Goal: Task Accomplishment & Management: Manage account settings

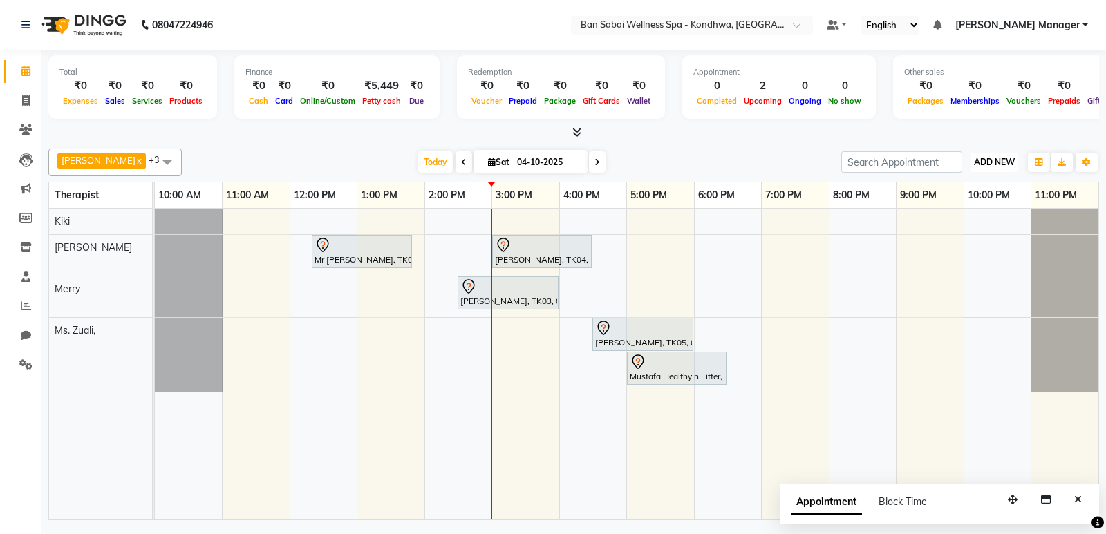
click at [1002, 162] on span "ADD NEW" at bounding box center [994, 162] width 41 height 10
click at [998, 182] on button "Add Appointment" at bounding box center [962, 189] width 109 height 18
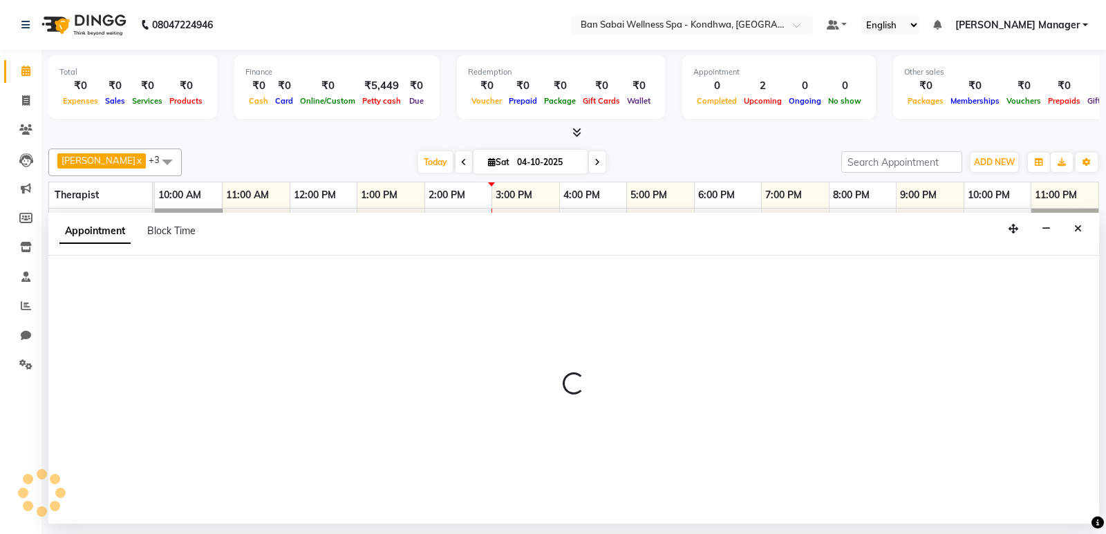
select select "660"
select select "tentative"
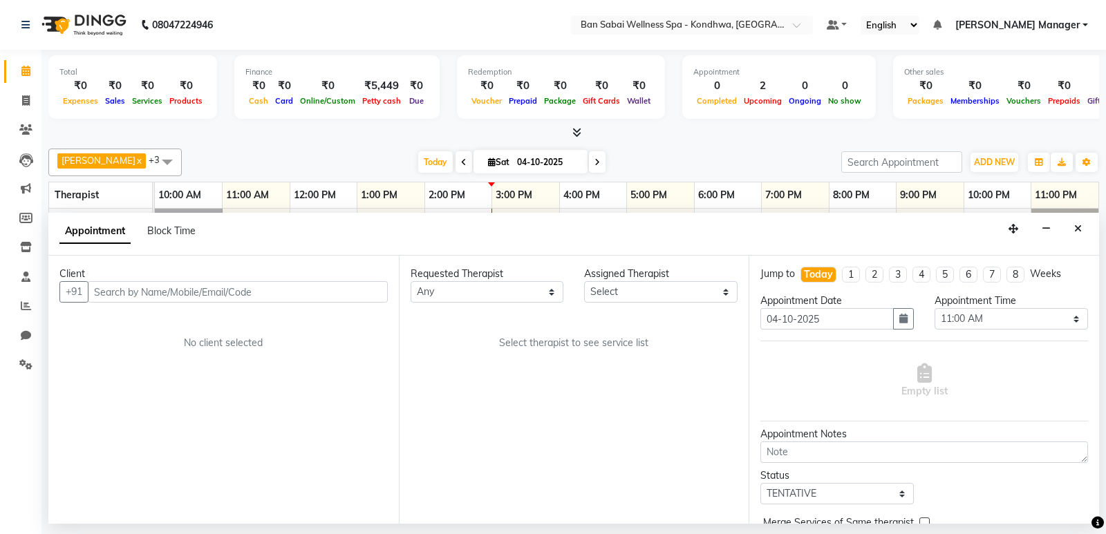
click at [267, 293] on input "text" at bounding box center [238, 291] width 300 height 21
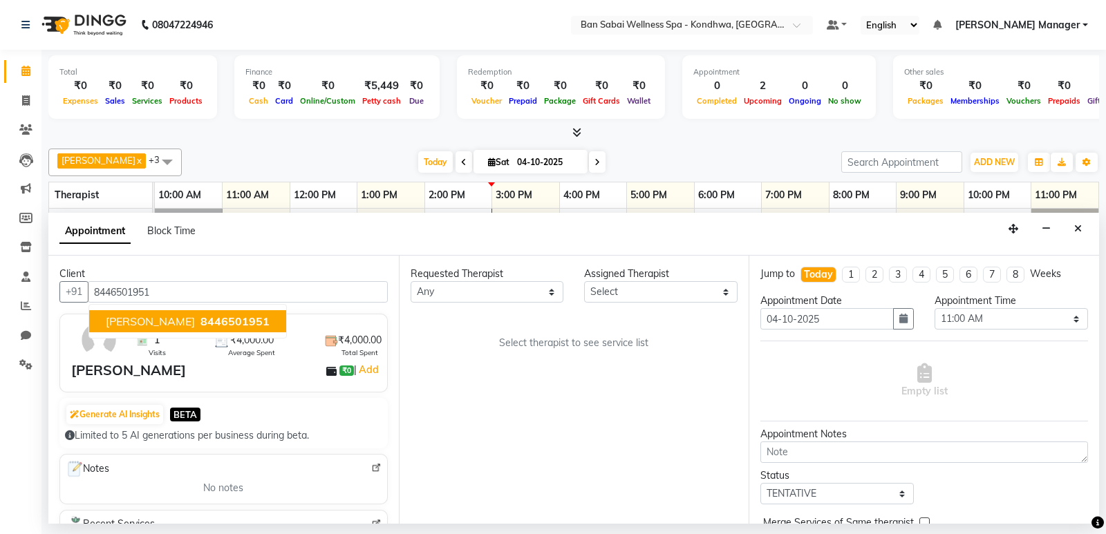
click at [238, 322] on span "8446501951" at bounding box center [234, 321] width 69 height 14
type input "8446501951"
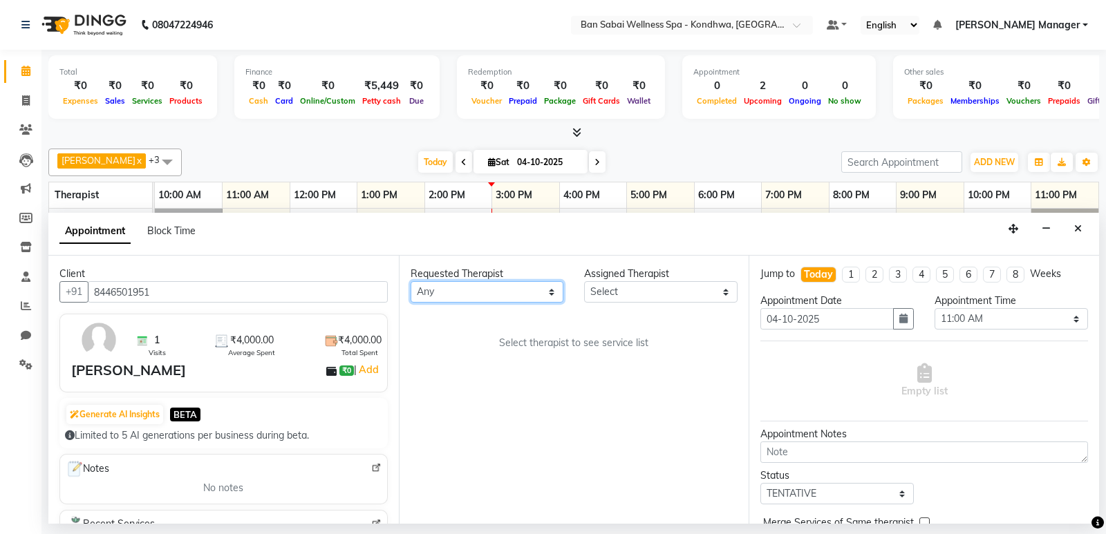
click at [457, 283] on select "Any Kiki [PERSON_NAME] [PERSON_NAME] Ms. Zuali," at bounding box center [486, 291] width 153 height 21
select select "78620"
click at [410, 281] on select "Any Kiki [PERSON_NAME] [PERSON_NAME] Ms. Zuali," at bounding box center [486, 291] width 153 height 21
select select "78620"
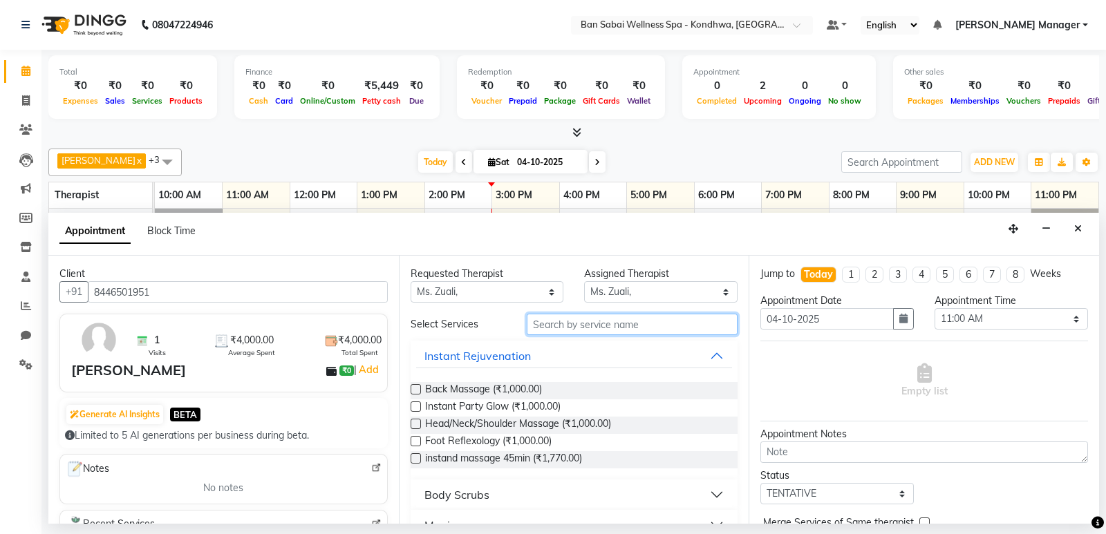
click at [599, 325] on input "text" at bounding box center [631, 324] width 211 height 21
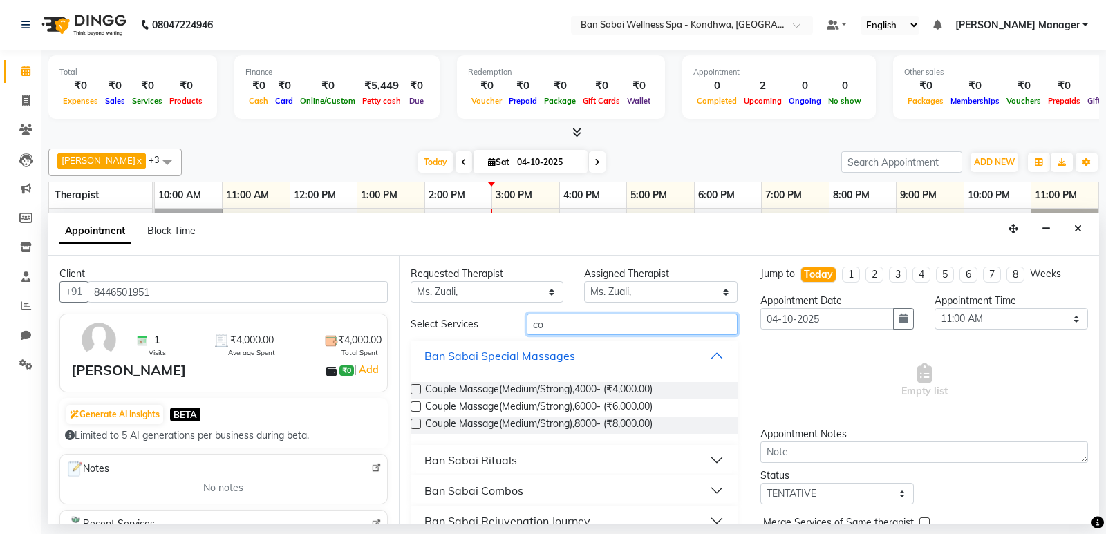
type input "c"
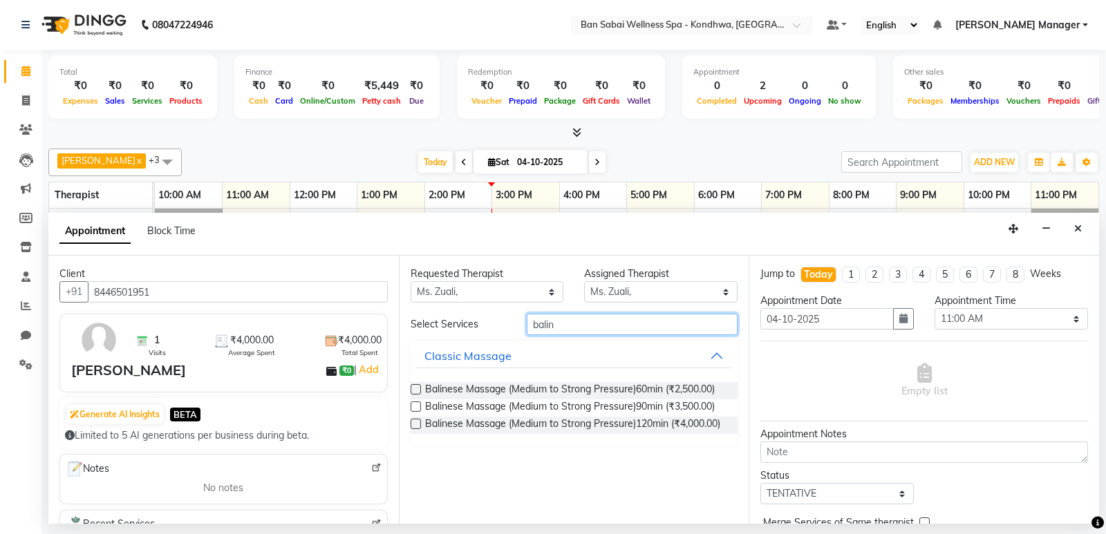
type input "balin"
click at [415, 388] on label at bounding box center [415, 389] width 10 height 10
click at [415, 388] on input "checkbox" at bounding box center [414, 390] width 9 height 9
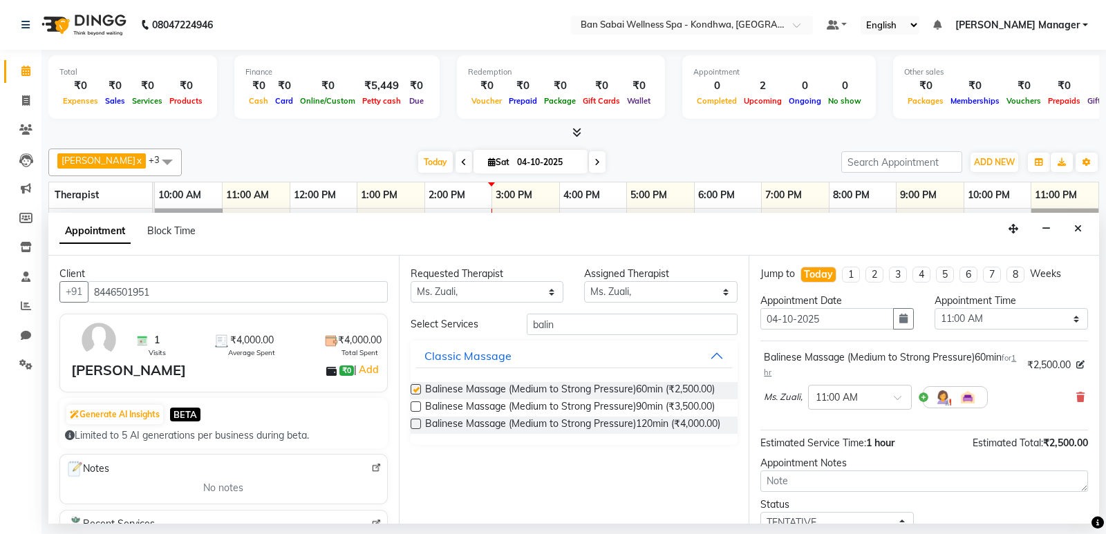
checkbox input "false"
click at [855, 400] on input "text" at bounding box center [845, 396] width 61 height 15
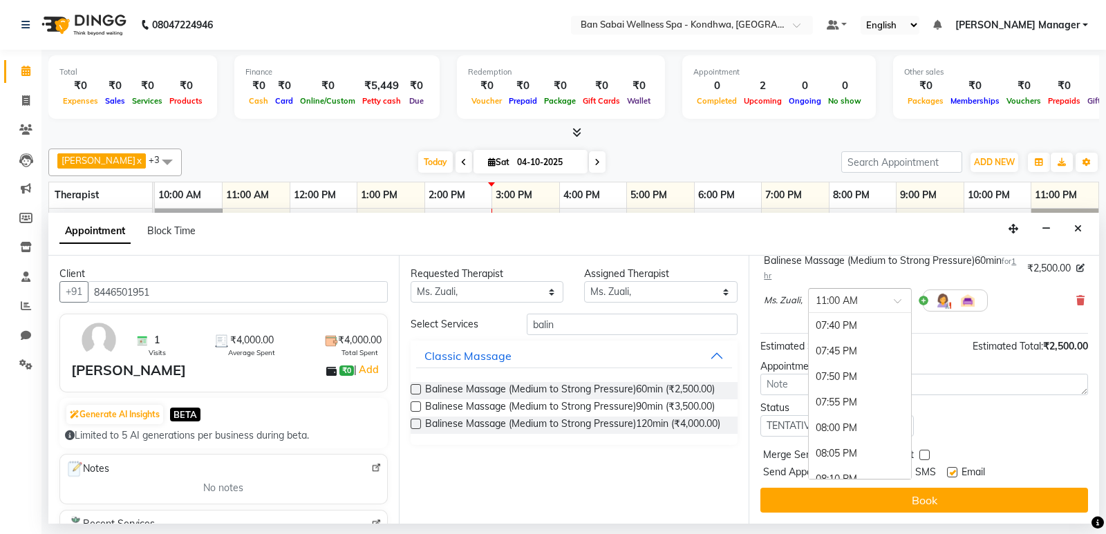
scroll to position [2695, 0]
click at [855, 424] on div "08:00 PM" at bounding box center [859, 425] width 102 height 26
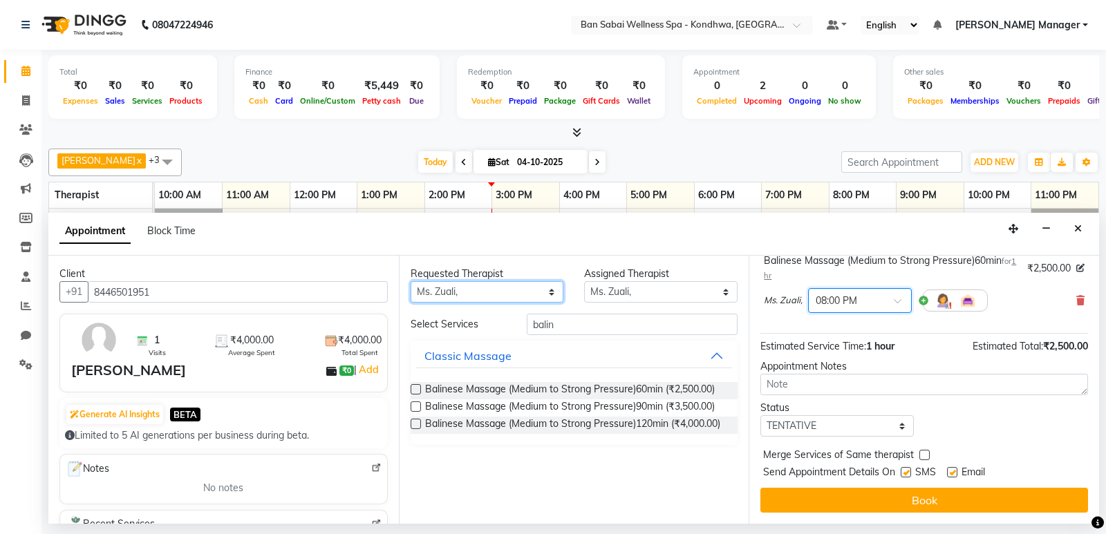
click at [524, 296] on select "Any Kiki [PERSON_NAME] [PERSON_NAME] Ms. Zuali," at bounding box center [486, 291] width 153 height 21
select select "78586"
click at [410, 281] on select "Any Kiki [PERSON_NAME] [PERSON_NAME] Ms. Zuali," at bounding box center [486, 291] width 153 height 21
select select "78586"
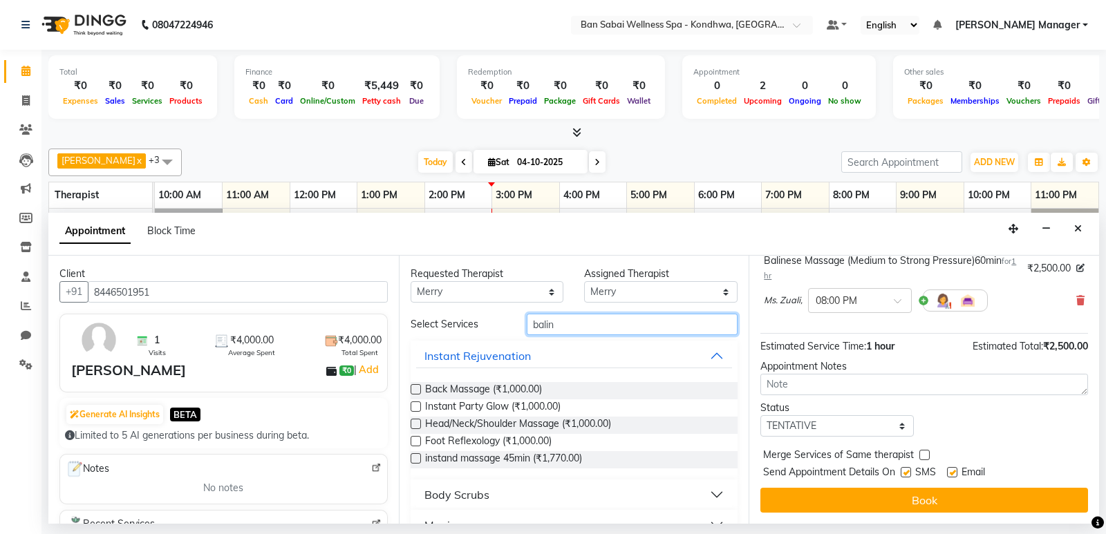
click at [580, 319] on input "balin" at bounding box center [631, 324] width 211 height 21
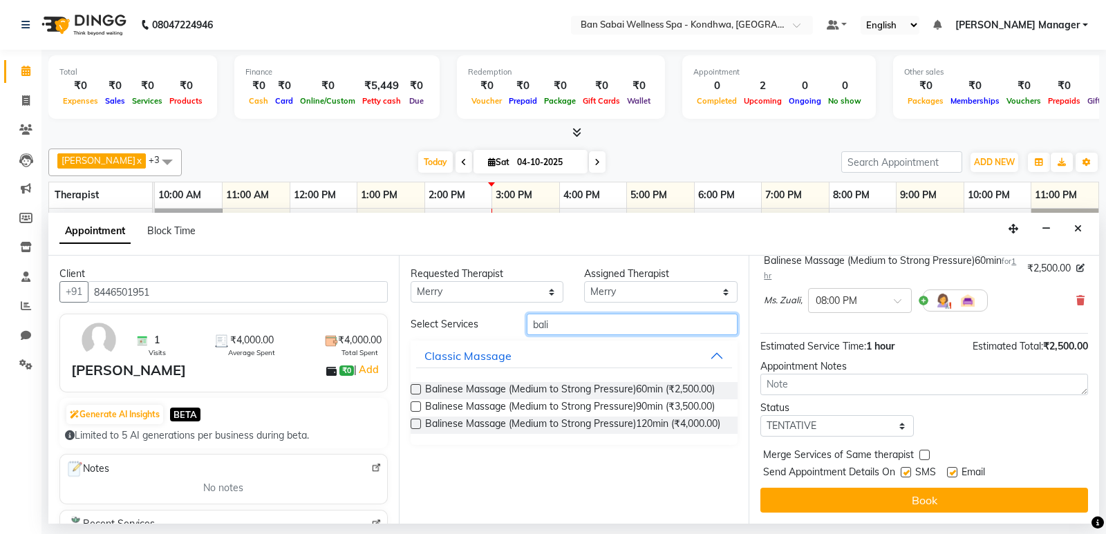
type input "bali"
click at [417, 391] on label at bounding box center [415, 389] width 10 height 10
click at [417, 391] on input "checkbox" at bounding box center [414, 390] width 9 height 9
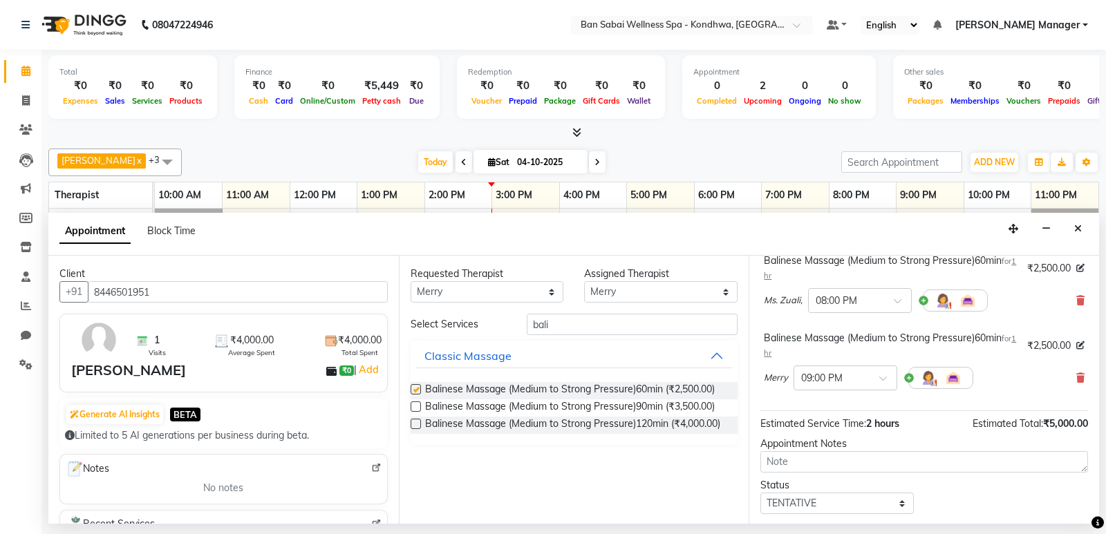
checkbox input "false"
click at [820, 385] on div "× 09:00 PM" at bounding box center [821, 378] width 41 height 15
click at [827, 503] on div "08:00 PM" at bounding box center [845, 511] width 102 height 26
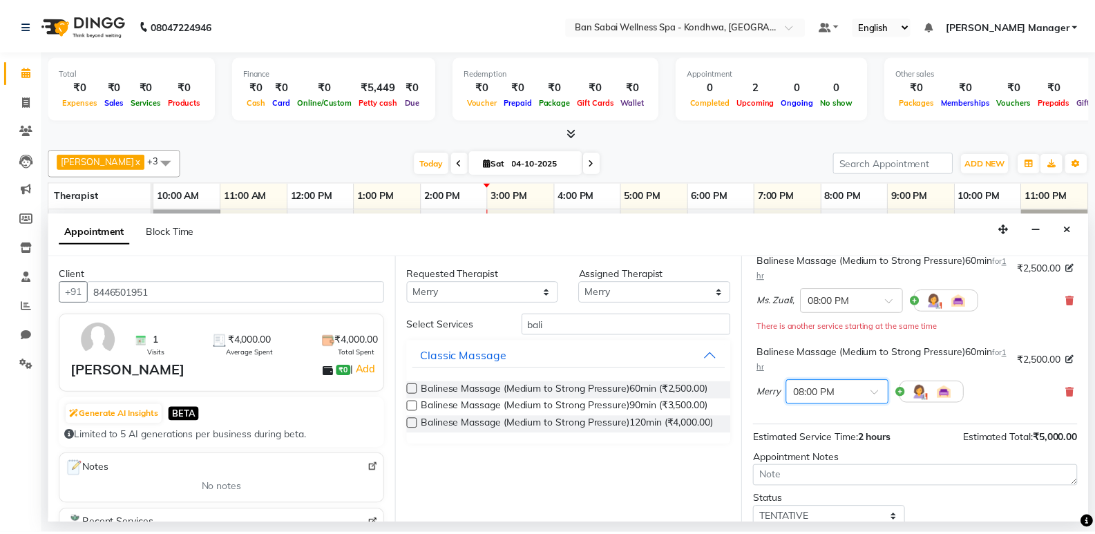
scroll to position [189, 0]
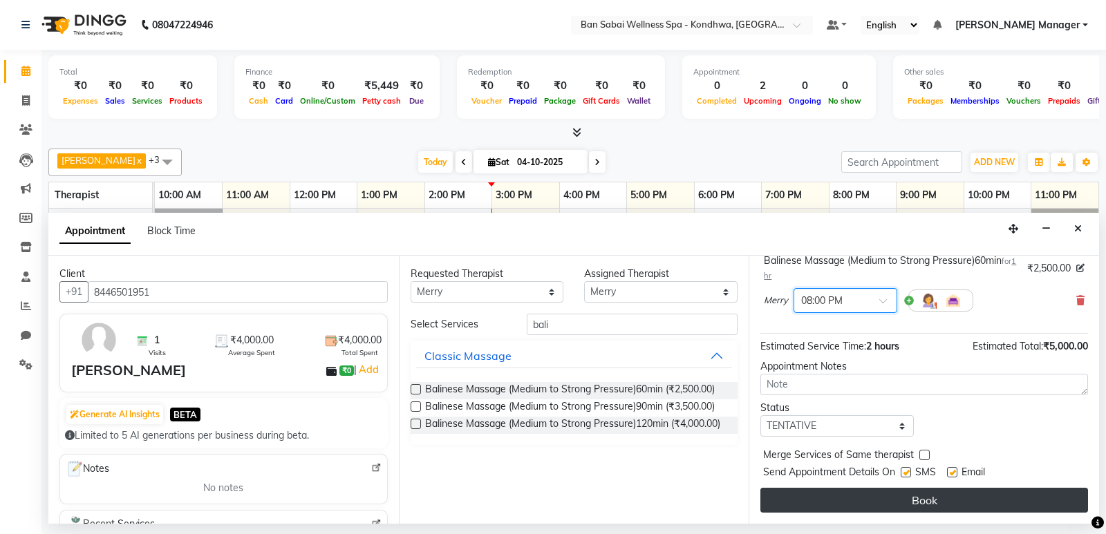
click at [839, 497] on button "Book" at bounding box center [924, 500] width 328 height 25
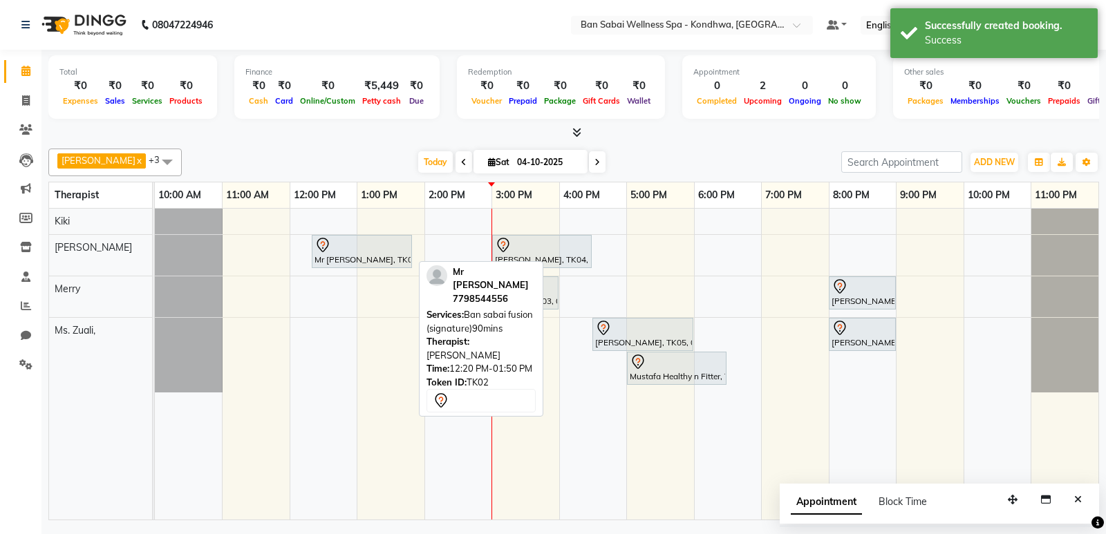
click at [389, 255] on div "Mr [PERSON_NAME], TK02, 12:20 PM-01:50 PM, Ban sabai fusion (signature)90mins" at bounding box center [361, 251] width 97 height 29
select select "7"
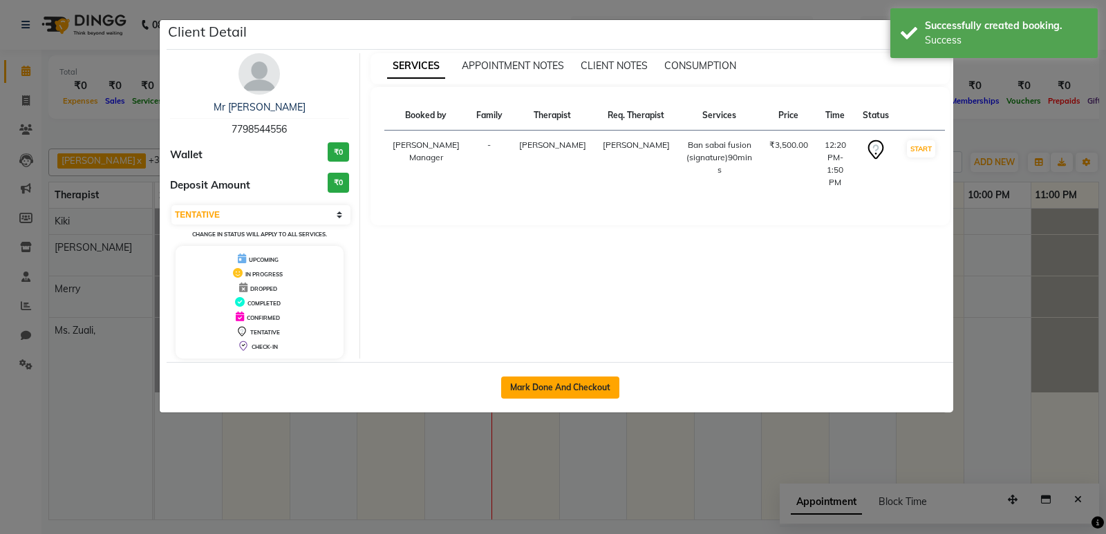
click at [584, 388] on button "Mark Done And Checkout" at bounding box center [560, 388] width 118 height 22
select select "service"
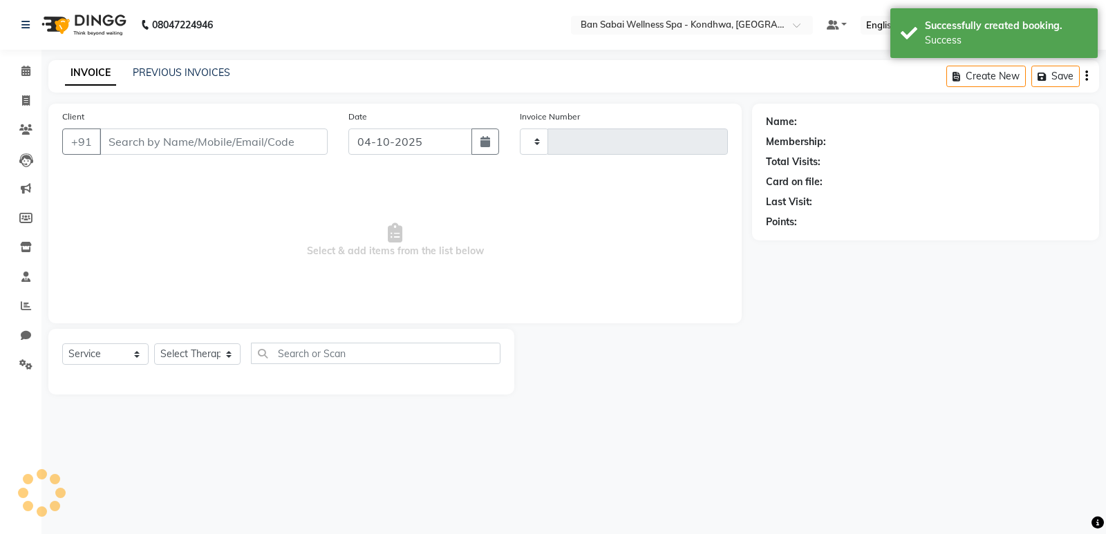
type input "1782"
select select "8227"
type input "7798544556"
select select "78604"
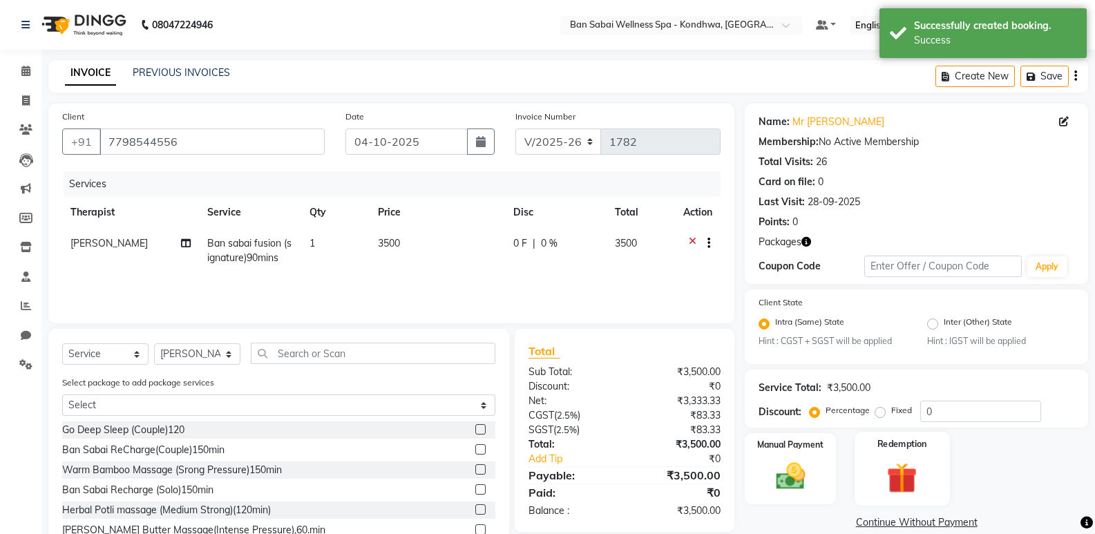
click at [921, 464] on img at bounding box center [901, 478] width 49 height 38
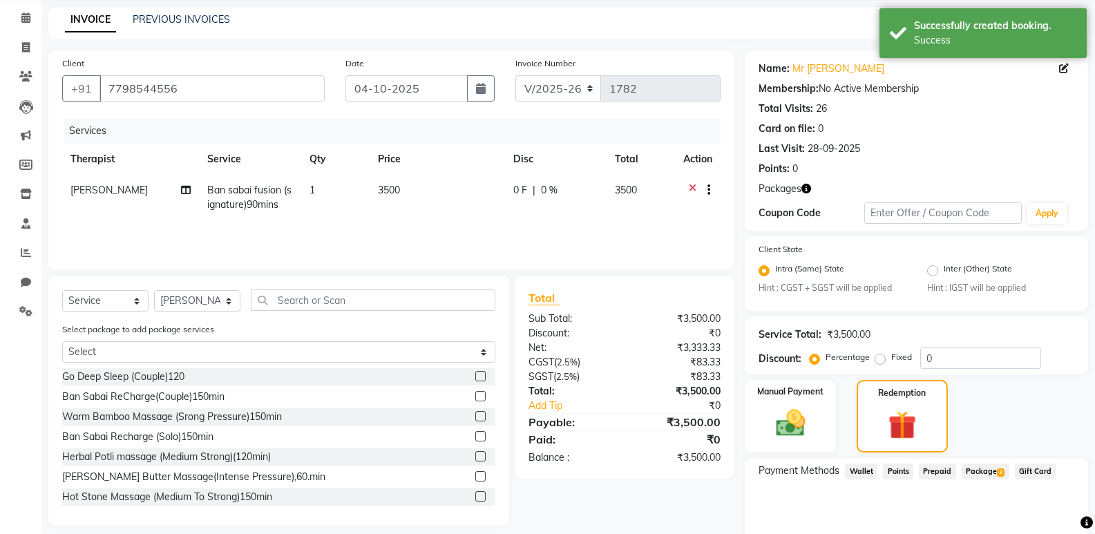
scroll to position [109, 0]
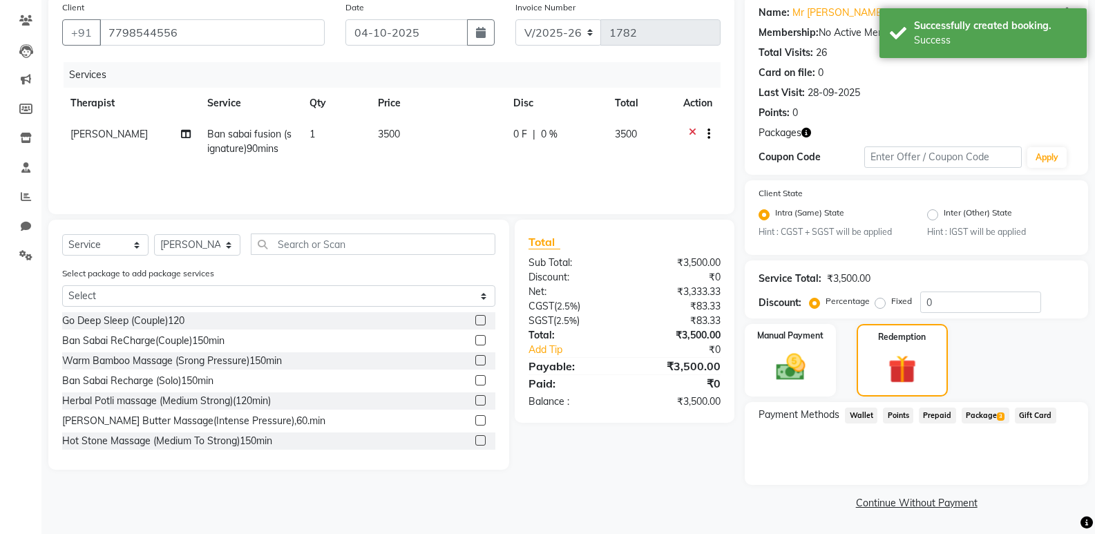
click at [973, 419] on span "Package 3" at bounding box center [986, 416] width 48 height 16
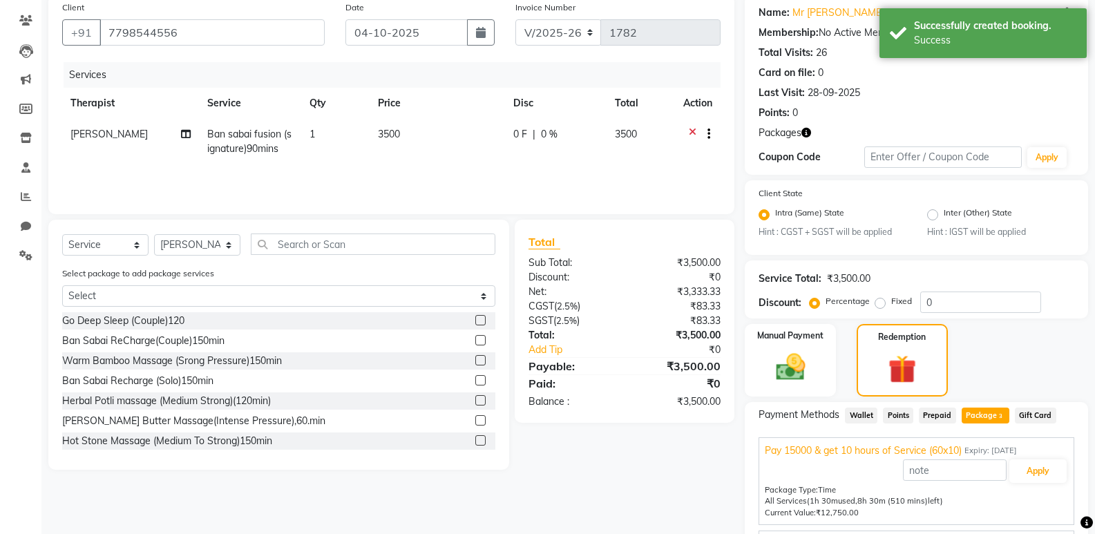
scroll to position [220, 0]
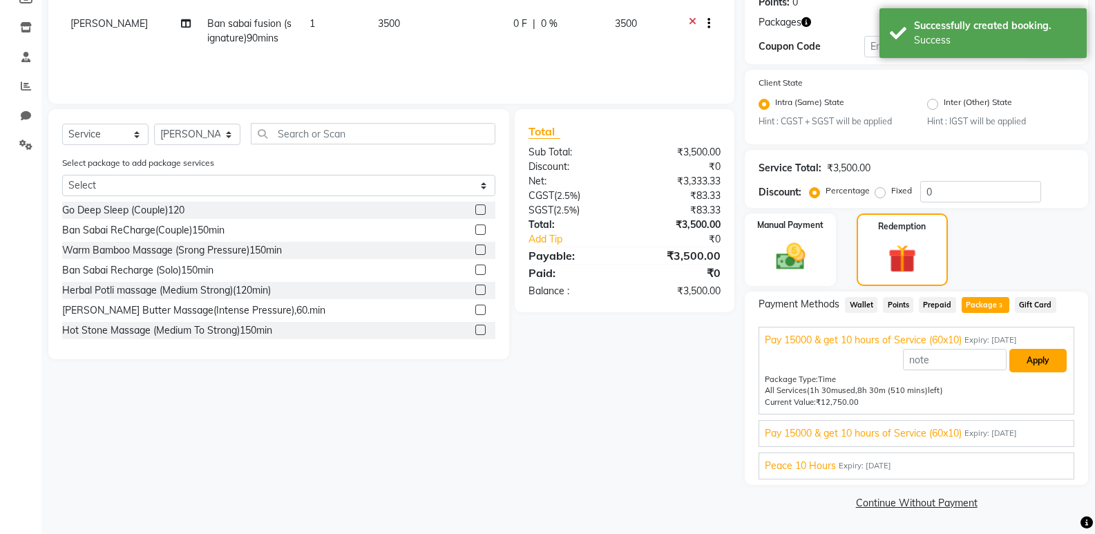
click at [1040, 350] on button "Apply" at bounding box center [1037, 360] width 57 height 23
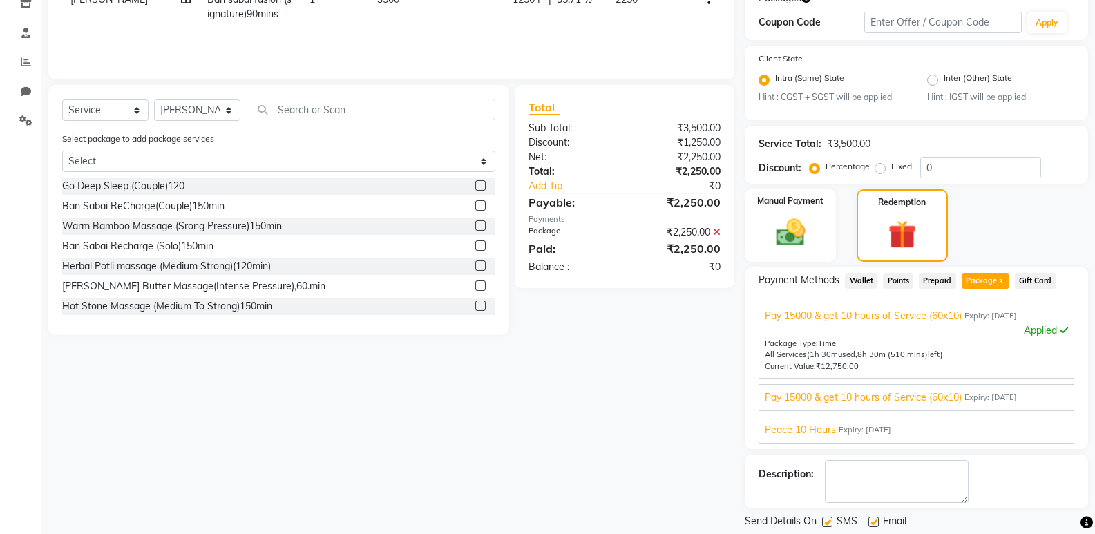
scroll to position [286, 0]
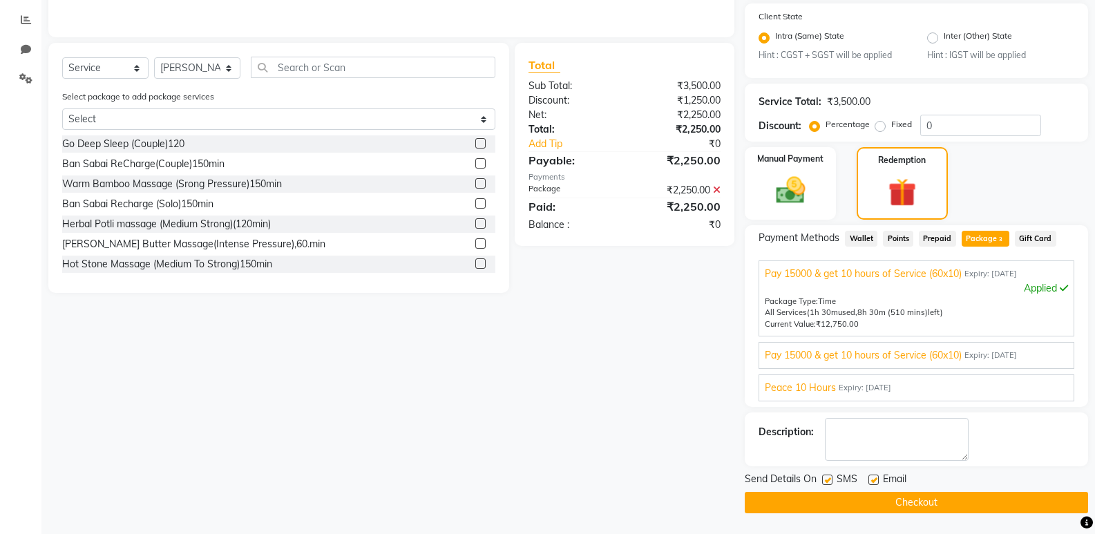
click at [892, 501] on button "Checkout" at bounding box center [916, 502] width 343 height 21
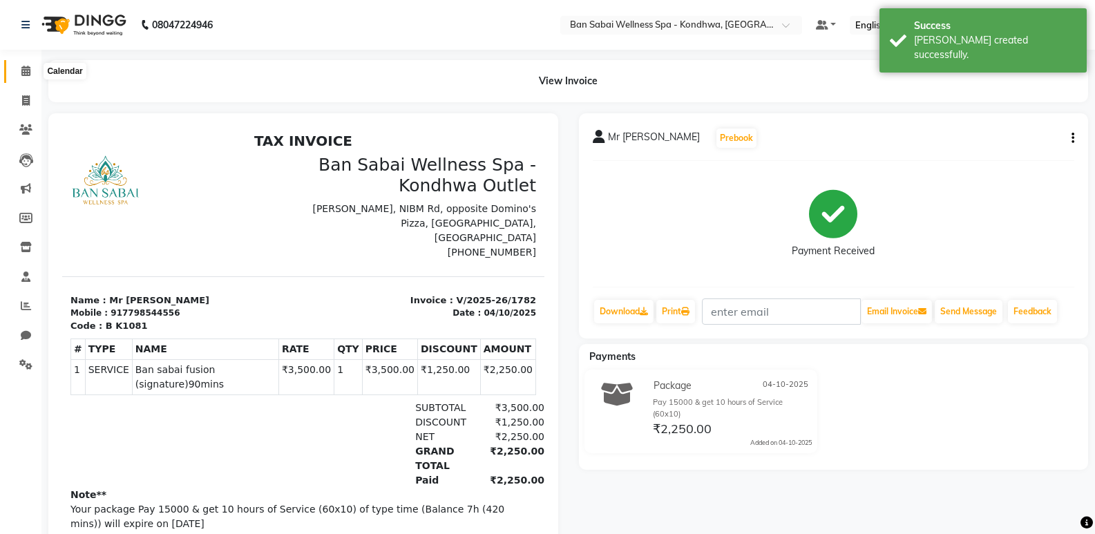
click at [31, 76] on span at bounding box center [26, 72] width 24 height 16
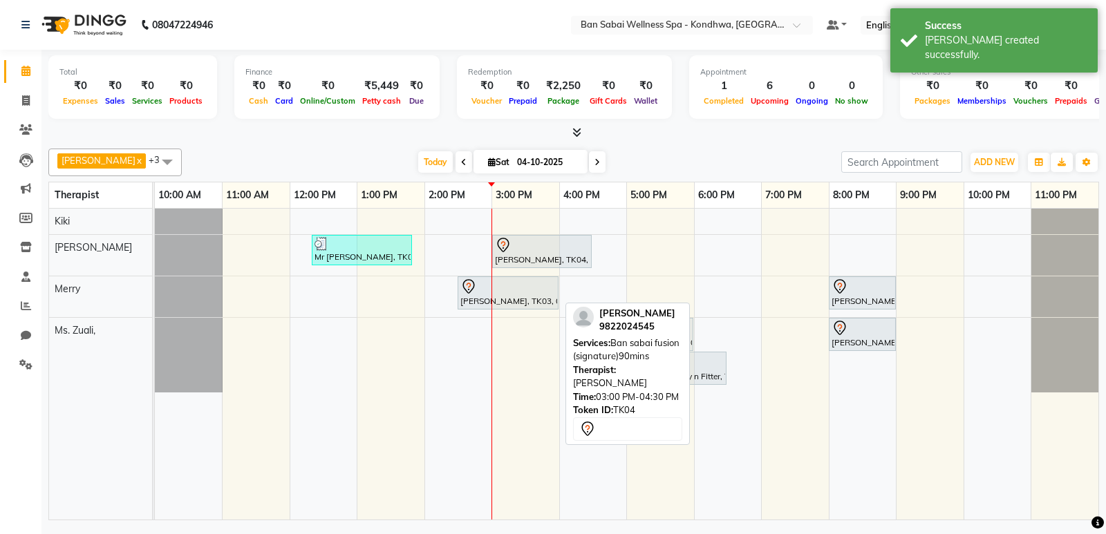
click at [536, 256] on div "[PERSON_NAME], TK04, 03:00 PM-04:30 PM, Ban sabai fusion (signature)90mins" at bounding box center [541, 251] width 97 height 29
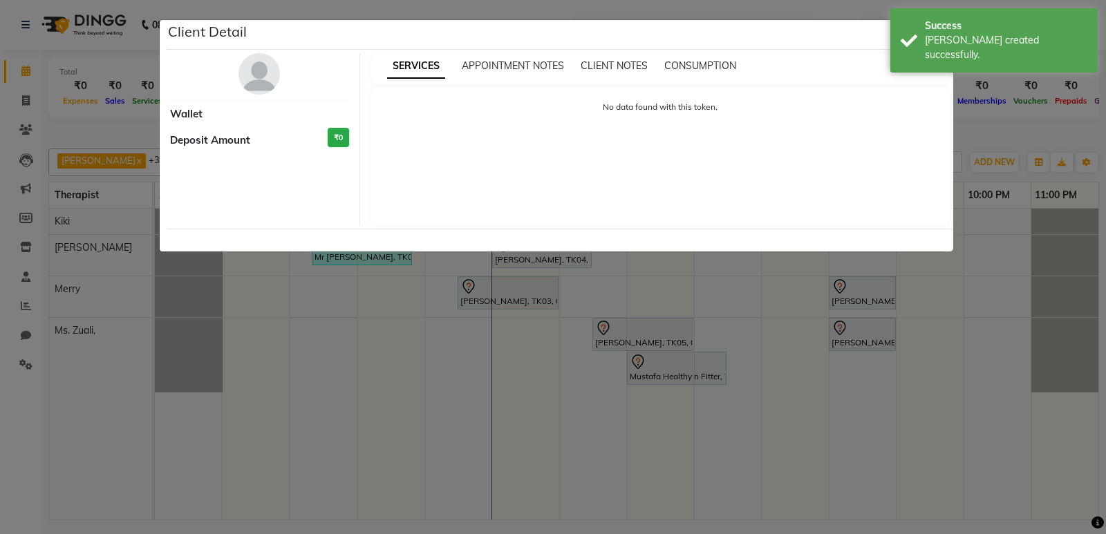
select select "7"
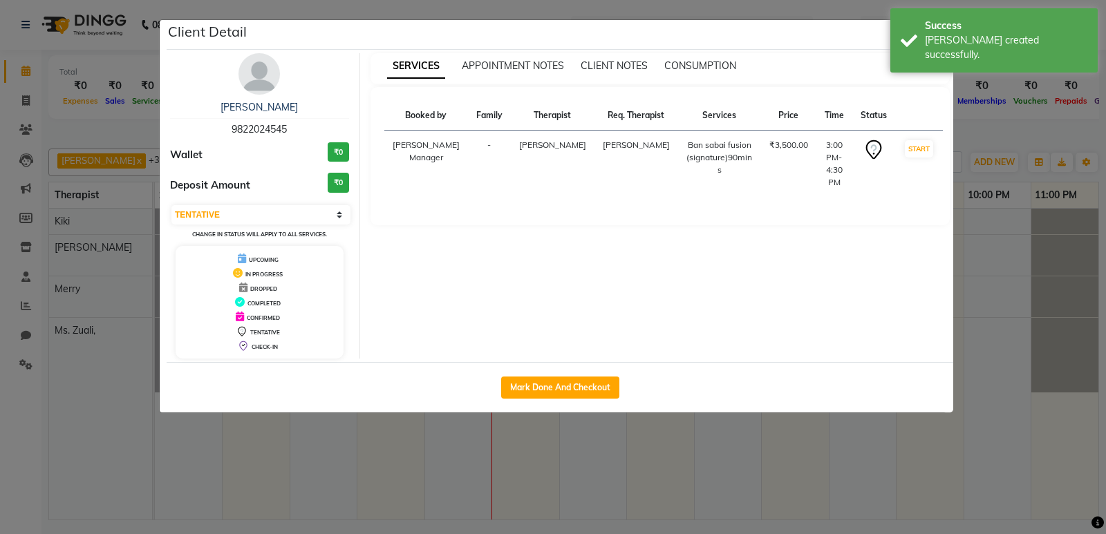
click at [1009, 247] on ngb-modal-window "Client Detail [PERSON_NAME] 9822024545 Wallet ₹0 Deposit Amount ₹0 Select IN SE…" at bounding box center [553, 267] width 1106 height 534
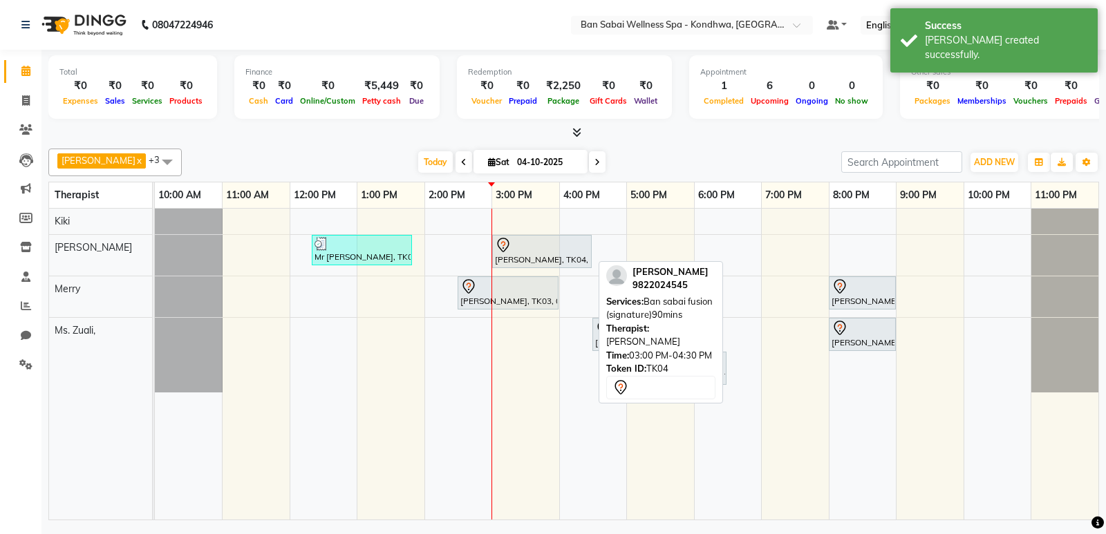
click at [544, 252] on div at bounding box center [542, 245] width 94 height 17
select select "7"
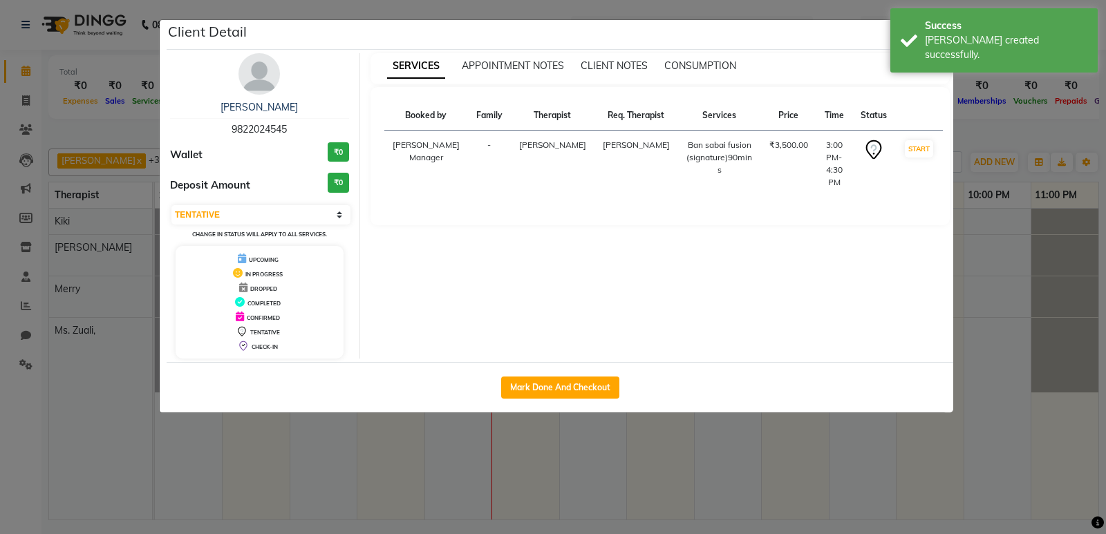
drag, startPoint x: 544, startPoint y: 252, endPoint x: 480, endPoint y: 263, distance: 65.8
click at [480, 263] on div "SERVICES APPOINTMENT NOTES CLIENT NOTES CONSUMPTION Booked by Family Therapist …" at bounding box center [660, 205] width 600 height 305
drag, startPoint x: 1090, startPoint y: 260, endPoint x: 1070, endPoint y: 263, distance: 19.7
click at [1079, 262] on ngb-modal-window "Client Detail [PERSON_NAME] 9822024545 Wallet ₹0 Deposit Amount ₹0 Select IN SE…" at bounding box center [553, 267] width 1106 height 534
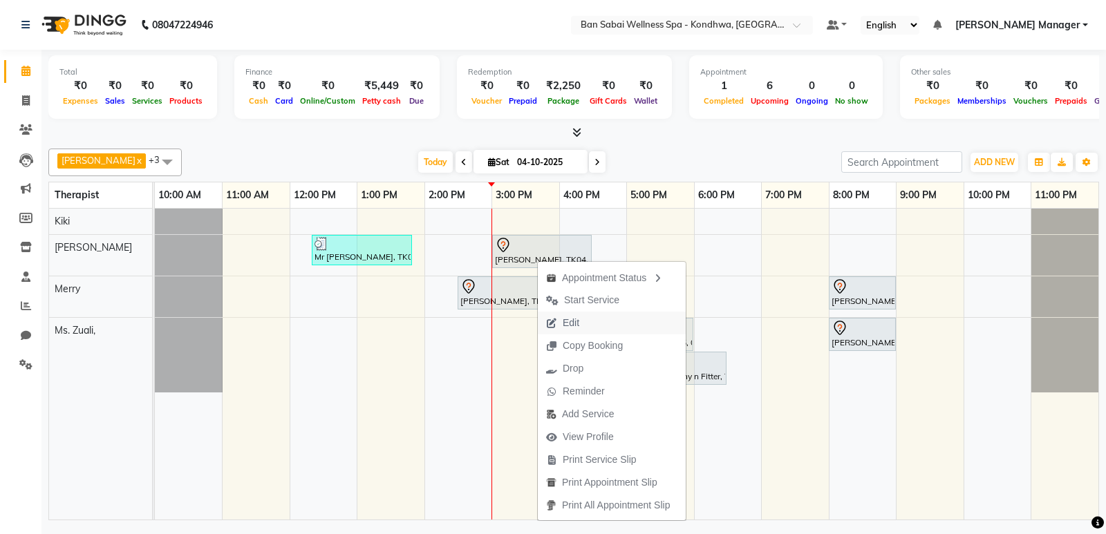
click at [589, 319] on button "Edit" at bounding box center [612, 323] width 148 height 23
select select "tentative"
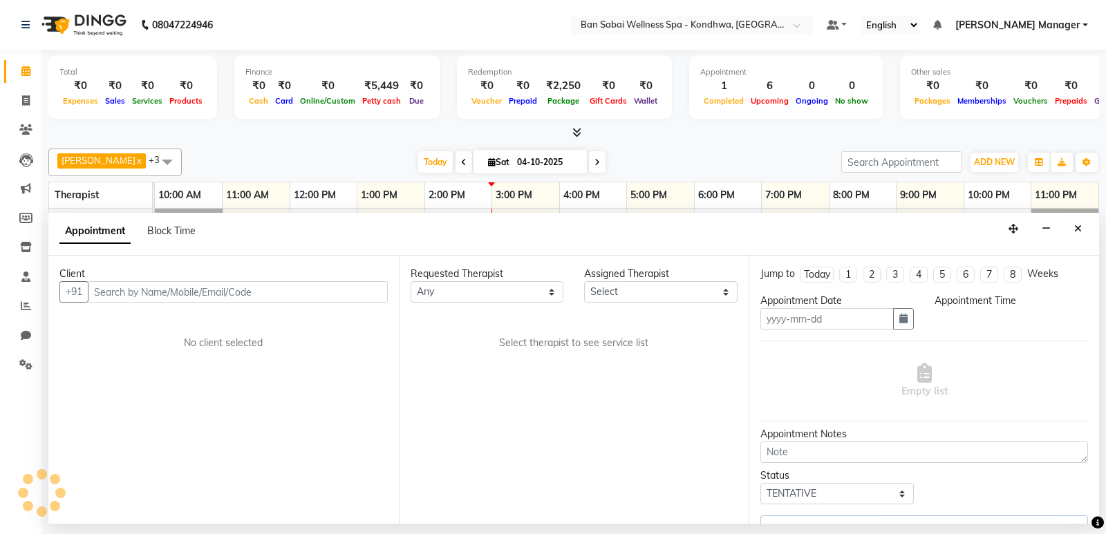
type input "04-10-2025"
select select "78604"
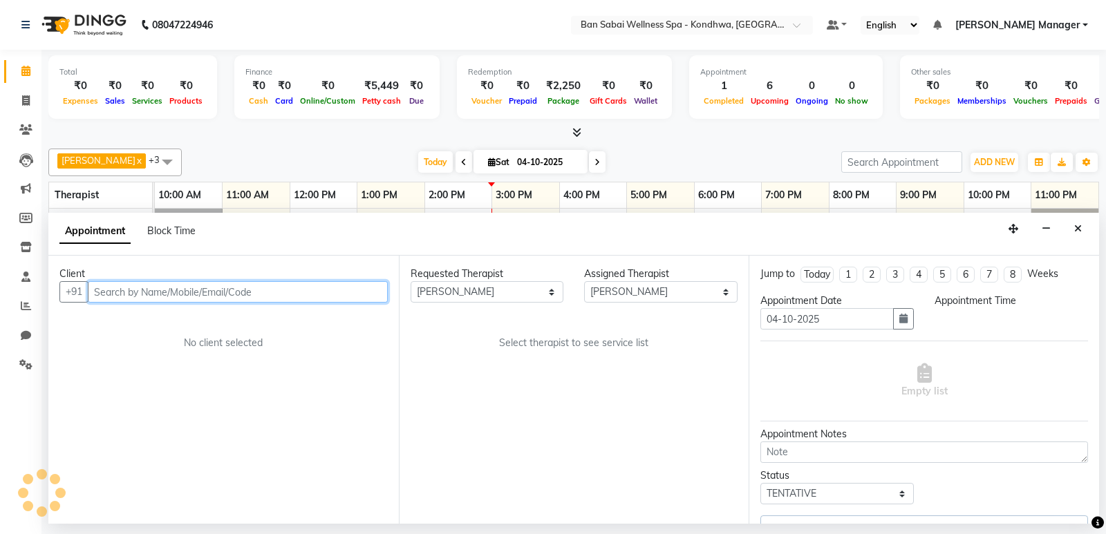
select select "900"
select select "4131"
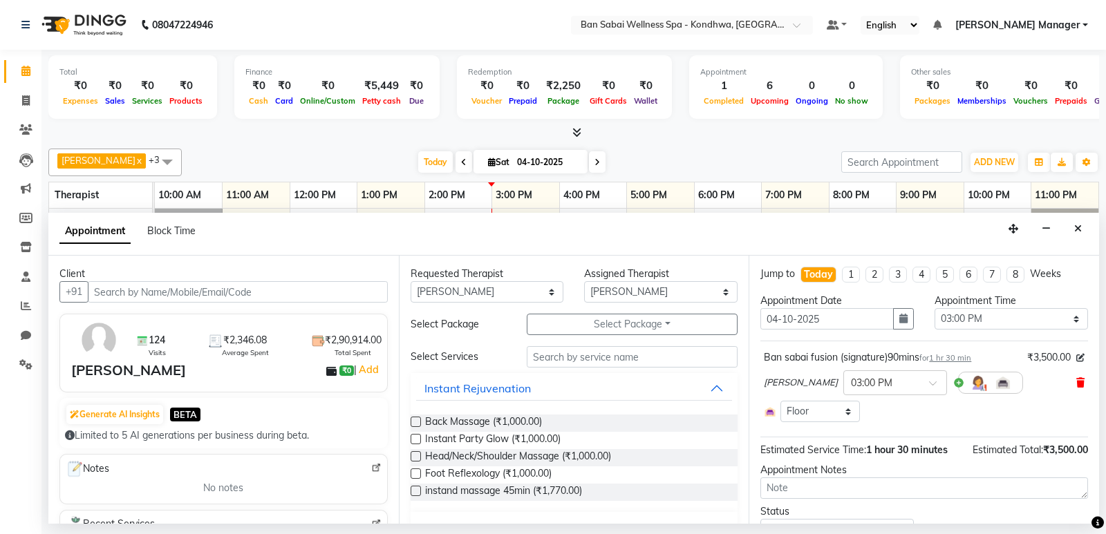
click at [1076, 381] on icon at bounding box center [1080, 383] width 8 height 10
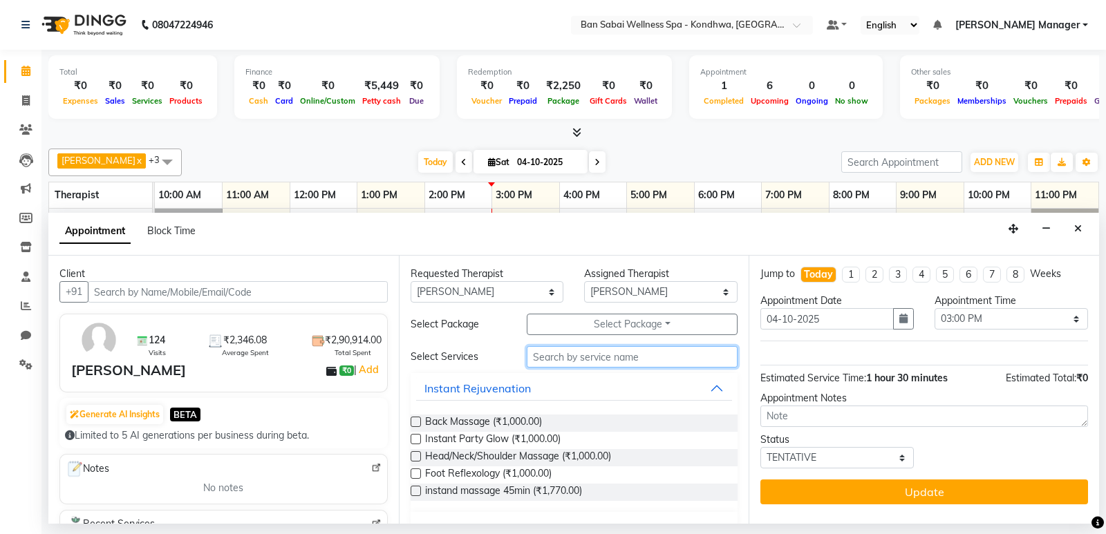
click at [656, 361] on input "text" at bounding box center [631, 356] width 211 height 21
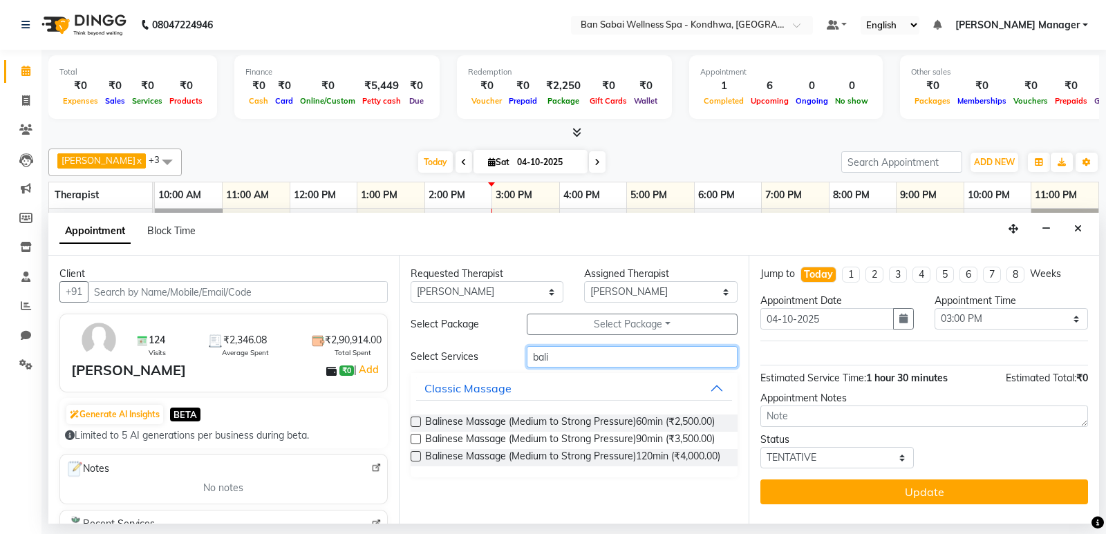
type input "bali"
click at [414, 457] on label at bounding box center [415, 456] width 10 height 10
click at [414, 457] on input "checkbox" at bounding box center [414, 457] width 9 height 9
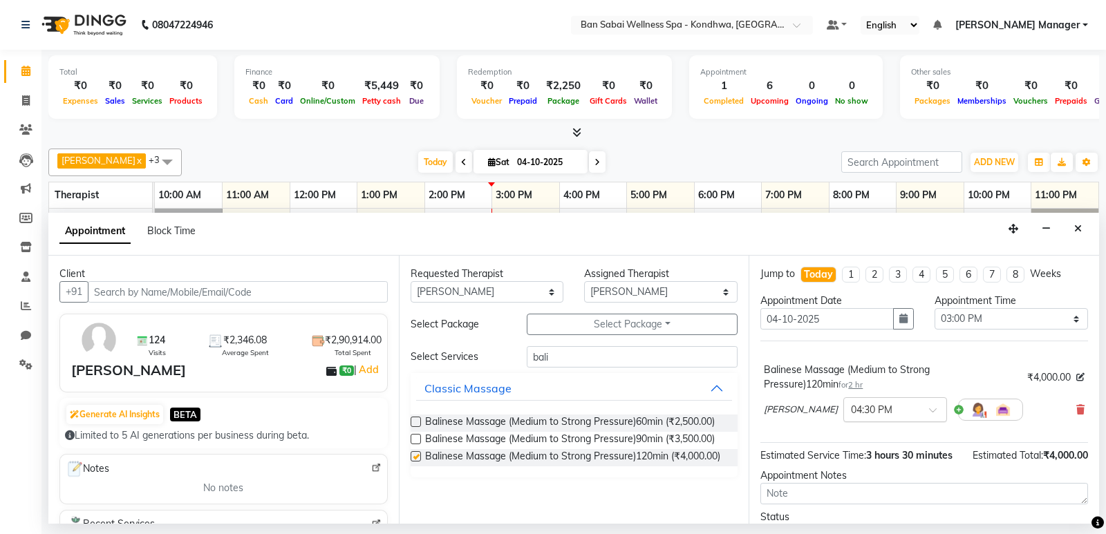
checkbox input "false"
click at [855, 410] on input "text" at bounding box center [881, 408] width 61 height 15
click at [848, 443] on div "02:55 PM" at bounding box center [895, 433] width 102 height 26
click at [866, 410] on div at bounding box center [895, 408] width 102 height 15
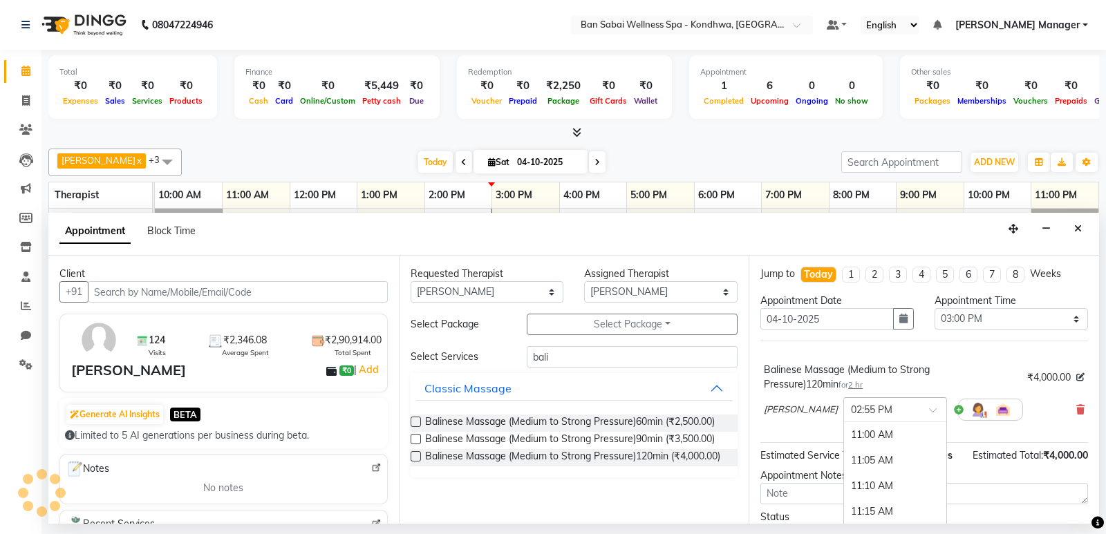
scroll to position [1226, 0]
click at [844, 457] on div "03:00 PM" at bounding box center [895, 461] width 102 height 26
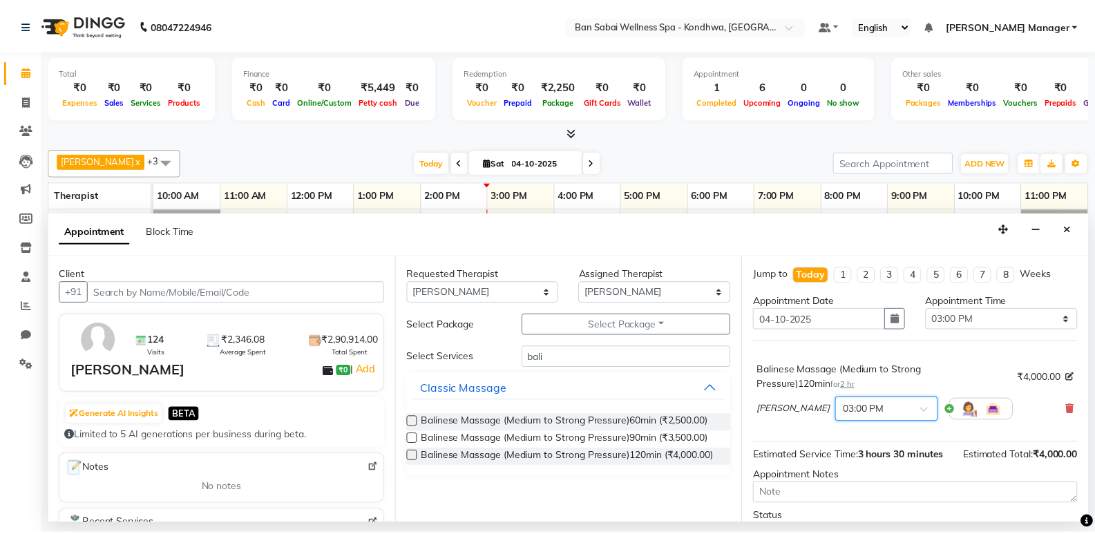
scroll to position [69, 0]
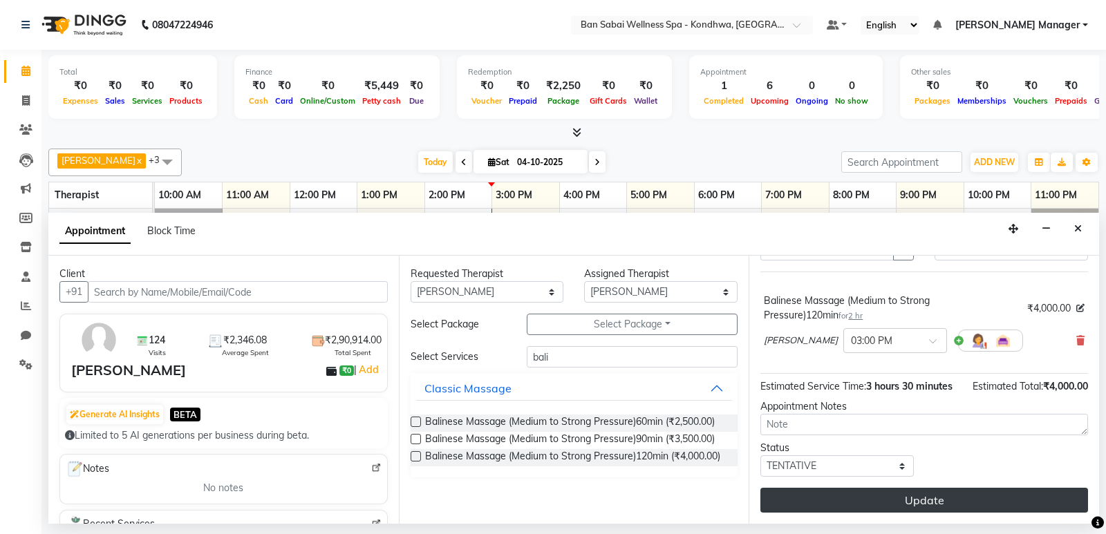
click at [819, 500] on button "Update" at bounding box center [924, 500] width 328 height 25
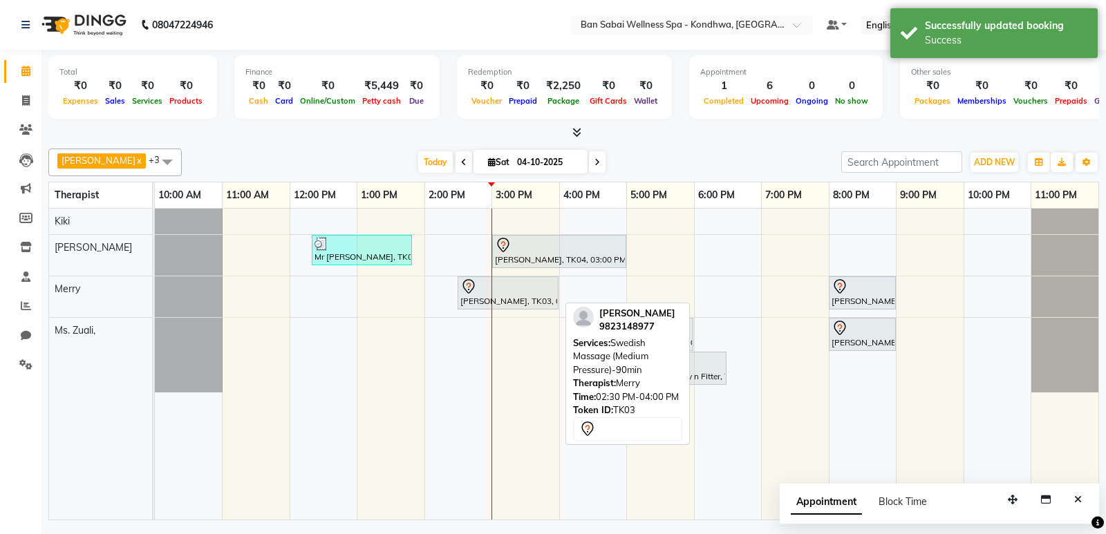
click at [538, 301] on div "[PERSON_NAME], TK03, 02:30 PM-04:00 PM, Swedish Massage (Medium Pressure)-90min" at bounding box center [508, 292] width 98 height 29
select select "7"
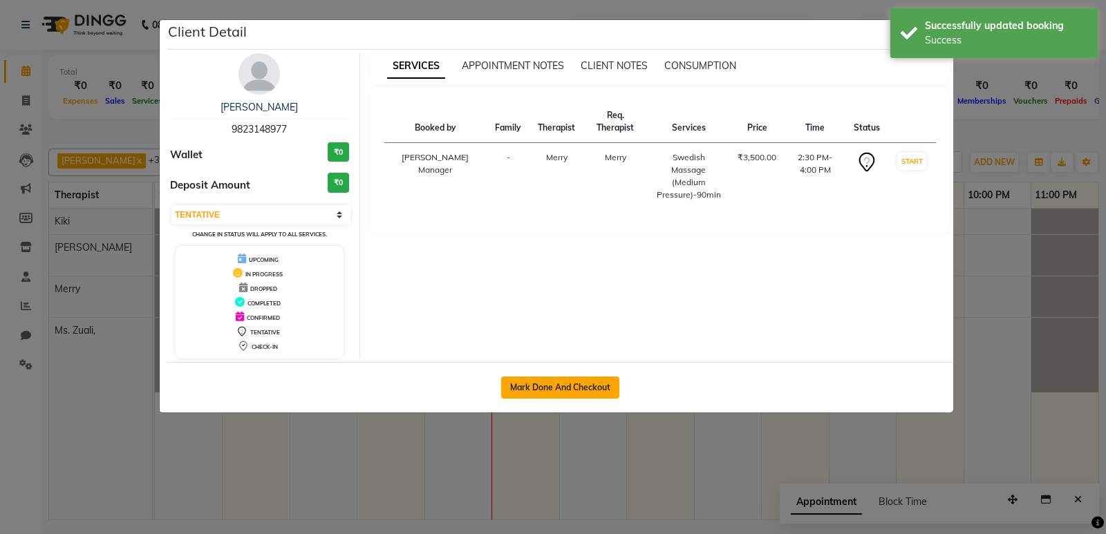
click at [559, 381] on button "Mark Done And Checkout" at bounding box center [560, 388] width 118 height 22
select select "8227"
select select "service"
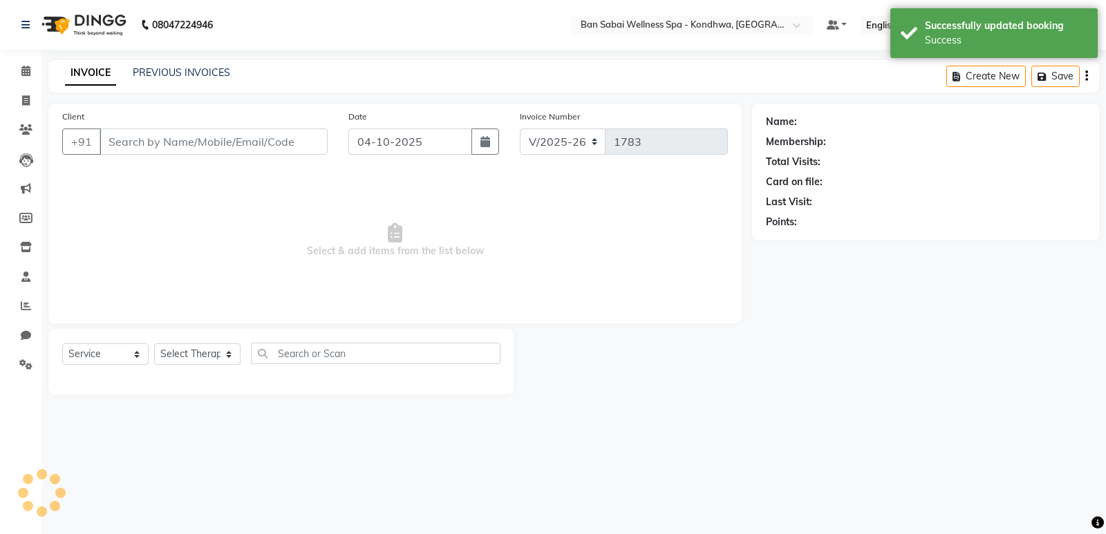
type input "9823148977"
select select "78586"
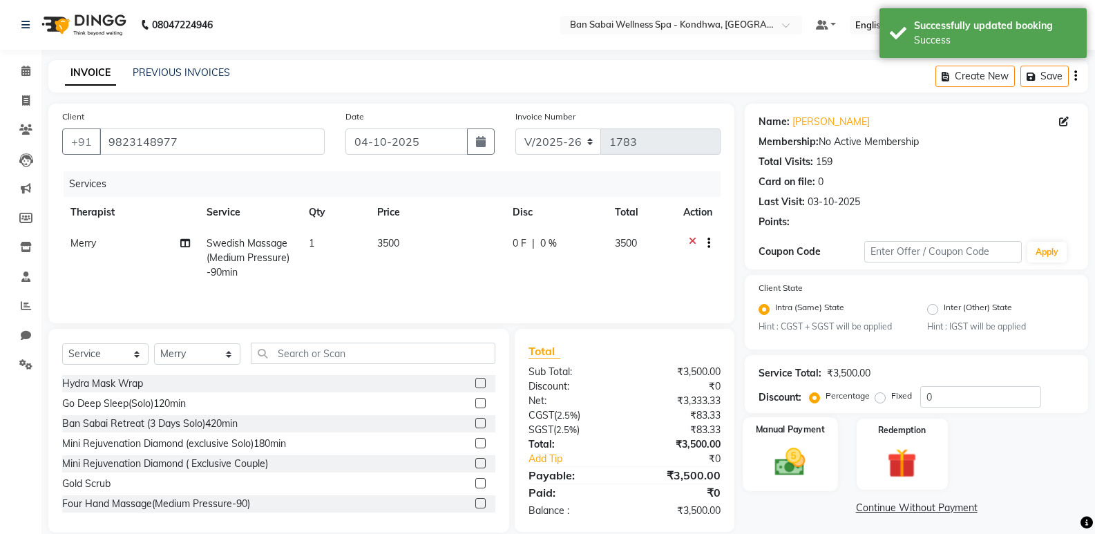
scroll to position [19, 0]
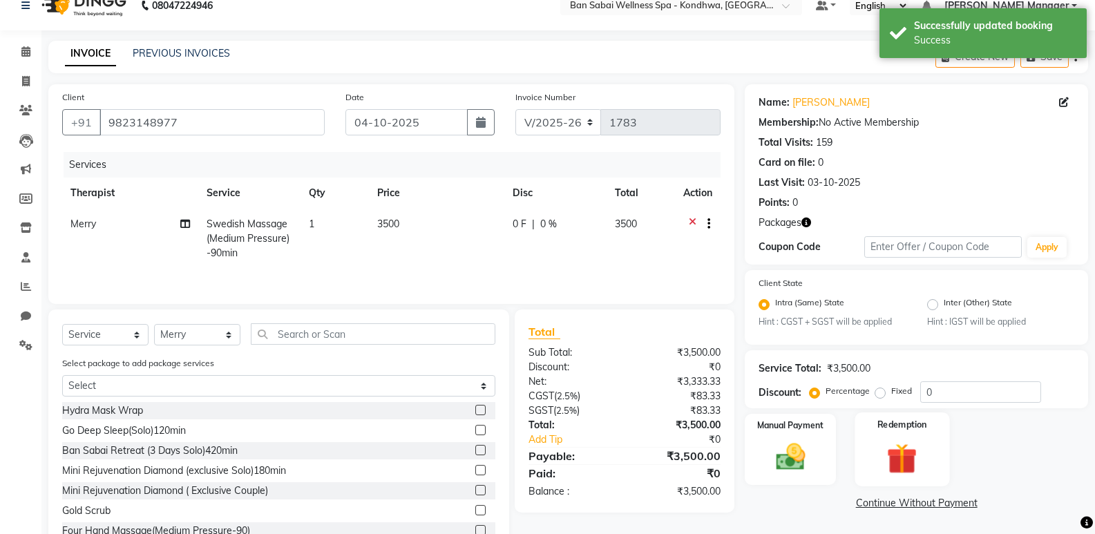
click at [893, 446] on img at bounding box center [901, 459] width 49 height 38
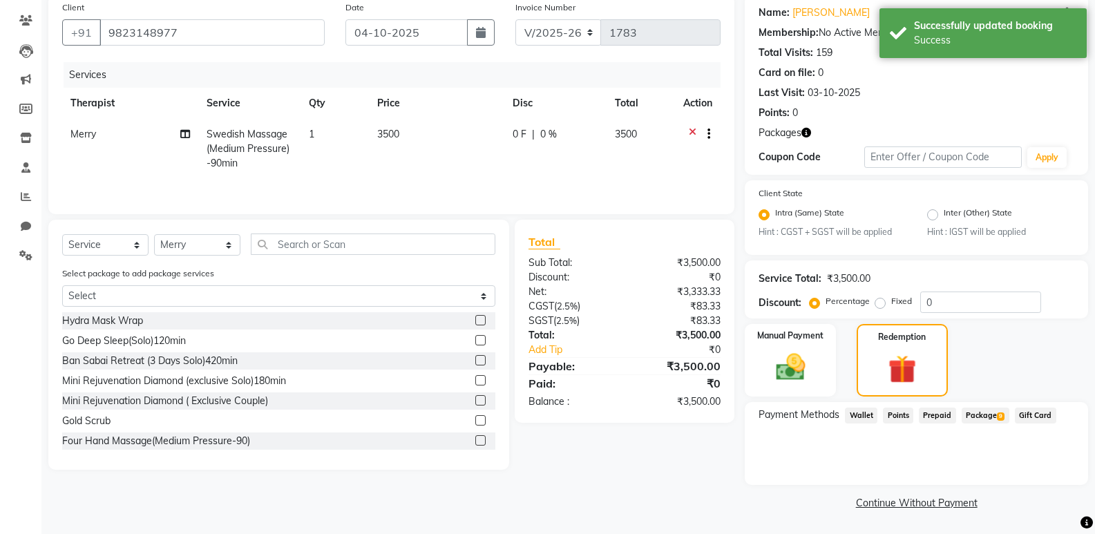
click at [975, 417] on span "Package 9" at bounding box center [986, 416] width 48 height 16
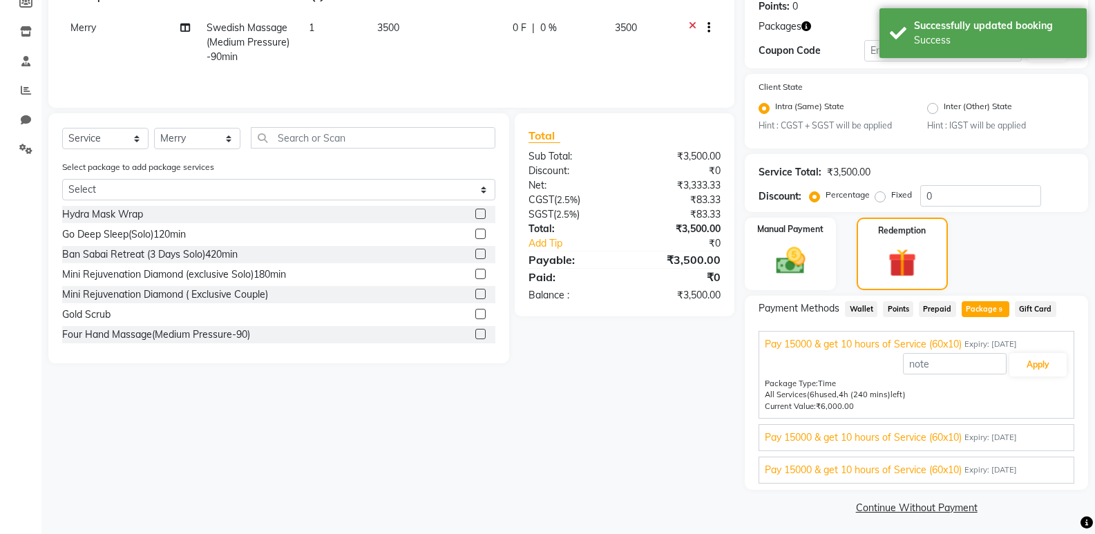
scroll to position [220, 0]
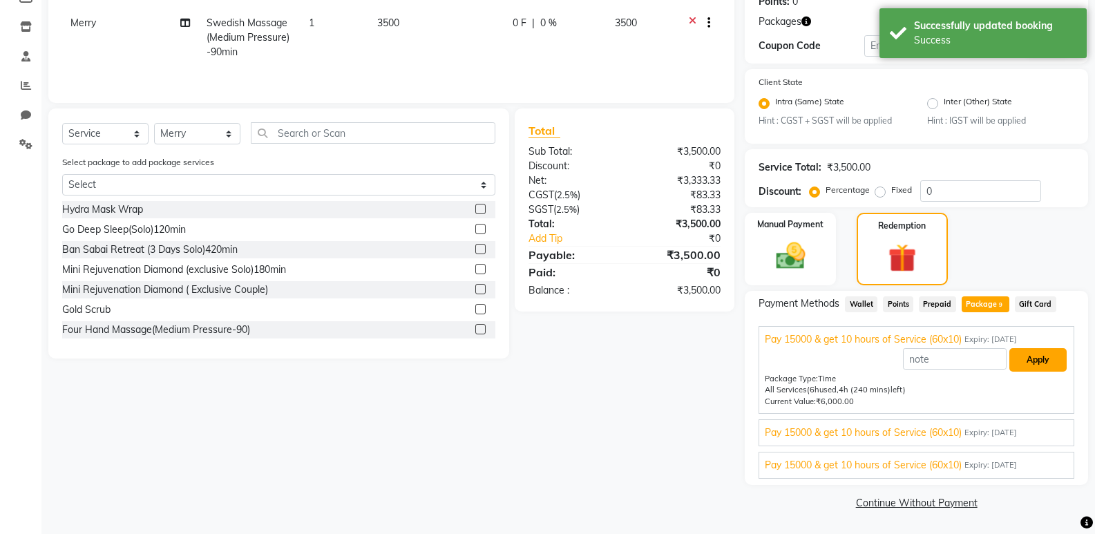
click at [1027, 356] on button "Apply" at bounding box center [1037, 359] width 57 height 23
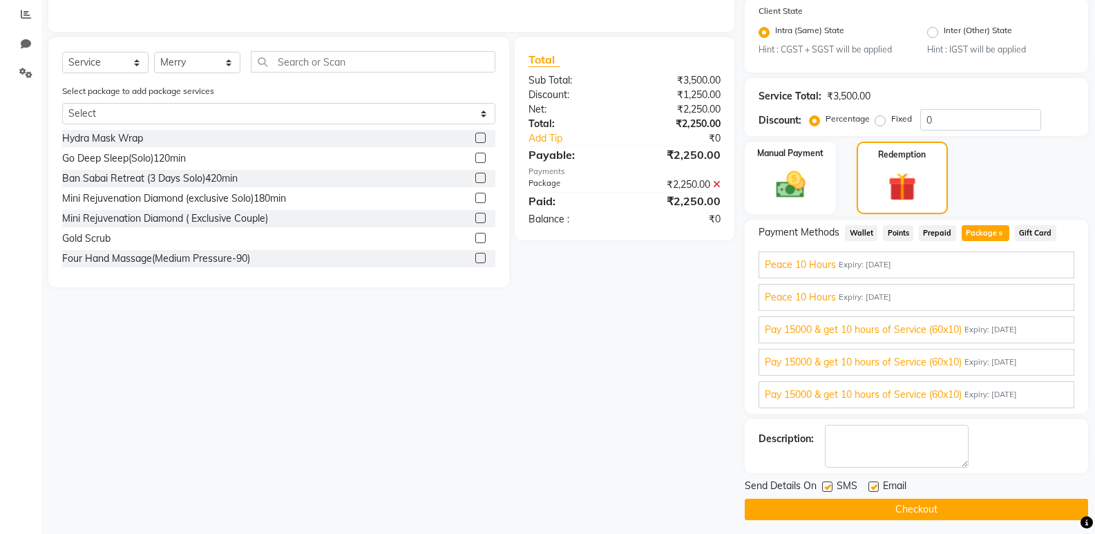
scroll to position [298, 0]
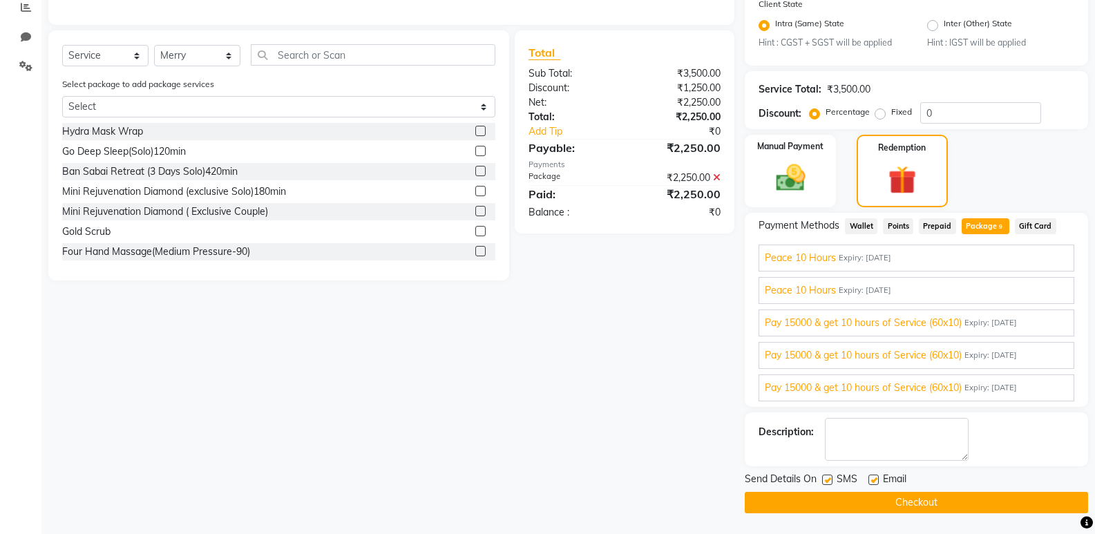
click at [871, 500] on button "Checkout" at bounding box center [916, 502] width 343 height 21
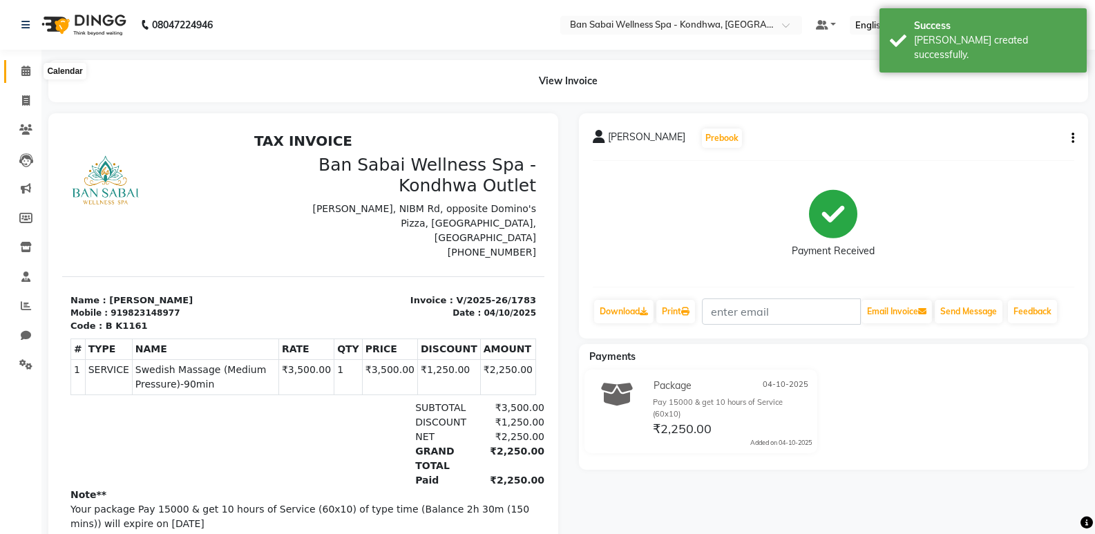
click at [32, 70] on span at bounding box center [26, 72] width 24 height 16
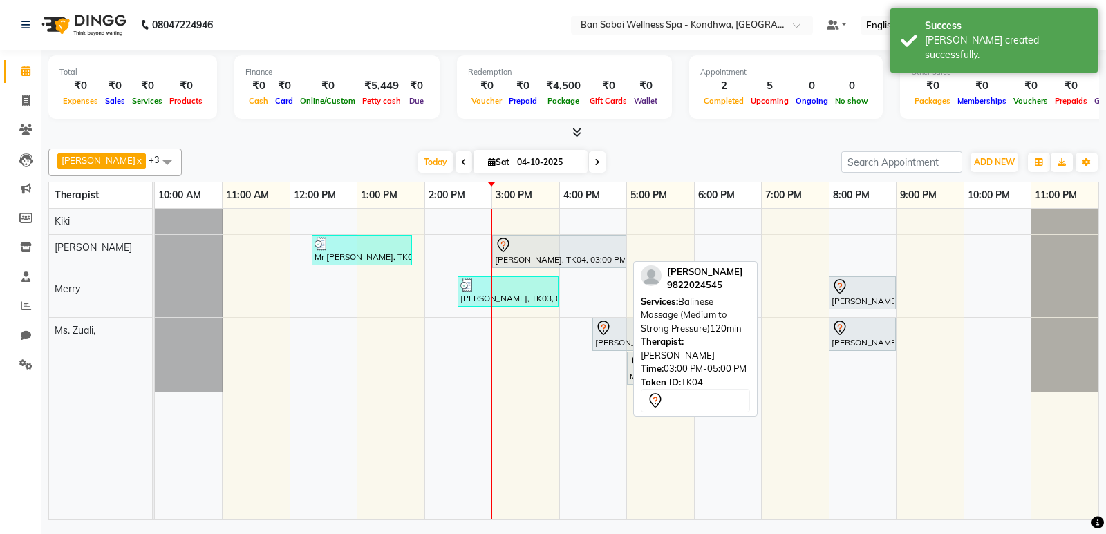
click at [571, 257] on div "[PERSON_NAME], TK04, 03:00 PM-05:00 PM, Balinese Massage (Medium to Strong Pres…" at bounding box center [558, 251] width 131 height 29
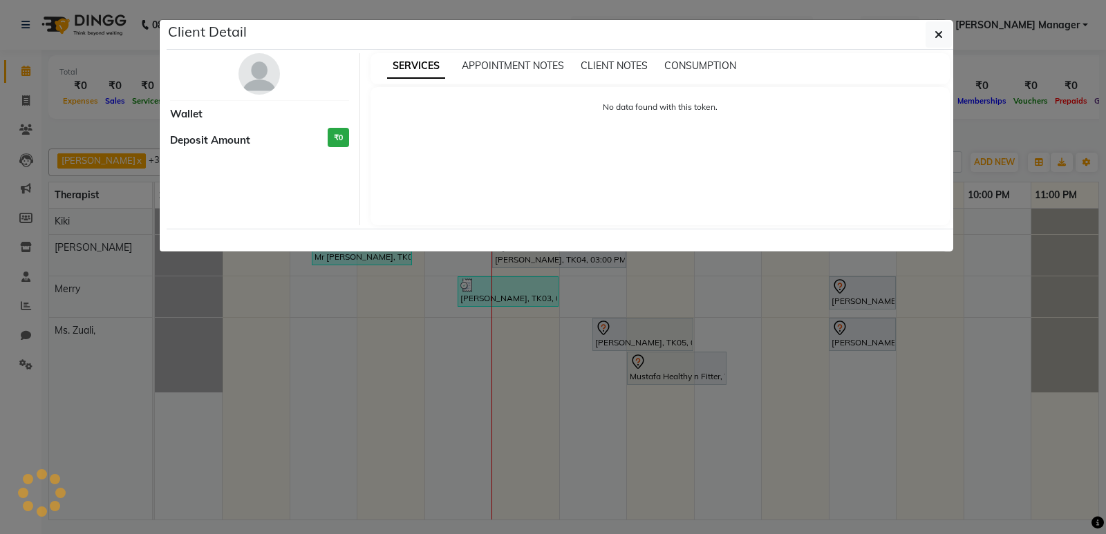
select select "7"
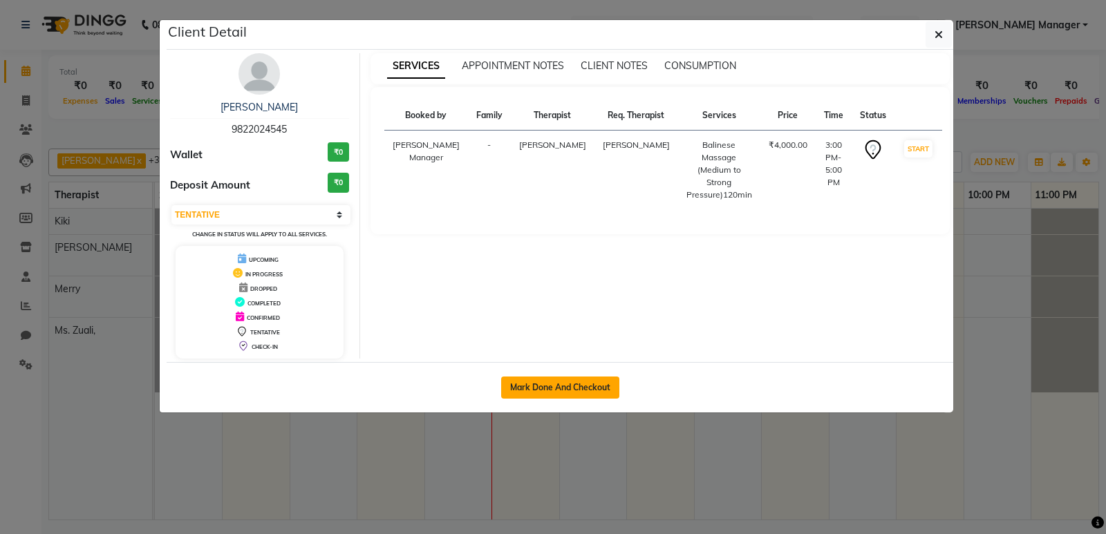
click at [549, 397] on button "Mark Done And Checkout" at bounding box center [560, 388] width 118 height 22
select select "8227"
select select "service"
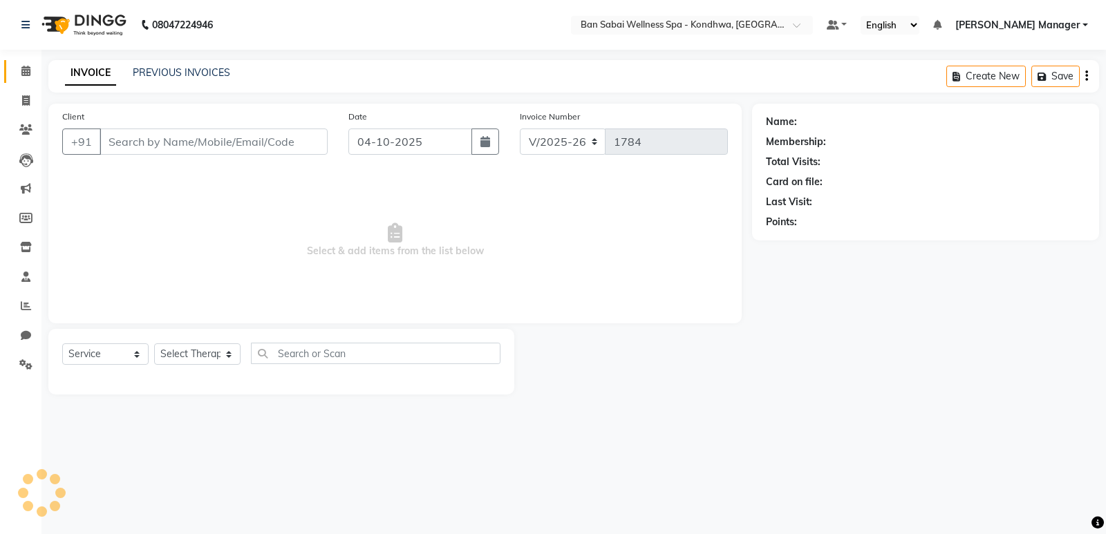
type input "9822024545"
select select "78604"
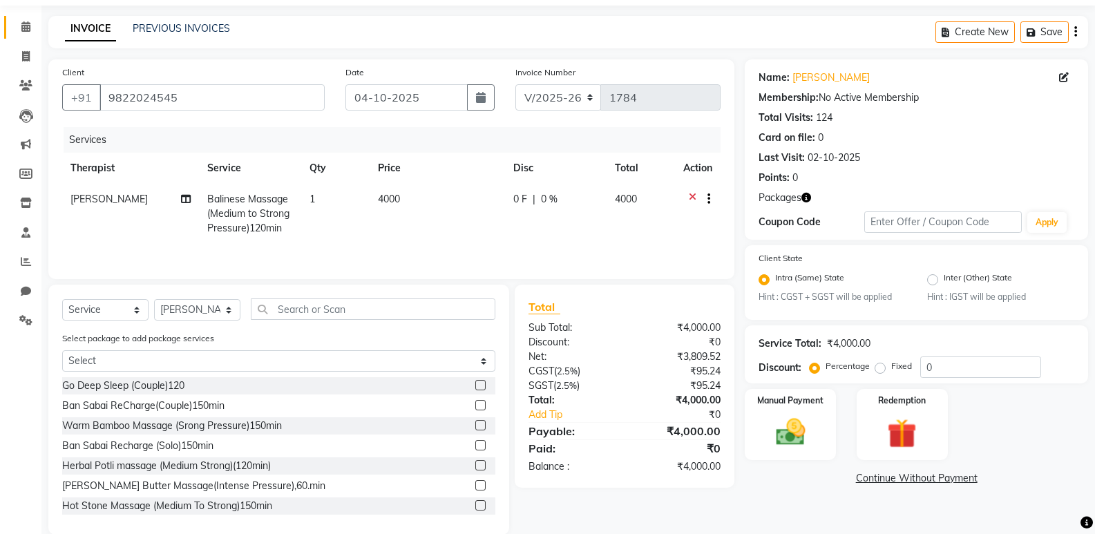
scroll to position [66, 0]
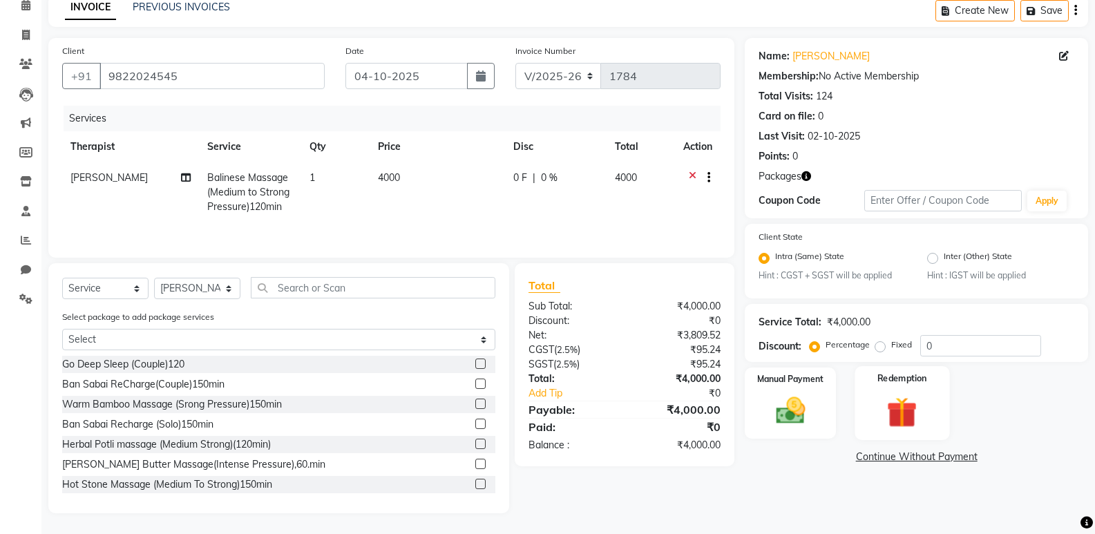
click at [894, 400] on img at bounding box center [901, 413] width 49 height 38
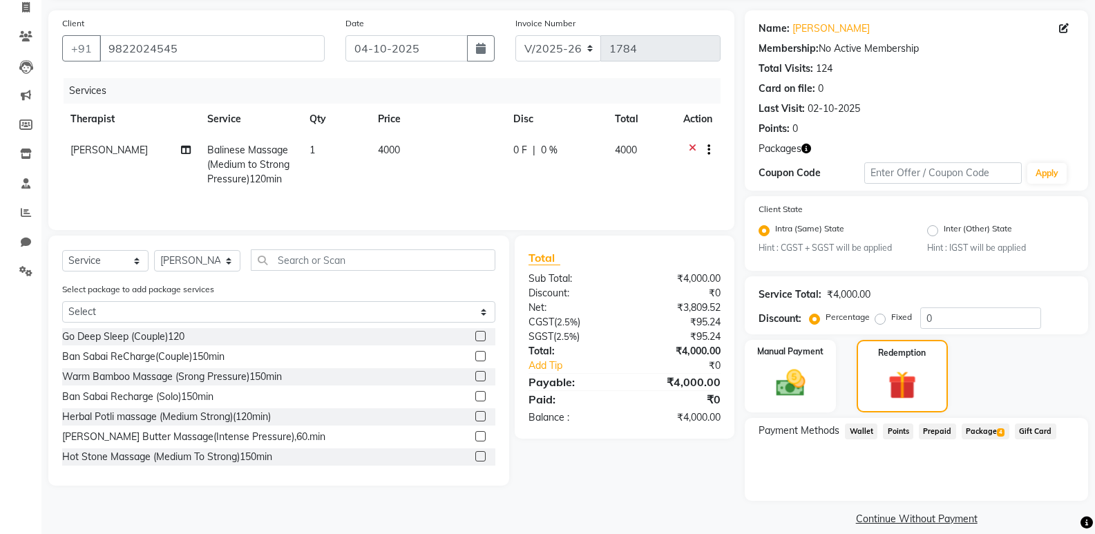
scroll to position [109, 0]
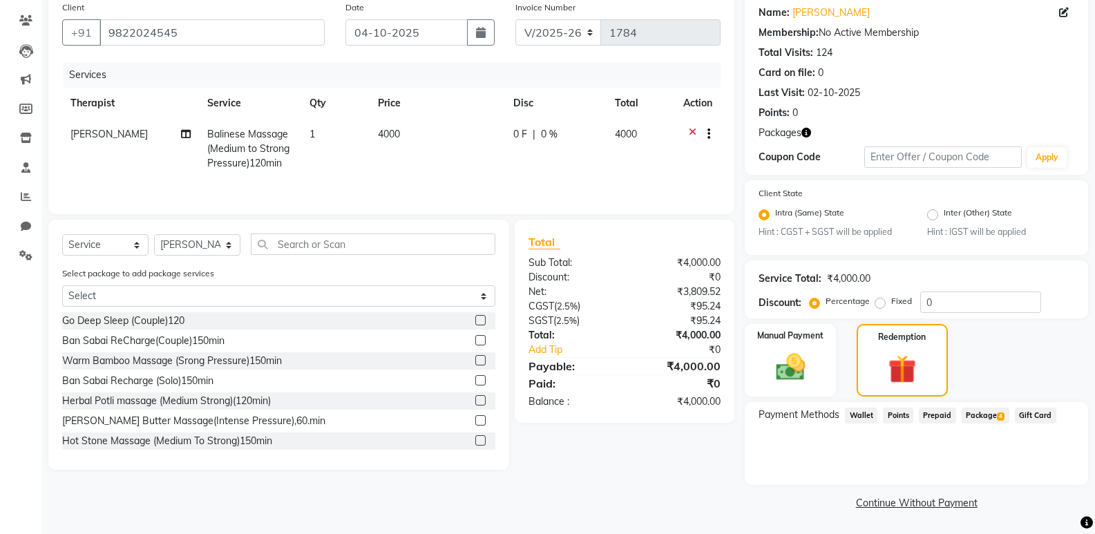
click at [980, 413] on span "Package 4" at bounding box center [986, 416] width 48 height 16
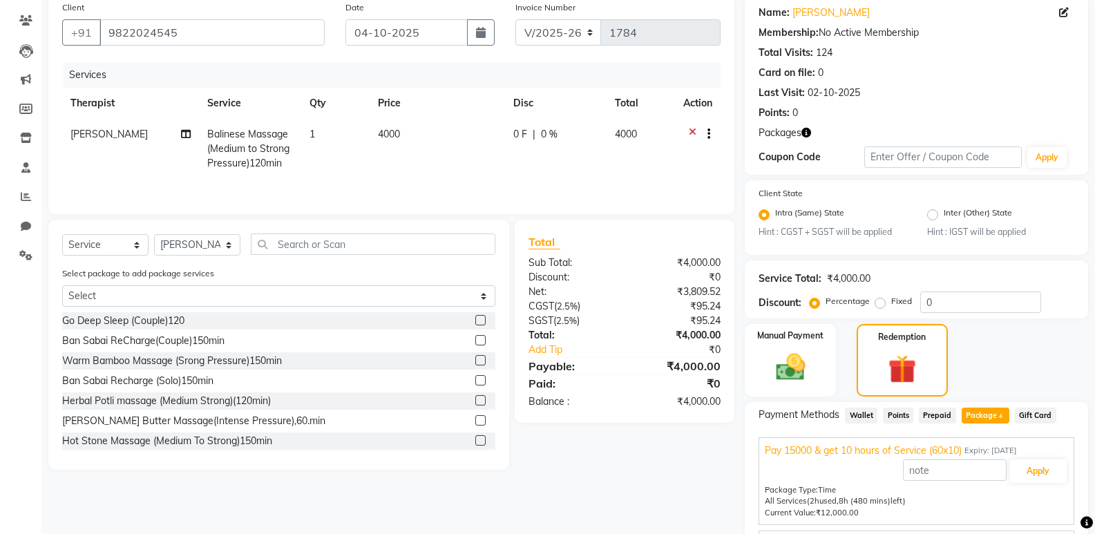
scroll to position [220, 0]
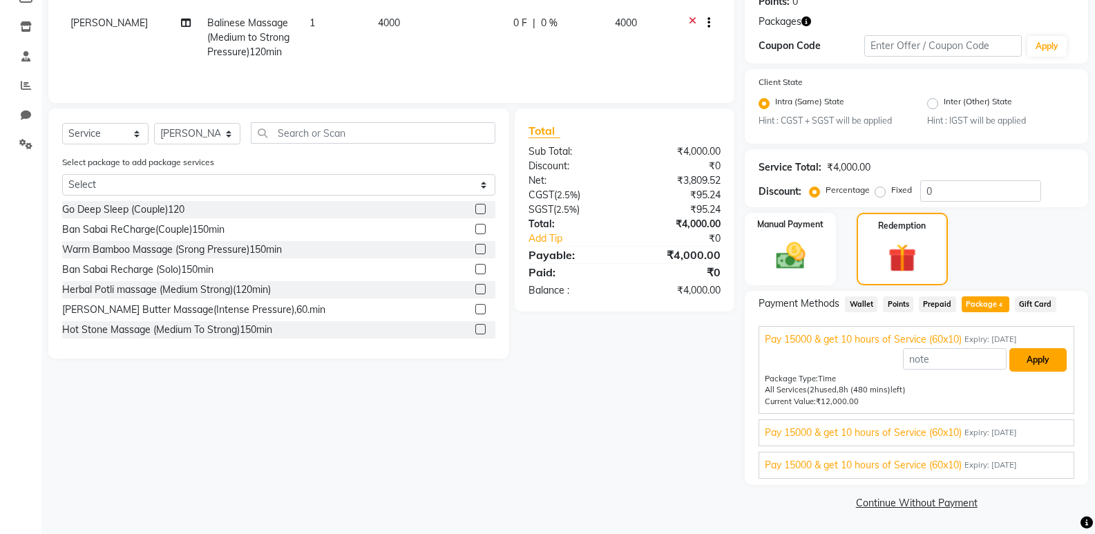
click at [1036, 365] on button "Apply" at bounding box center [1037, 359] width 57 height 23
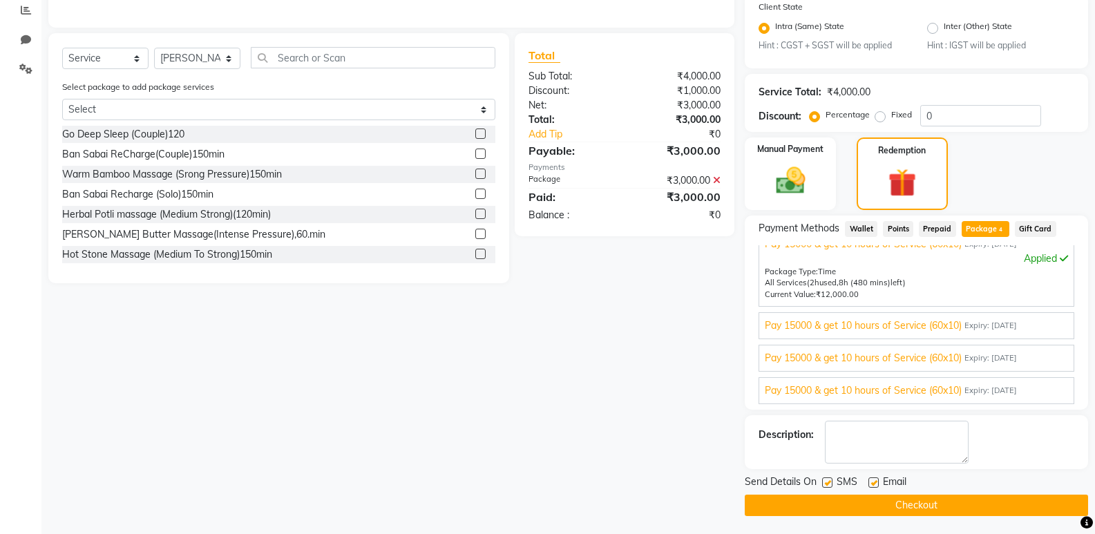
scroll to position [298, 0]
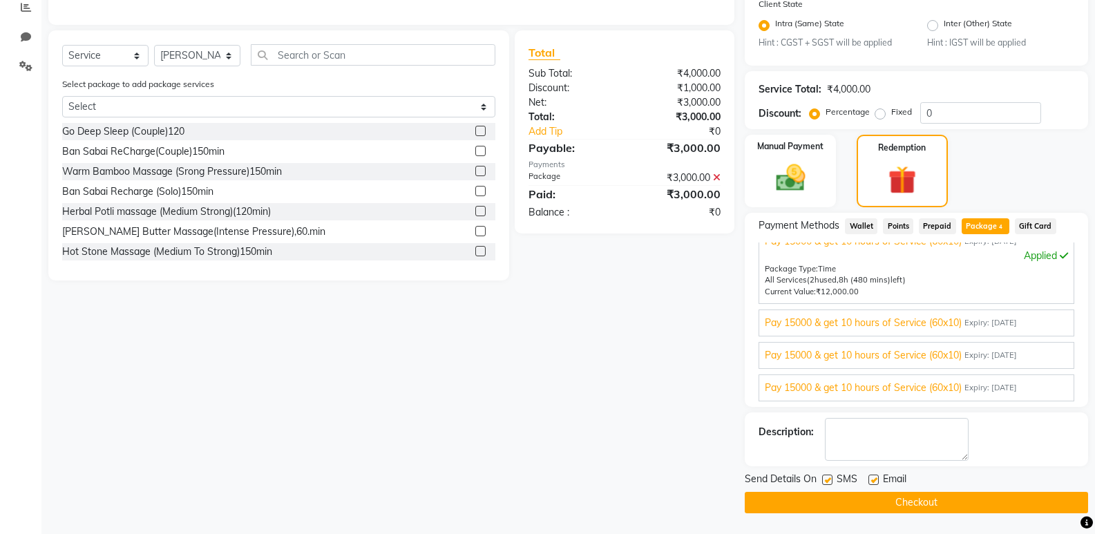
click at [814, 497] on button "Checkout" at bounding box center [916, 502] width 343 height 21
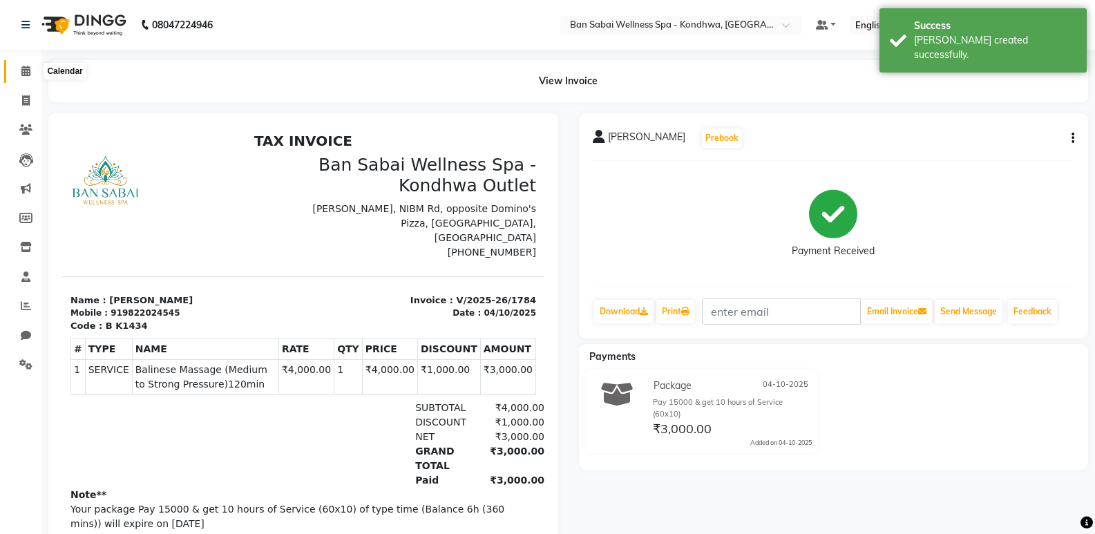
click at [15, 73] on span at bounding box center [26, 72] width 24 height 16
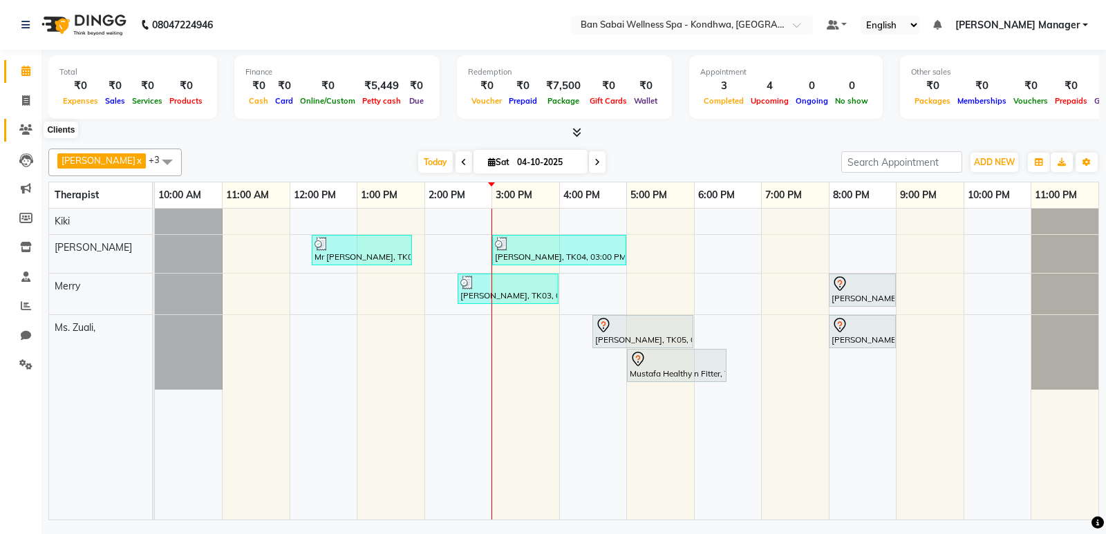
click at [28, 130] on icon at bounding box center [25, 129] width 13 height 10
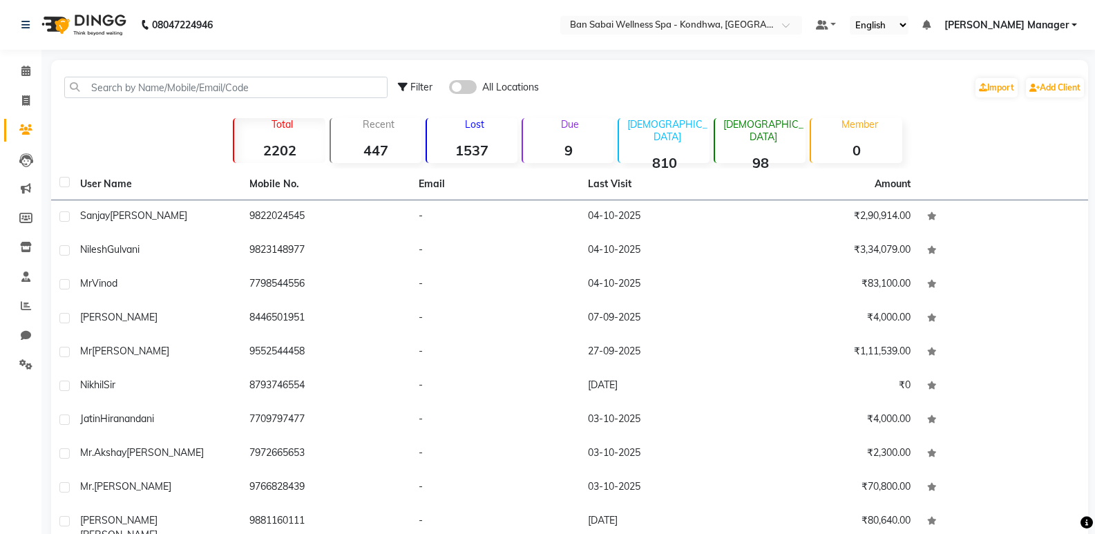
click at [467, 84] on span at bounding box center [463, 87] width 28 height 14
click at [449, 89] on input "checkbox" at bounding box center [449, 89] width 0 height 0
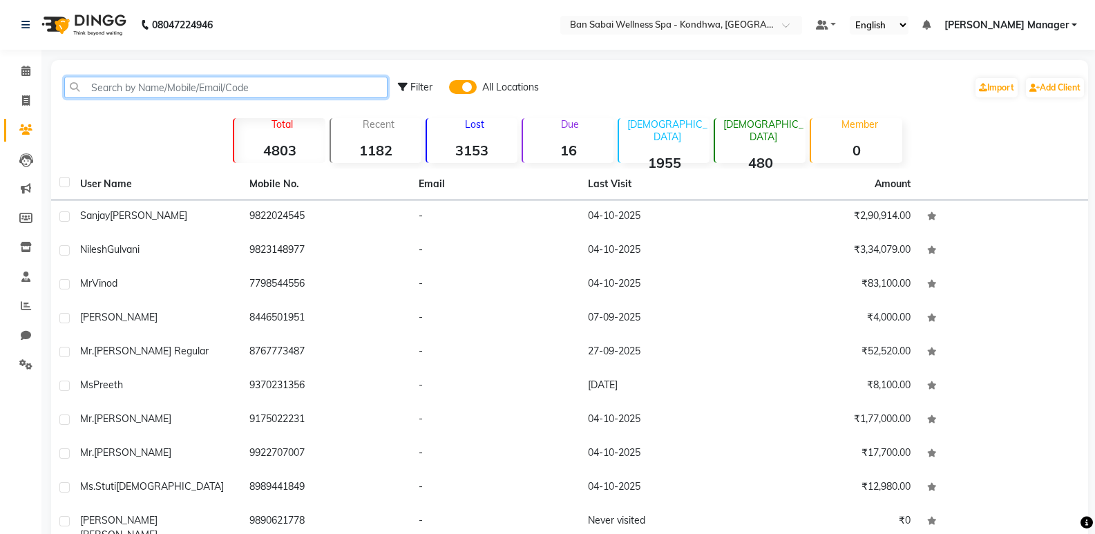
click at [158, 84] on input "text" at bounding box center [225, 87] width 323 height 21
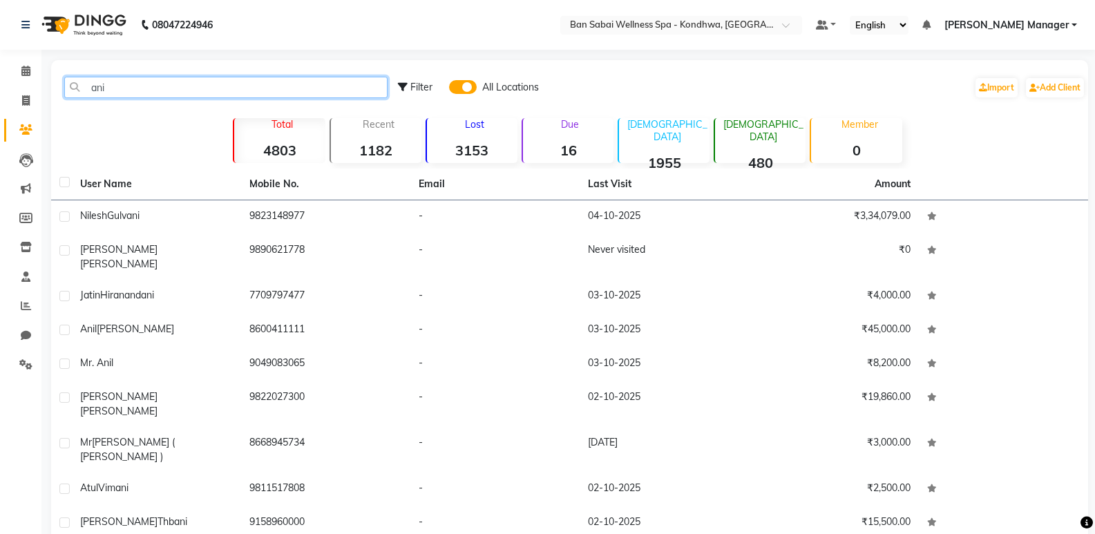
type input "anil"
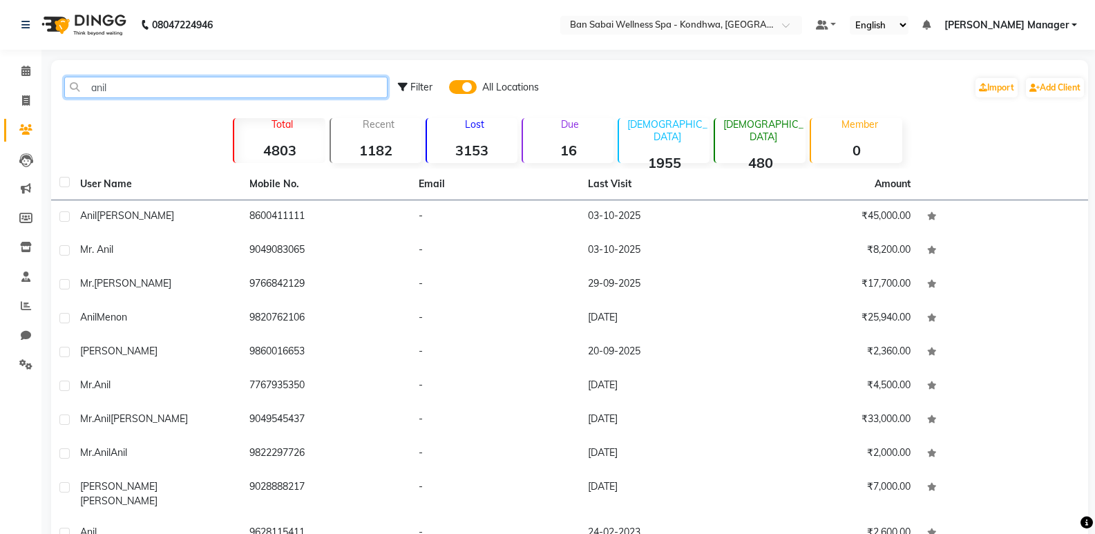
drag, startPoint x: 117, startPoint y: 88, endPoint x: 89, endPoint y: 81, distance: 28.5
click at [89, 81] on input "anil" at bounding box center [225, 87] width 323 height 21
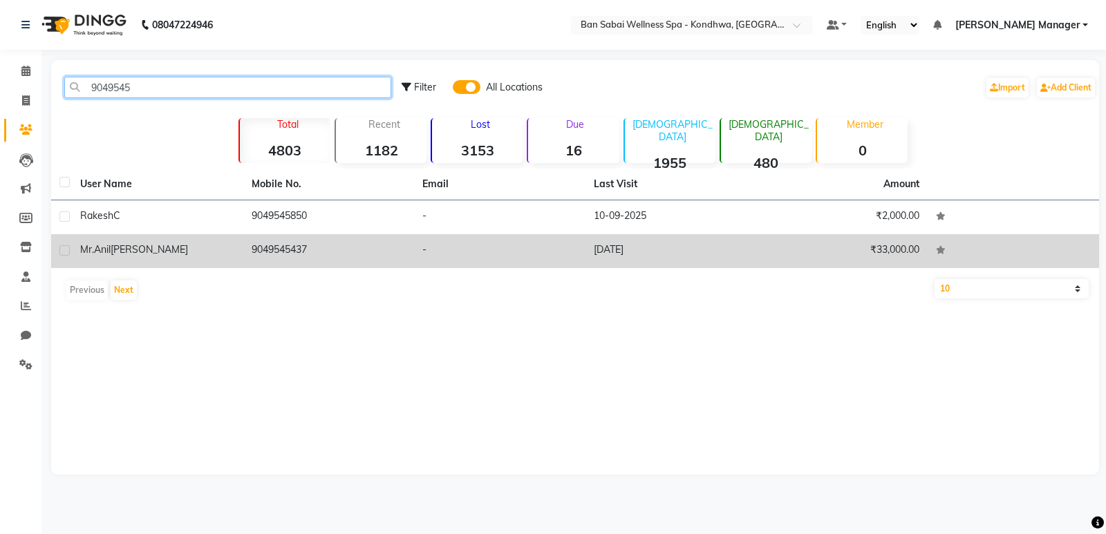
type input "9049545"
click at [211, 239] on td "[PERSON_NAME]" at bounding box center [157, 251] width 171 height 34
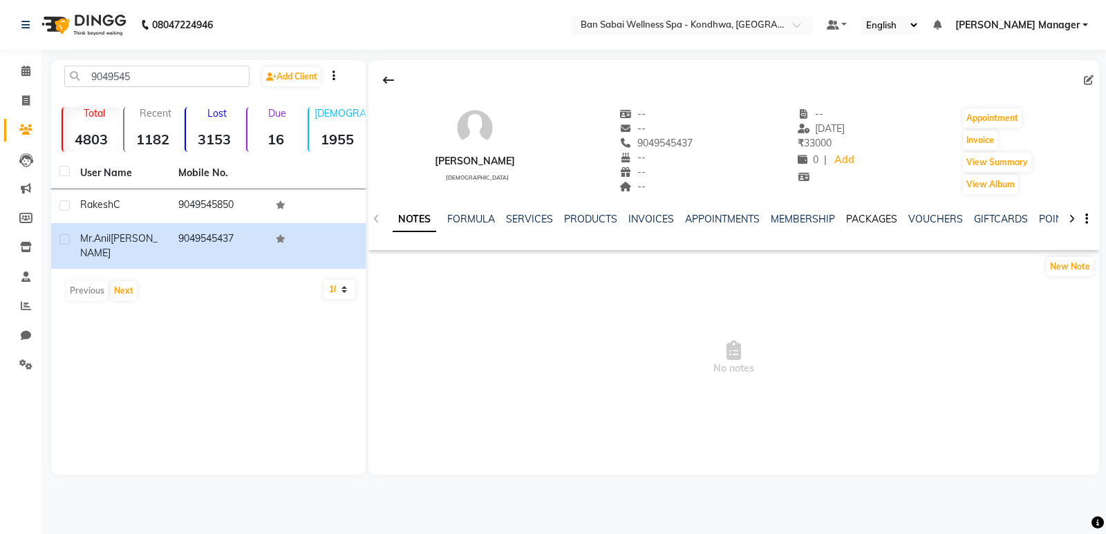
click at [849, 218] on link "PACKAGES" at bounding box center [871, 219] width 51 height 12
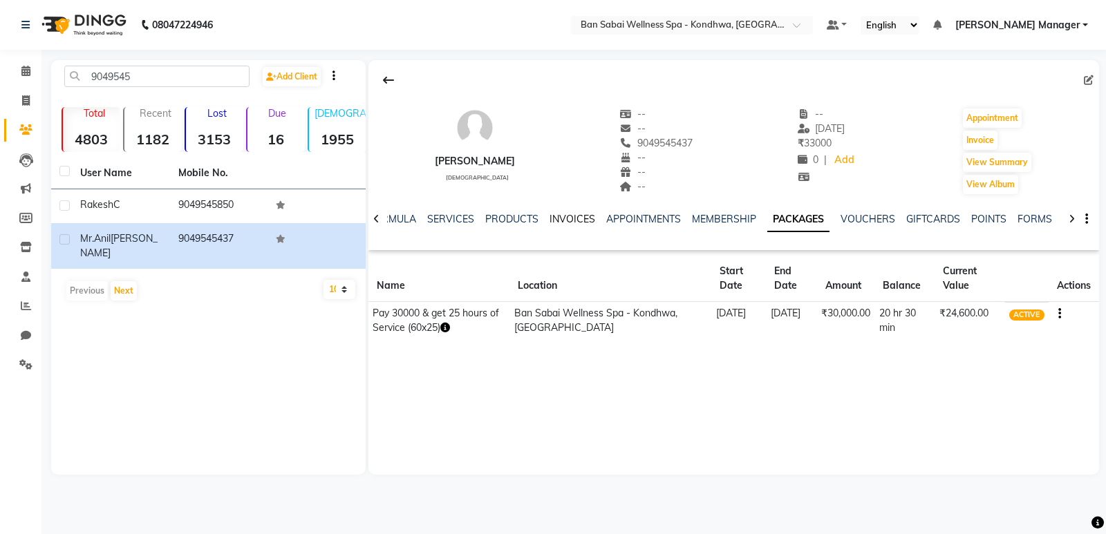
click at [580, 223] on link "INVOICES" at bounding box center [572, 219] width 46 height 12
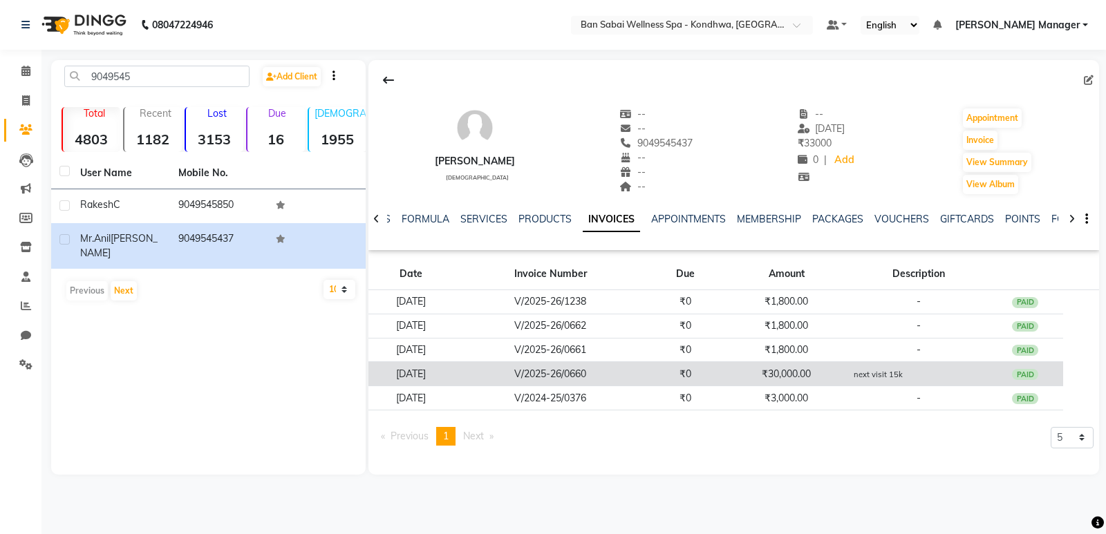
click at [825, 376] on td "₹30,000.00" at bounding box center [786, 374] width 126 height 24
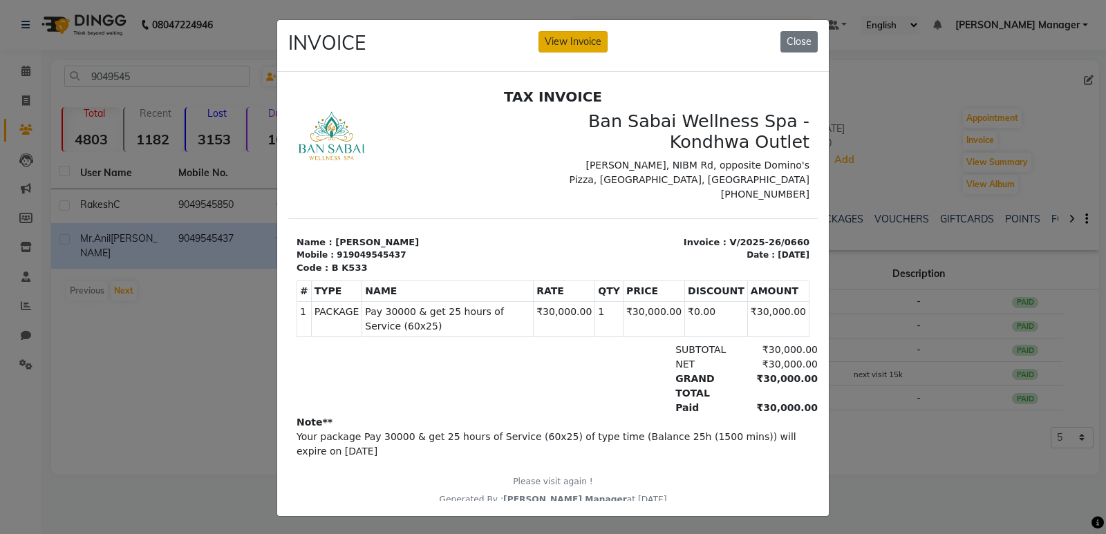
click at [574, 35] on button "View Invoice" at bounding box center [572, 41] width 69 height 21
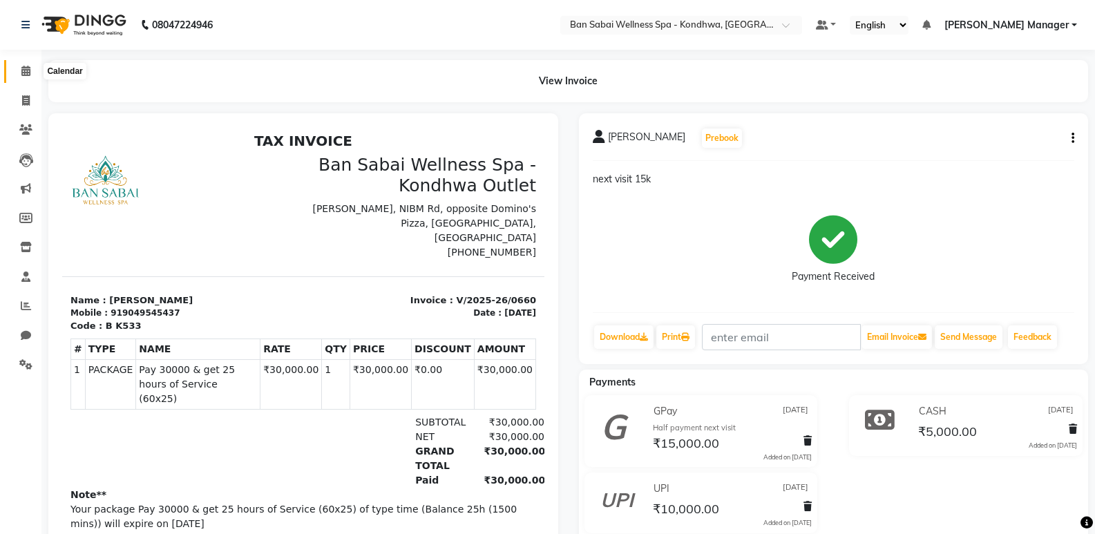
click at [23, 73] on icon at bounding box center [25, 71] width 9 height 10
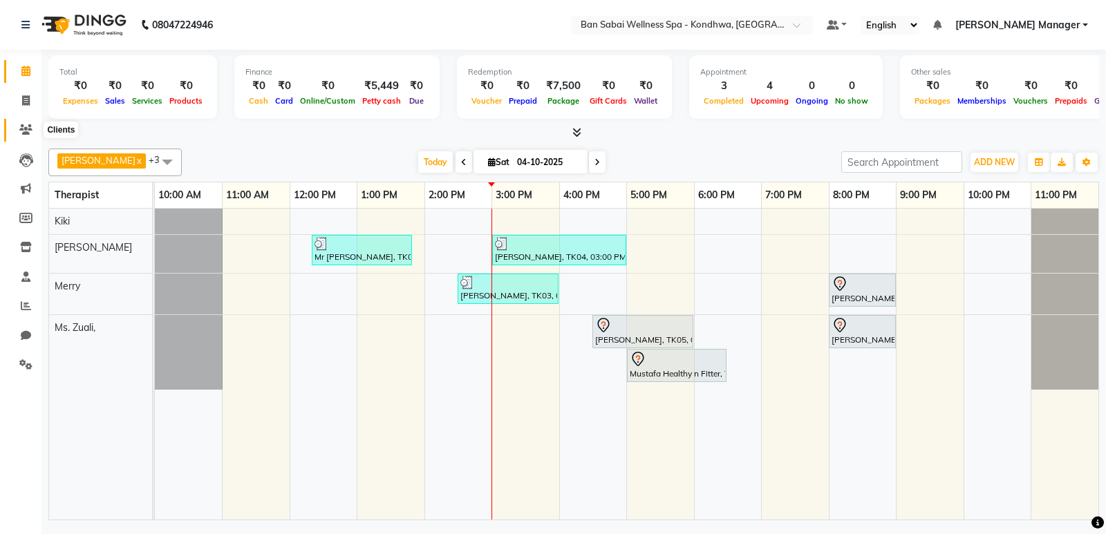
click at [32, 125] on span at bounding box center [26, 130] width 24 height 16
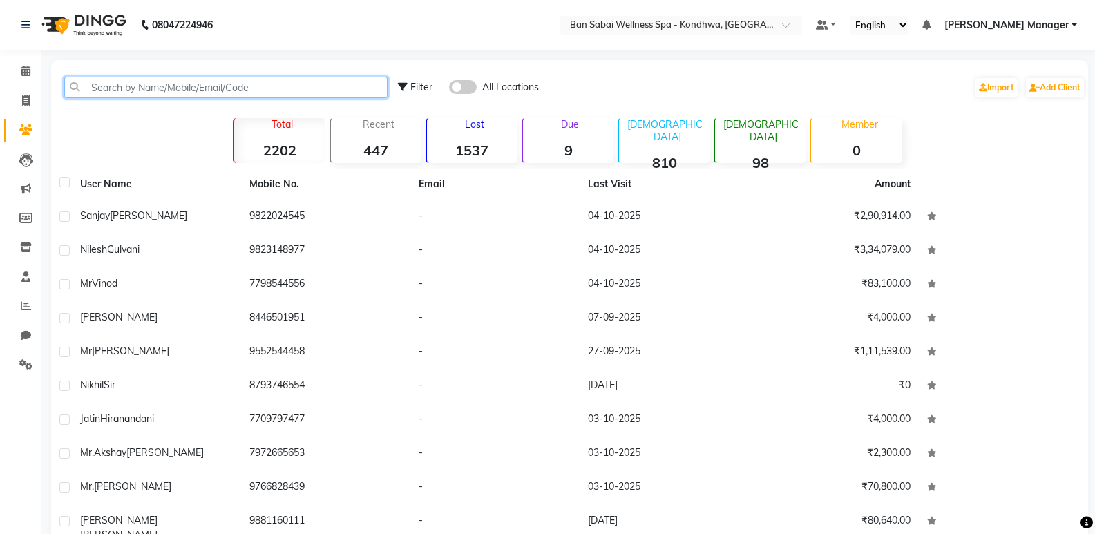
click at [252, 79] on input "text" at bounding box center [225, 87] width 323 height 21
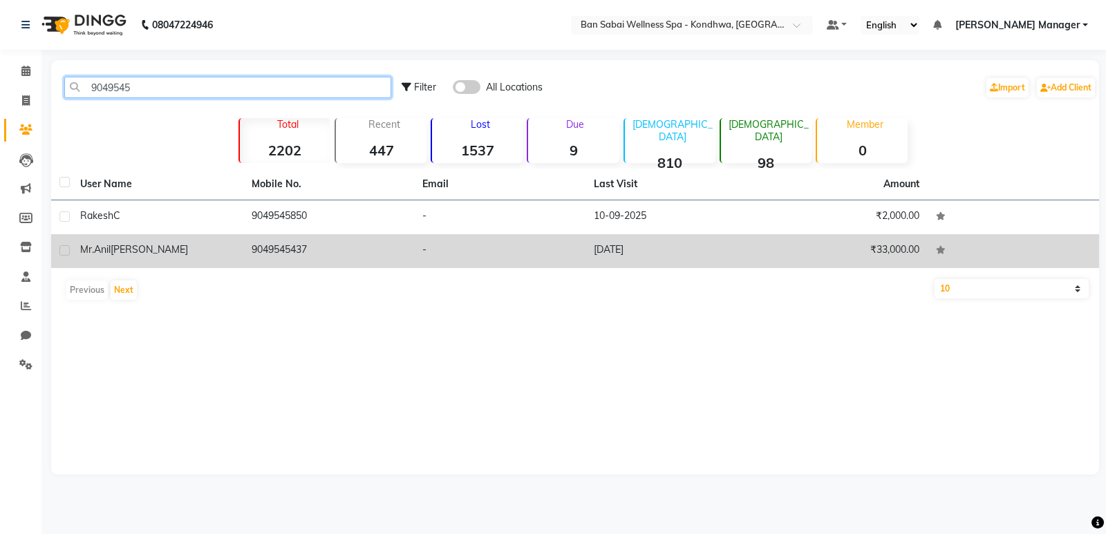
type input "9049545"
click at [355, 255] on td "9049545437" at bounding box center [328, 251] width 171 height 34
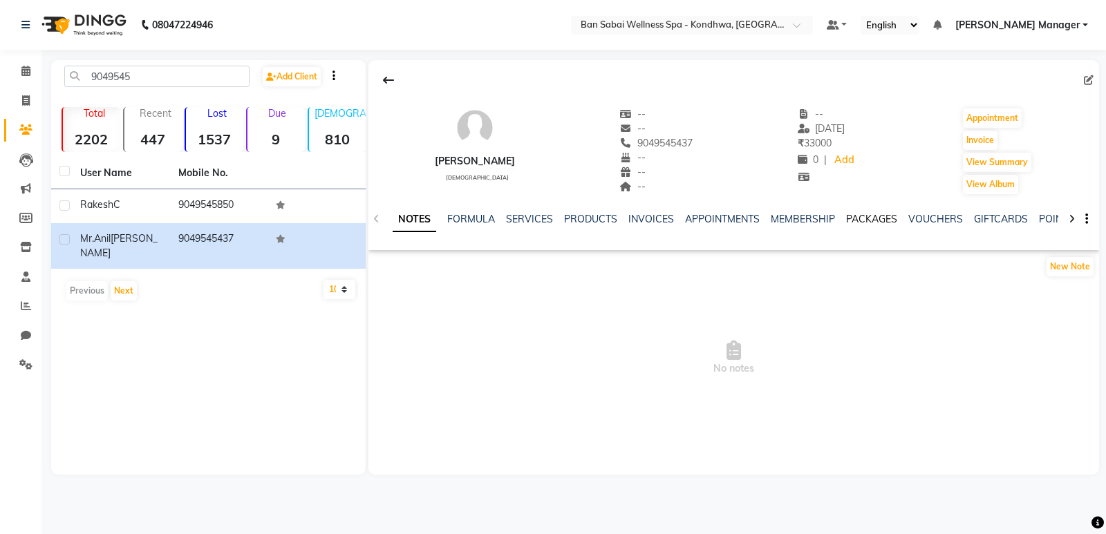
click at [862, 220] on link "PACKAGES" at bounding box center [871, 219] width 51 height 12
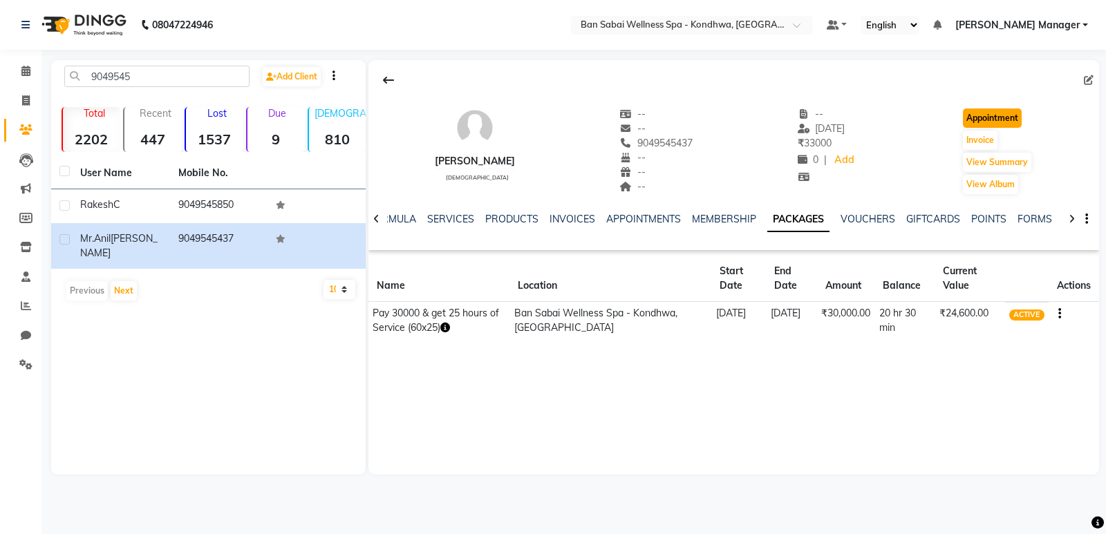
click at [1000, 120] on button "Appointment" at bounding box center [991, 117] width 59 height 19
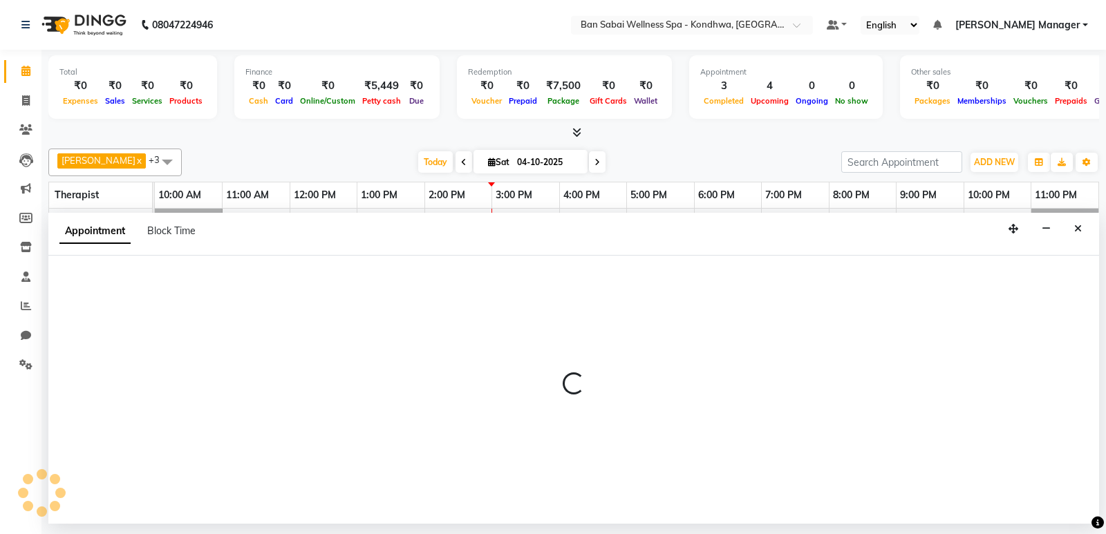
select select "tentative"
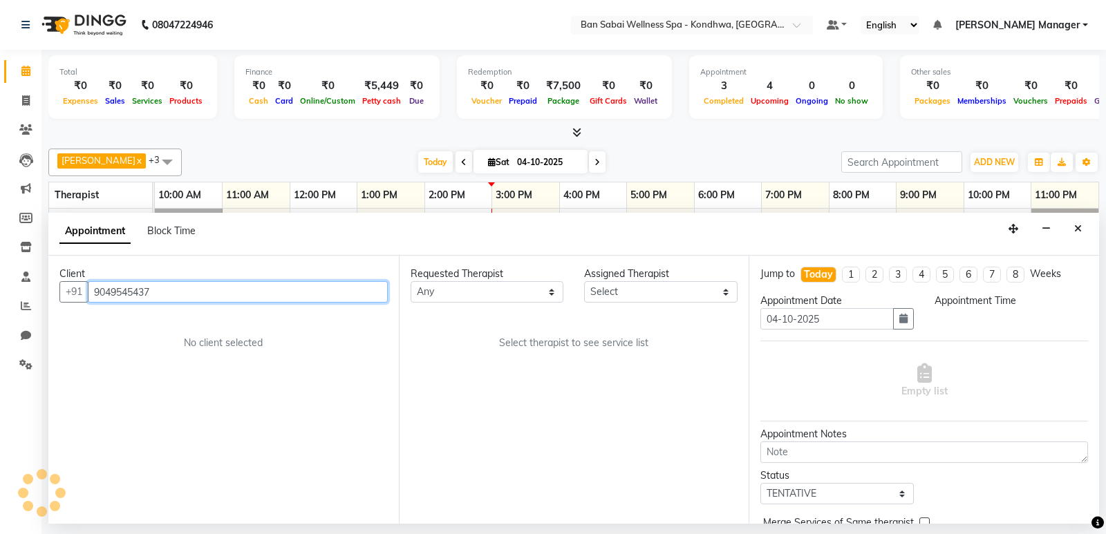
select select "660"
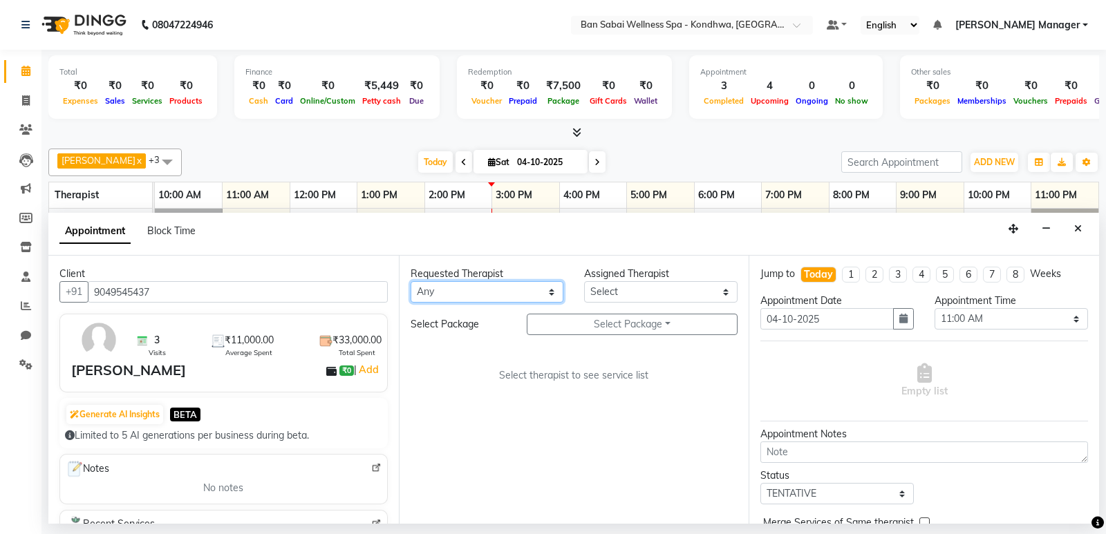
click at [464, 292] on select "Any Kiki [PERSON_NAME] [PERSON_NAME] Ms. Zuali," at bounding box center [486, 291] width 153 height 21
select select "78586"
click at [410, 281] on select "Any Kiki [PERSON_NAME] [PERSON_NAME] Ms. Zuali," at bounding box center [486, 291] width 153 height 21
select select "78586"
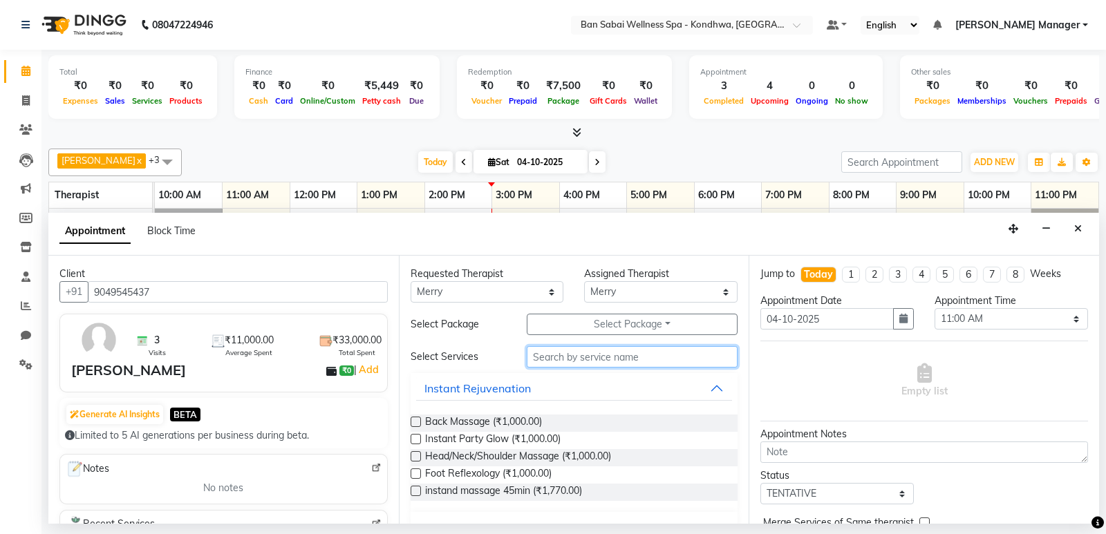
click at [584, 353] on input "text" at bounding box center [631, 356] width 211 height 21
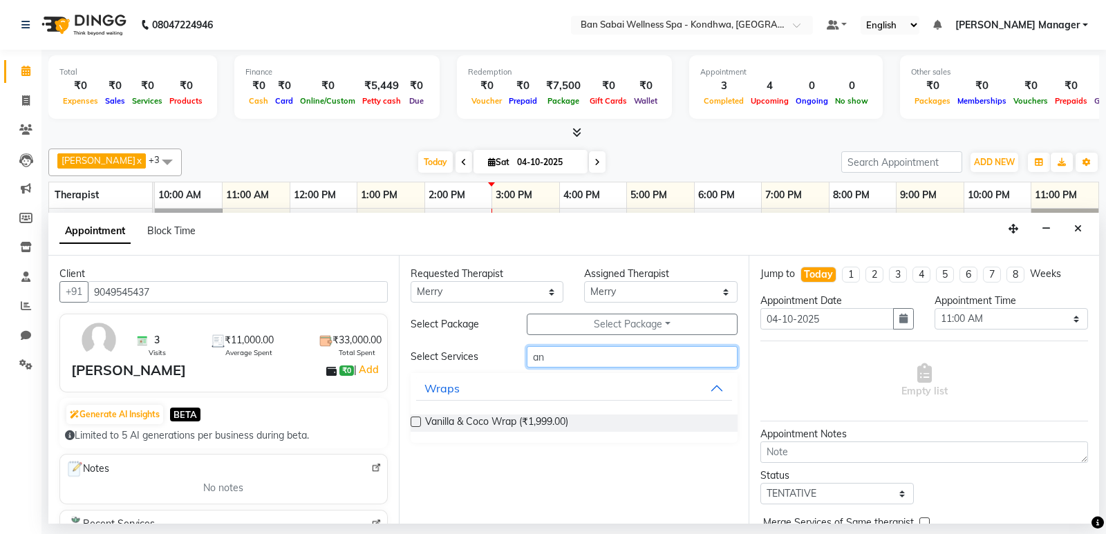
type input "a"
type input "fus"
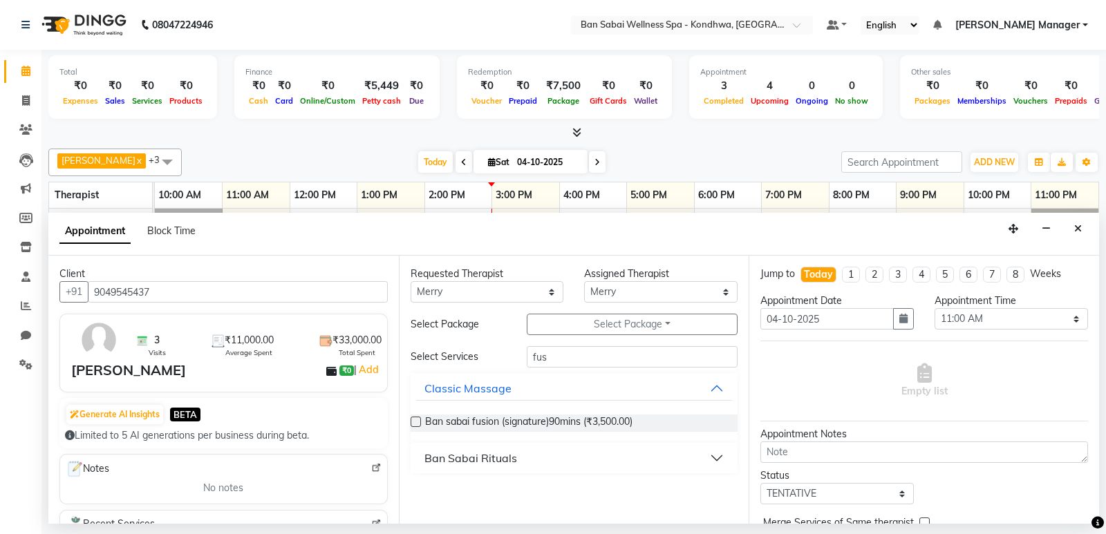
click at [417, 421] on label at bounding box center [415, 422] width 10 height 10
click at [417, 421] on input "checkbox" at bounding box center [414, 423] width 9 height 9
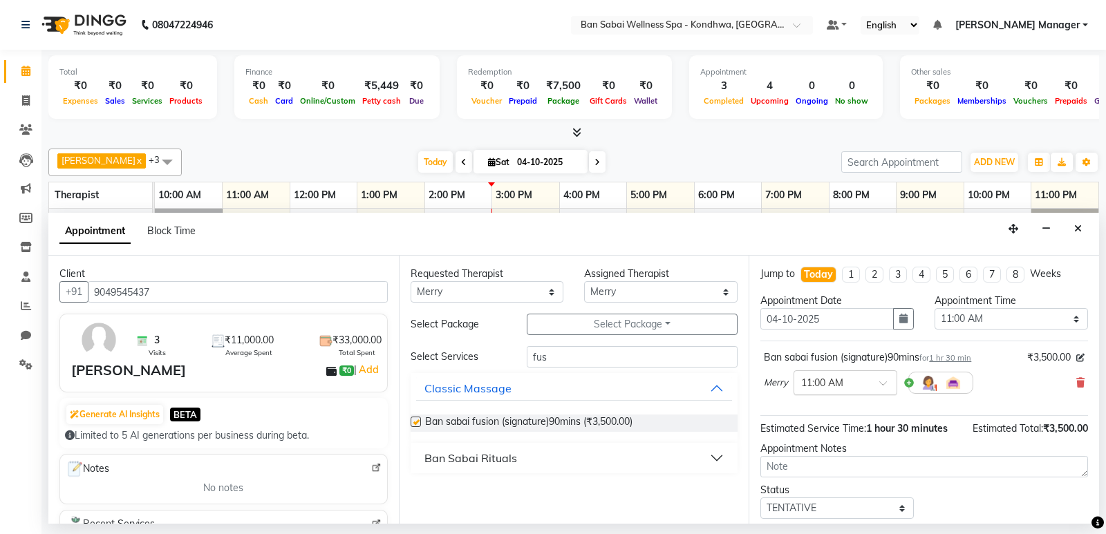
checkbox input "false"
click at [861, 379] on input "text" at bounding box center [831, 381] width 61 height 15
click at [826, 410] on div "05:00 PM" at bounding box center [845, 408] width 102 height 26
click at [515, 292] on select "Any Kiki [PERSON_NAME] [PERSON_NAME] Ms. Zuali," at bounding box center [486, 291] width 153 height 21
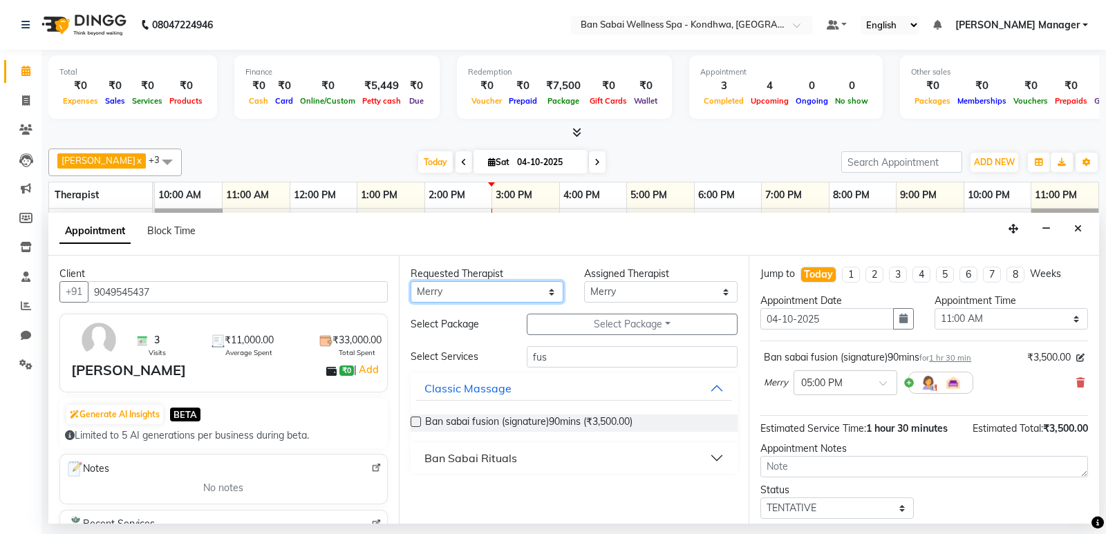
select select "78604"
click at [410, 281] on select "Any Kiki [PERSON_NAME] [PERSON_NAME] Ms. Zuali," at bounding box center [486, 291] width 153 height 21
select select "78604"
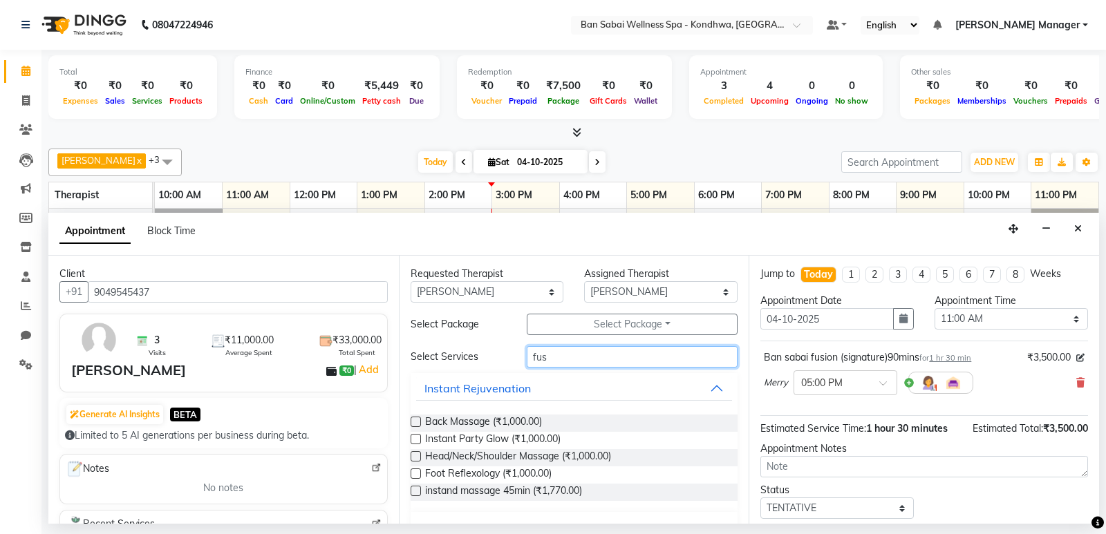
click at [576, 352] on input "fus" at bounding box center [631, 356] width 211 height 21
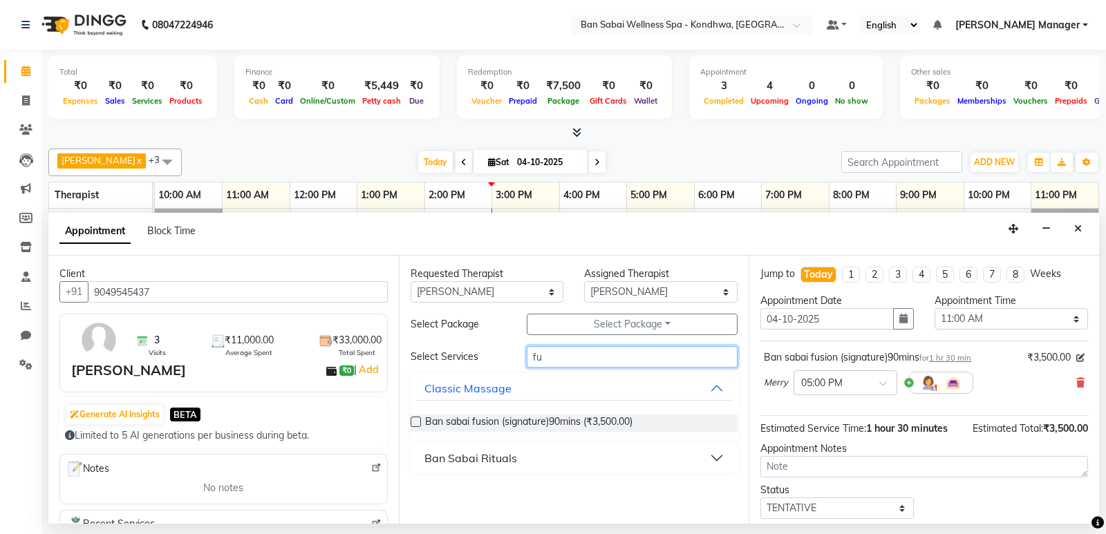
type input "fu"
click at [415, 424] on label at bounding box center [415, 422] width 10 height 10
click at [415, 424] on input "checkbox" at bounding box center [414, 423] width 9 height 9
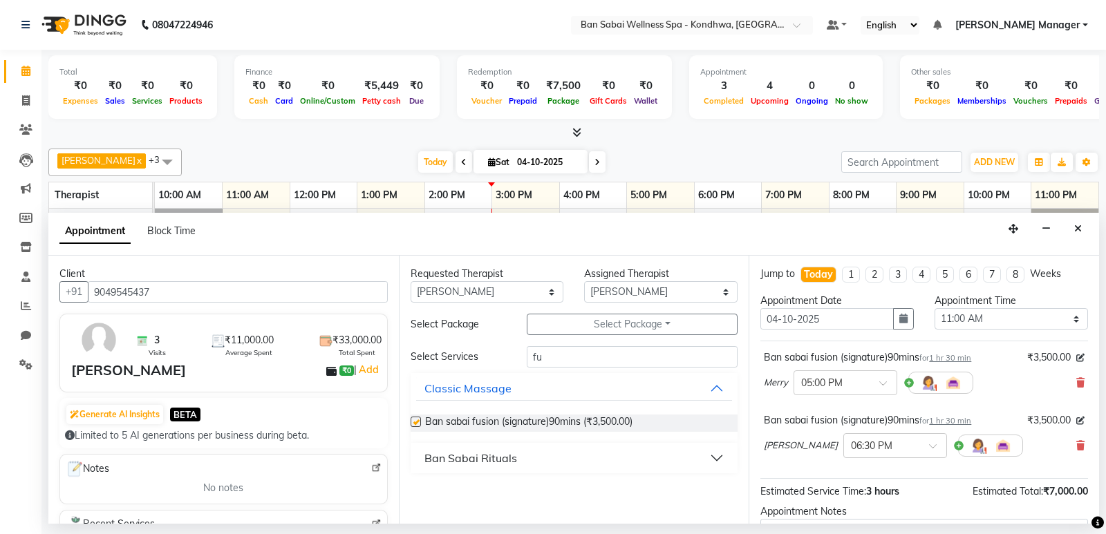
checkbox input "false"
click at [870, 451] on div at bounding box center [895, 444] width 102 height 15
click at [844, 491] on div "05:00 PM" at bounding box center [895, 495] width 102 height 26
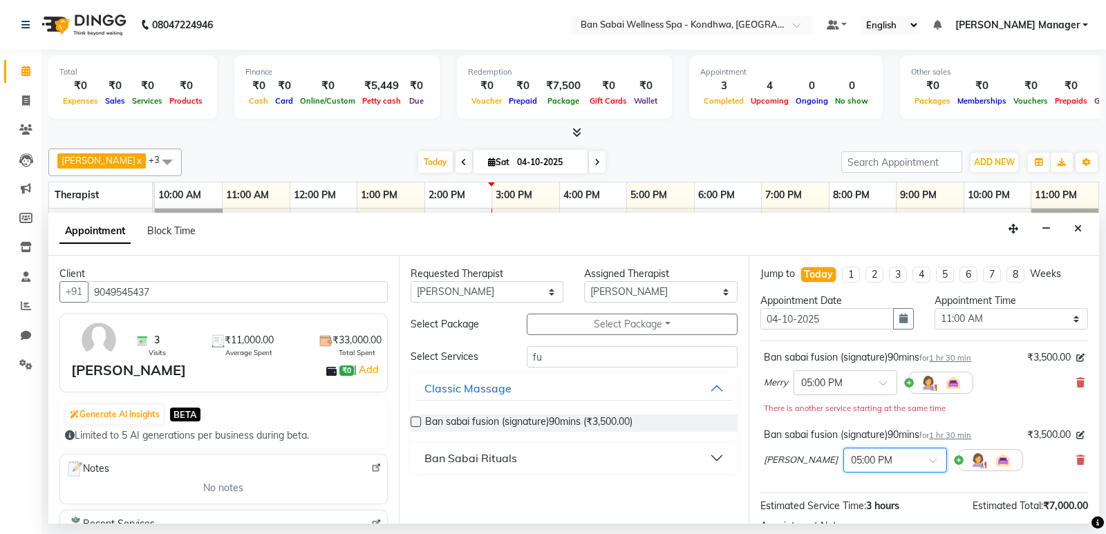
scroll to position [160, 0]
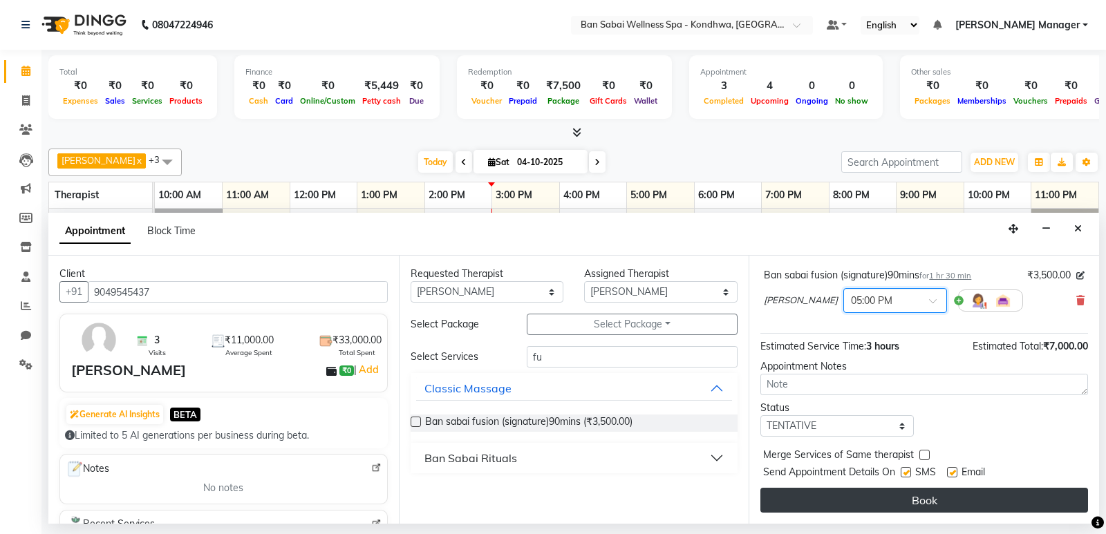
click at [852, 497] on button "Book" at bounding box center [924, 500] width 328 height 25
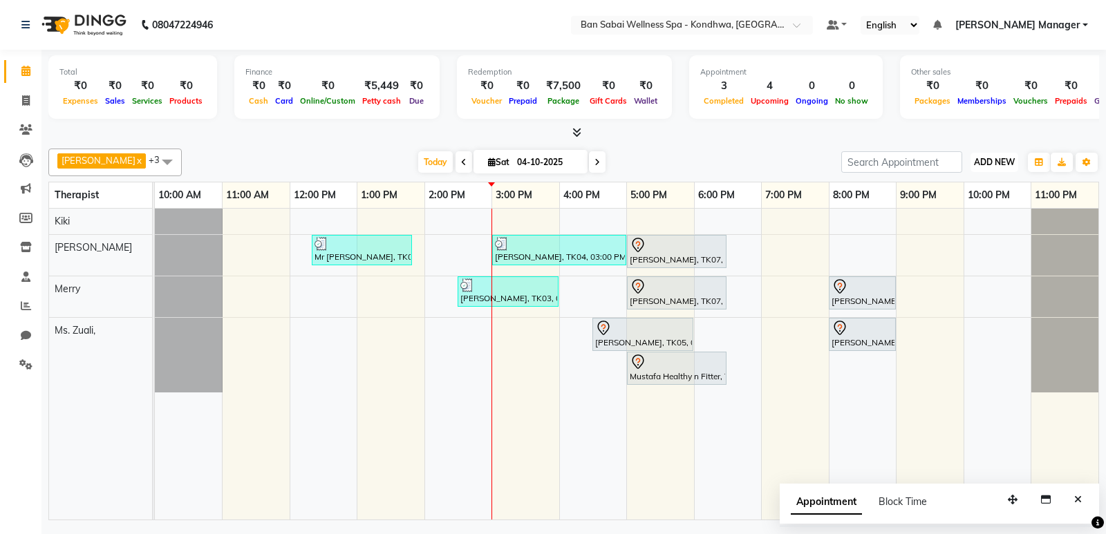
click at [992, 162] on span "ADD NEW" at bounding box center [994, 162] width 41 height 10
click at [953, 193] on button "Add Appointment" at bounding box center [962, 189] width 109 height 18
select select "tentative"
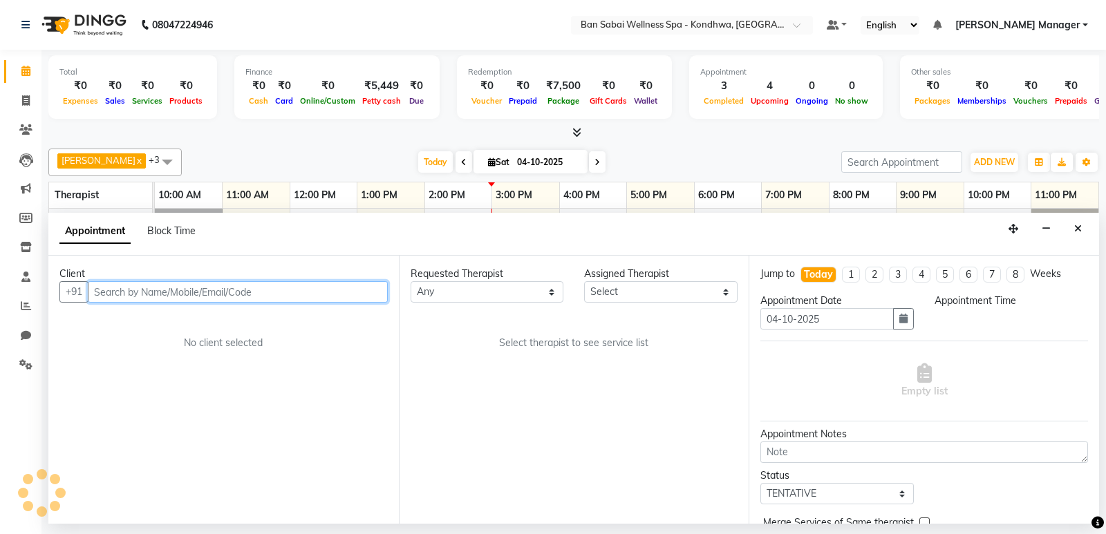
select select "660"
click at [191, 292] on input "text" at bounding box center [238, 291] width 300 height 21
type input "8002206441"
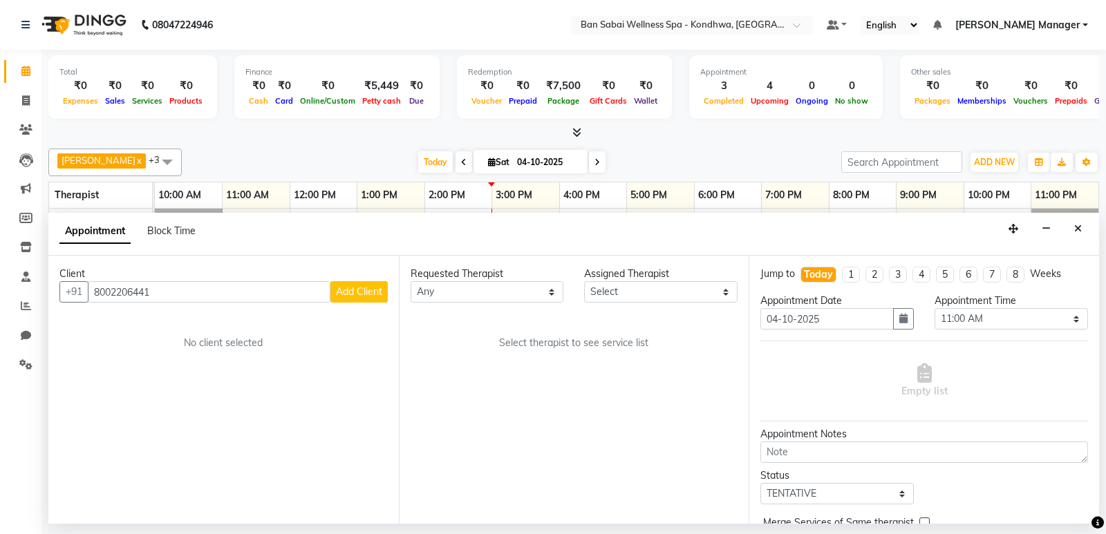
click at [371, 292] on span "Add Client" at bounding box center [359, 291] width 46 height 12
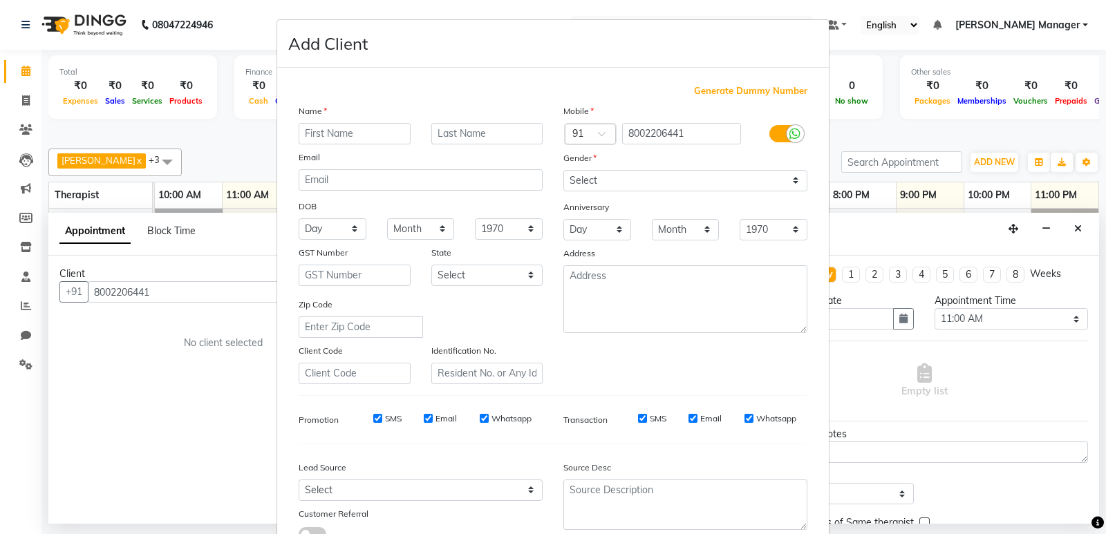
click at [332, 127] on input "text" at bounding box center [354, 133] width 112 height 21
type input "Moizau"
click at [674, 185] on select "Select [DEMOGRAPHIC_DATA] [DEMOGRAPHIC_DATA] Other Prefer Not To Say" at bounding box center [685, 180] width 244 height 21
select select "[DEMOGRAPHIC_DATA]"
click at [563, 170] on select "Select [DEMOGRAPHIC_DATA] [DEMOGRAPHIC_DATA] Other Prefer Not To Say" at bounding box center [685, 180] width 244 height 21
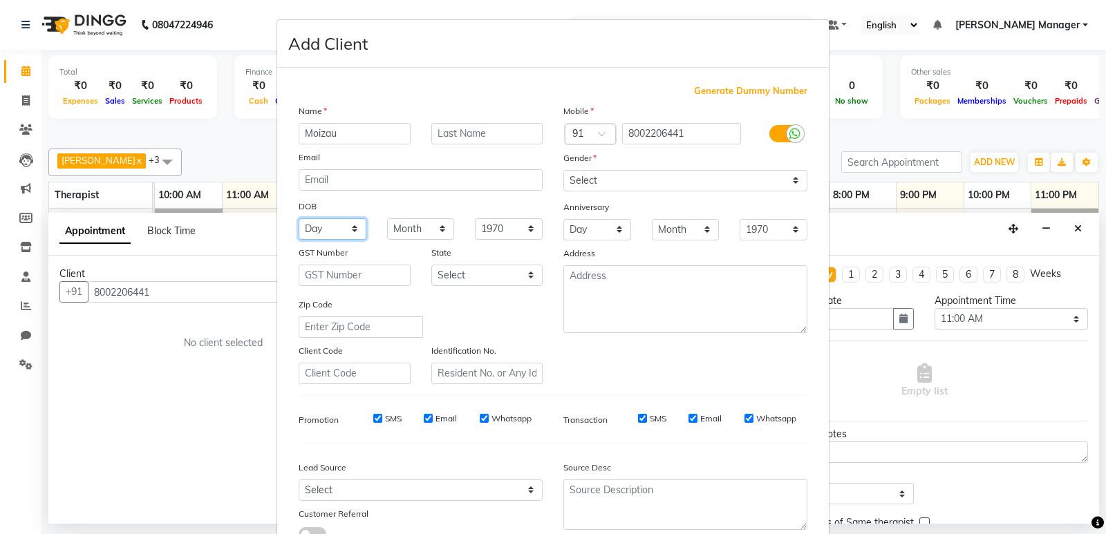
click at [332, 229] on select "Day 01 02 03 04 05 06 07 08 09 10 11 12 13 14 15 16 17 18 19 20 21 22 23 24 25 …" at bounding box center [332, 228] width 68 height 21
select select "27"
click at [298, 218] on select "Day 01 02 03 04 05 06 07 08 09 10 11 12 13 14 15 16 17 18 19 20 21 22 23 24 25 …" at bounding box center [332, 228] width 68 height 21
click at [406, 229] on select "Month January February March April May June July August September October Novem…" at bounding box center [421, 228] width 68 height 21
select select "02"
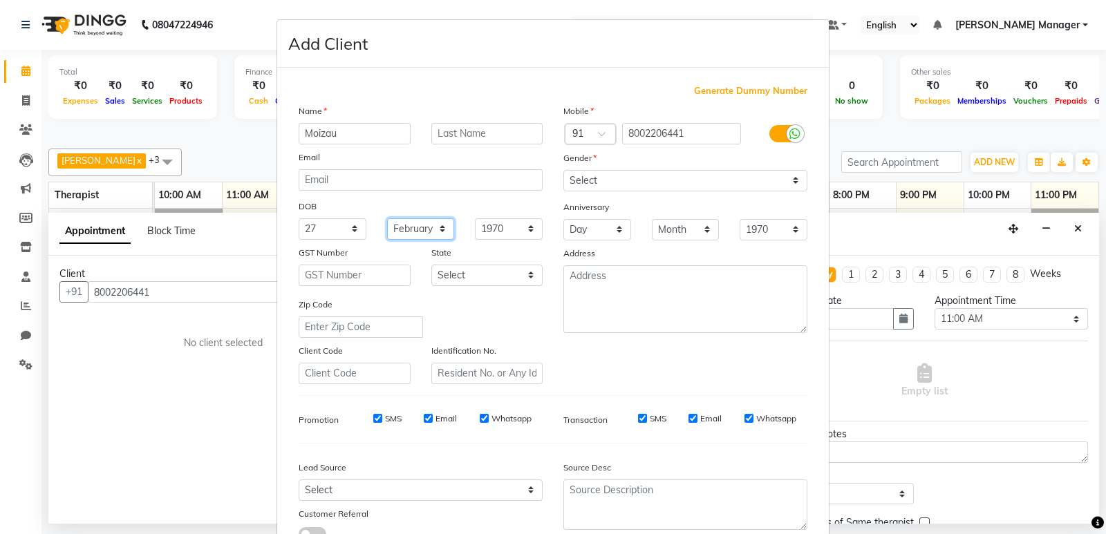
click at [387, 218] on select "Month January February March April May June July August September October Novem…" at bounding box center [421, 228] width 68 height 21
click at [515, 234] on select "1940 1941 1942 1943 1944 1945 1946 1947 1948 1949 1950 1951 1952 1953 1954 1955…" at bounding box center [509, 228] width 68 height 21
select select "1986"
click at [475, 218] on select "1940 1941 1942 1943 1944 1945 1946 1947 1948 1949 1950 1951 1952 1953 1954 1955…" at bounding box center [509, 228] width 68 height 21
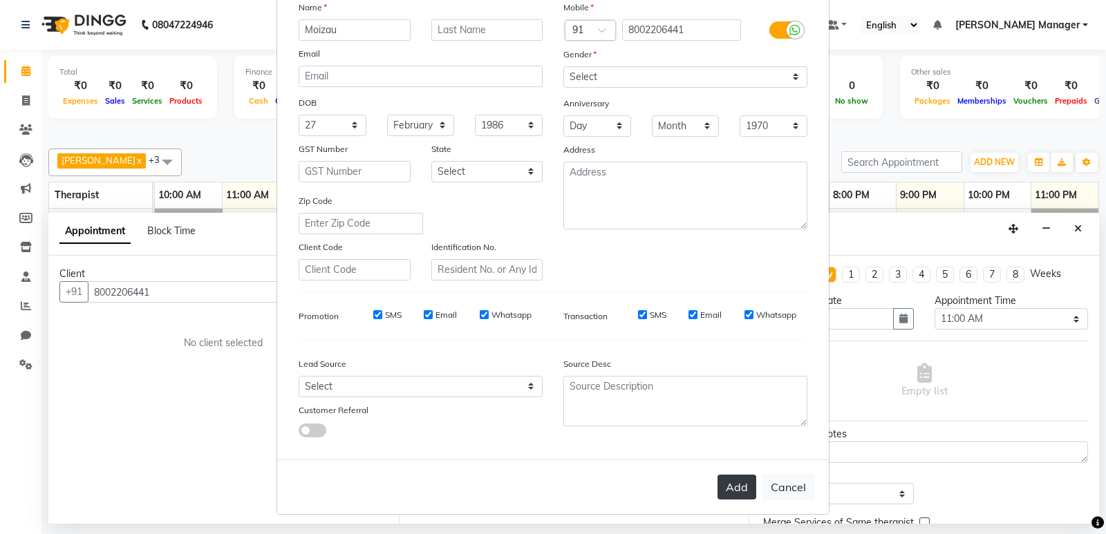
click at [723, 493] on button "Add" at bounding box center [736, 487] width 39 height 25
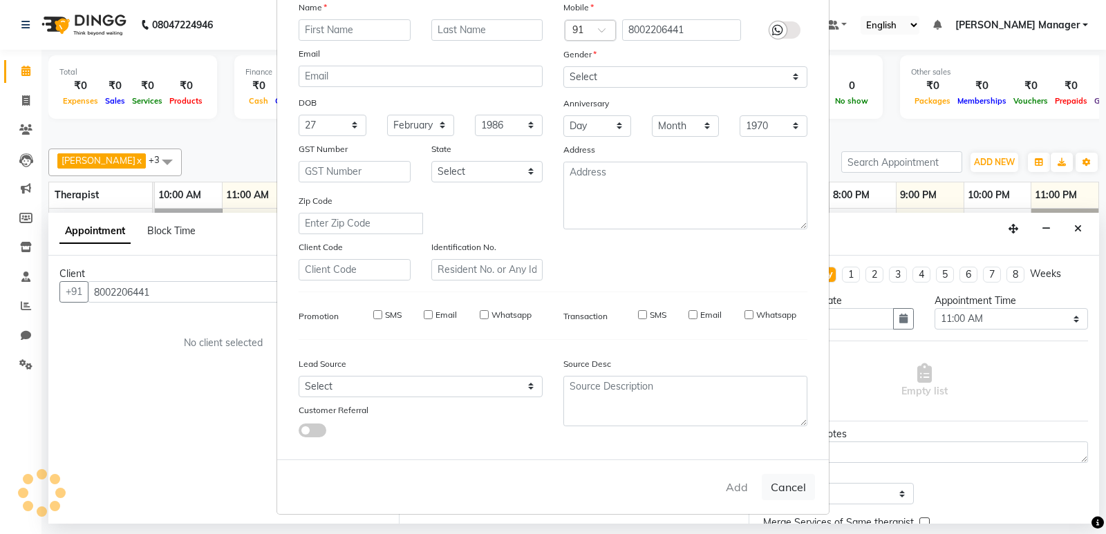
select select
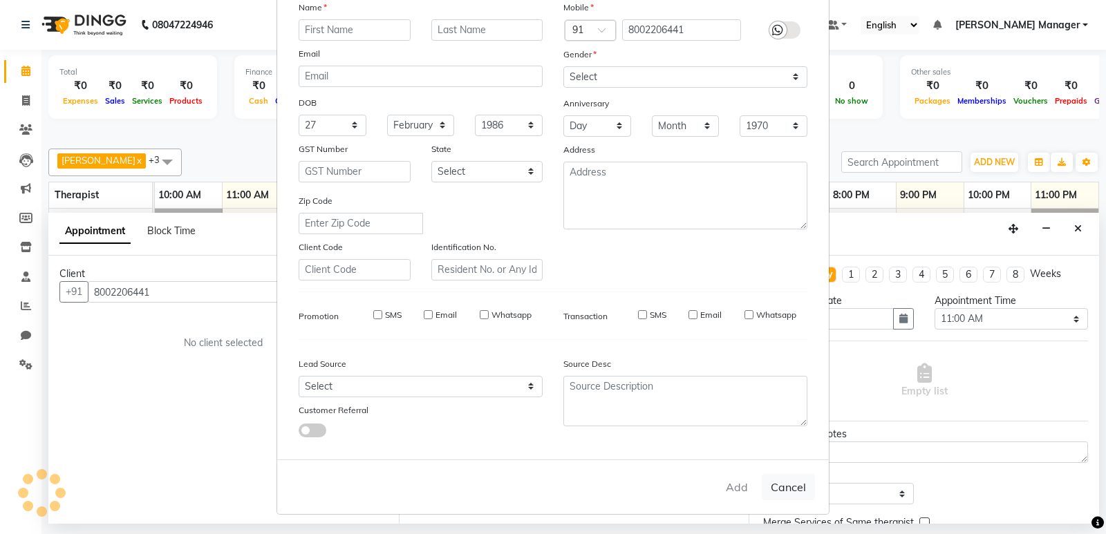
select select
checkbox input "false"
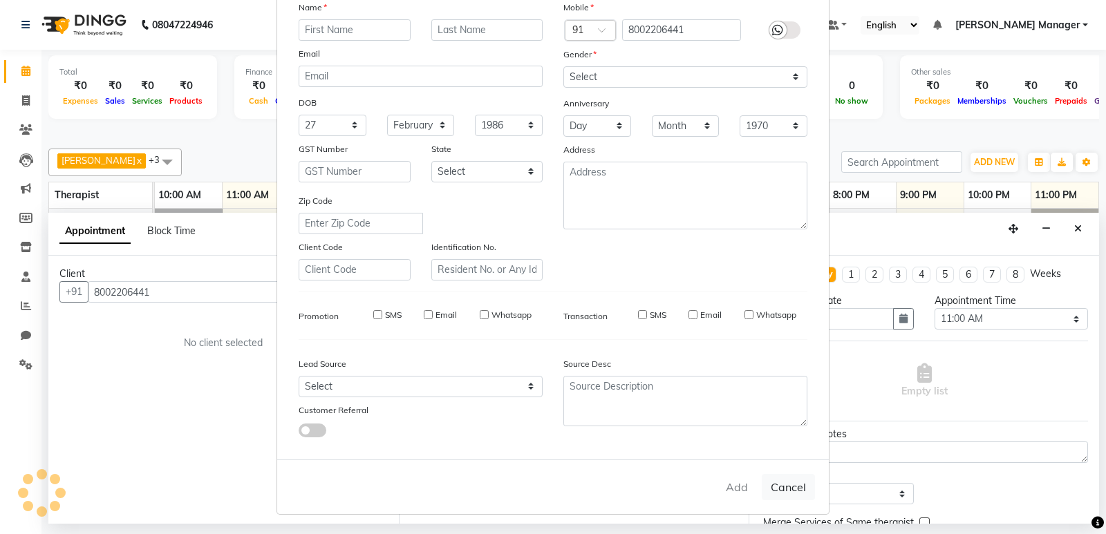
checkbox input "false"
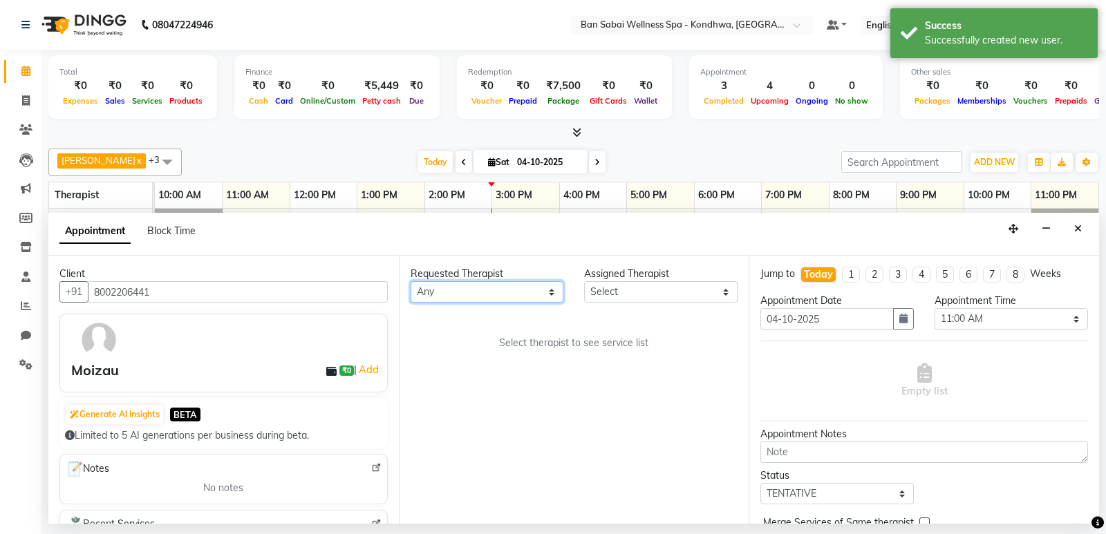
click at [469, 286] on select "Any Kiki [PERSON_NAME] [PERSON_NAME] Ms. Zuali," at bounding box center [486, 291] width 153 height 21
select select "86348"
click at [410, 281] on select "Any Kiki [PERSON_NAME] [PERSON_NAME] Ms. Zuali," at bounding box center [486, 291] width 153 height 21
select select "86348"
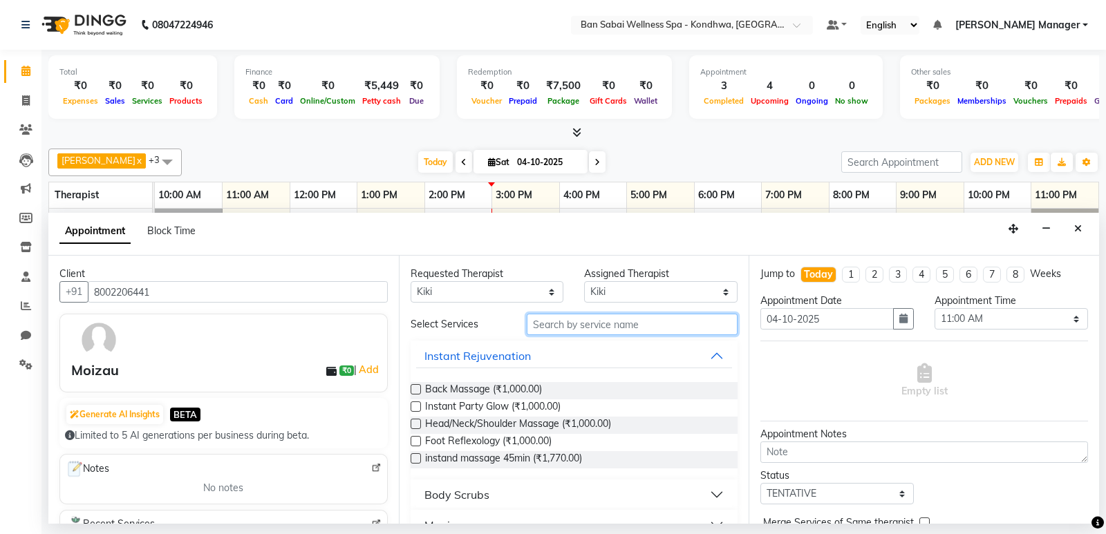
click at [572, 323] on input "text" at bounding box center [631, 324] width 211 height 21
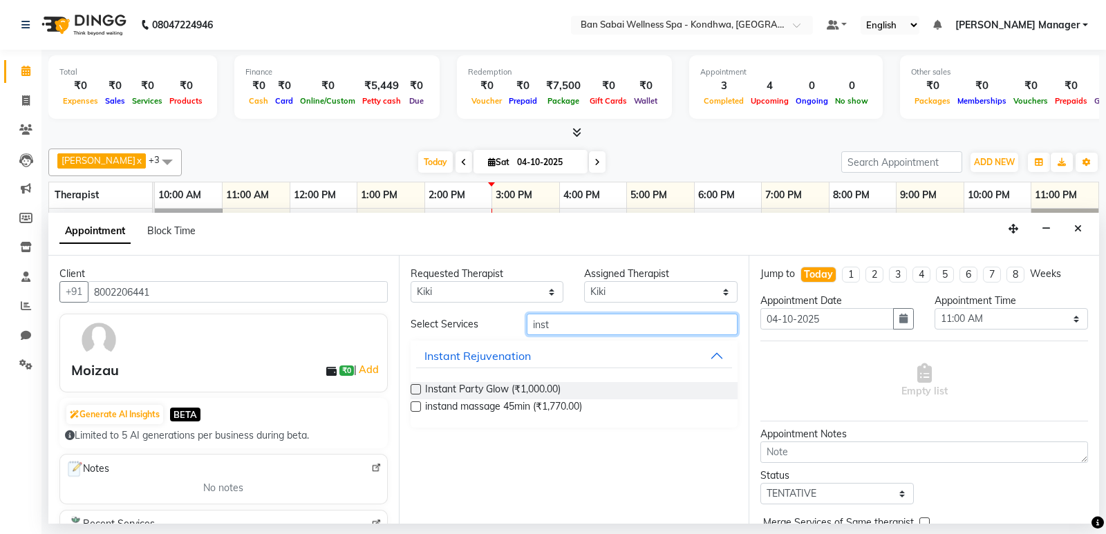
type input "inst"
click at [414, 409] on label at bounding box center [415, 406] width 10 height 10
click at [414, 409] on input "checkbox" at bounding box center [414, 408] width 9 height 9
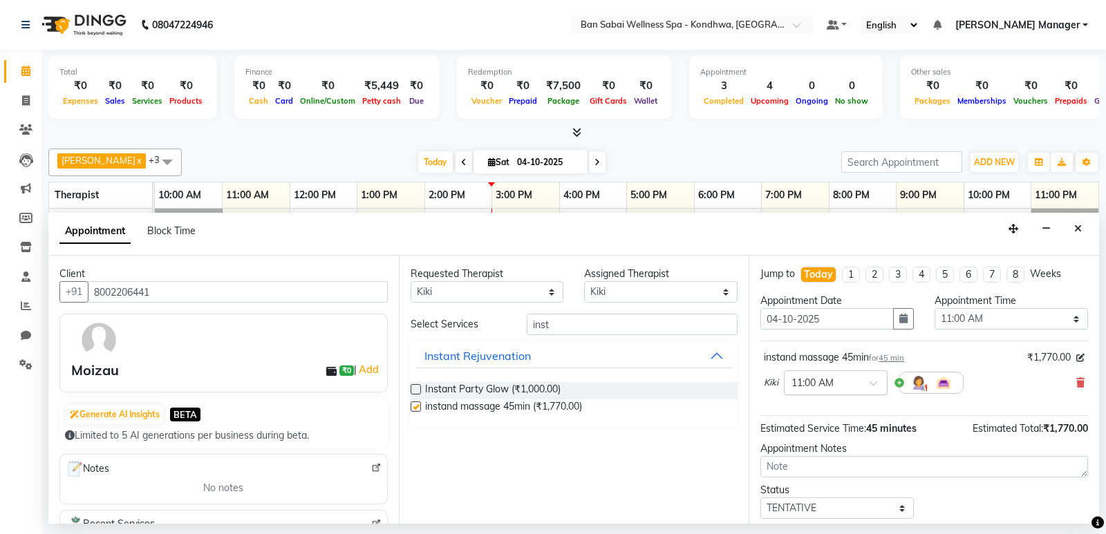
checkbox input "false"
click at [837, 388] on input "text" at bounding box center [821, 381] width 61 height 15
click at [829, 451] on div "03:25 PM" at bounding box center [835, 450] width 102 height 26
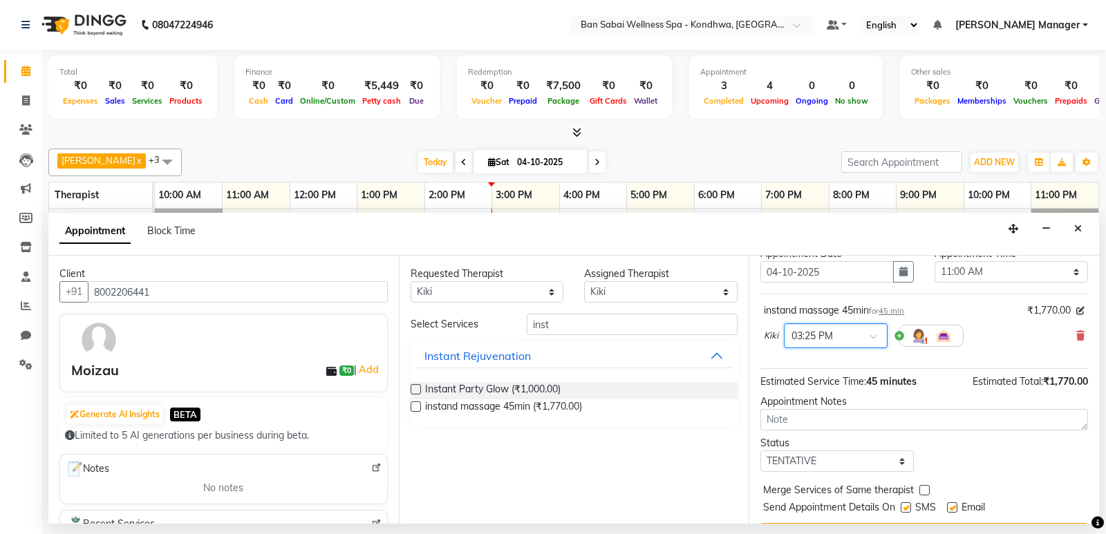
scroll to position [69, 0]
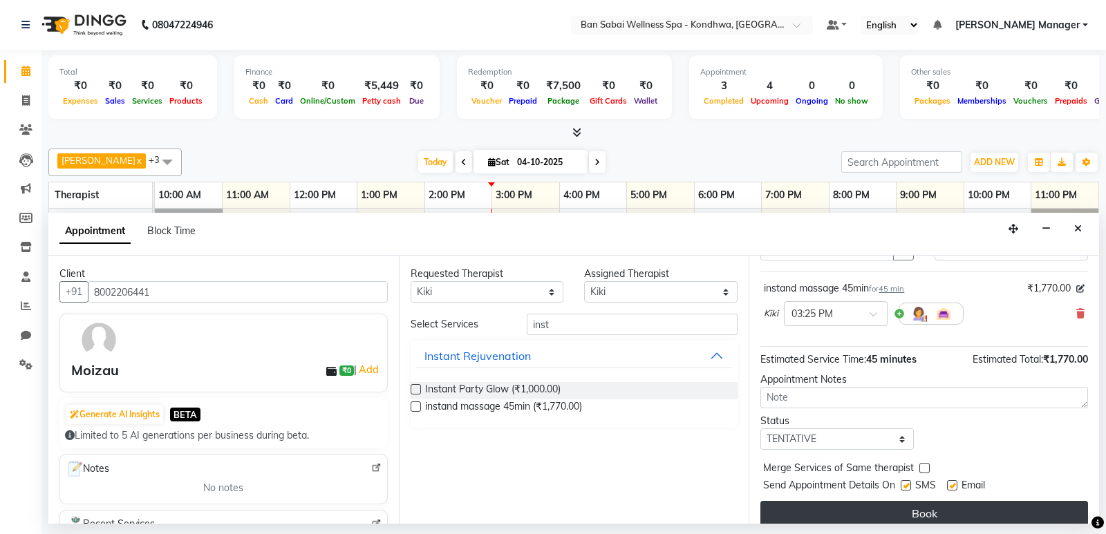
click at [877, 506] on button "Book" at bounding box center [924, 513] width 328 height 25
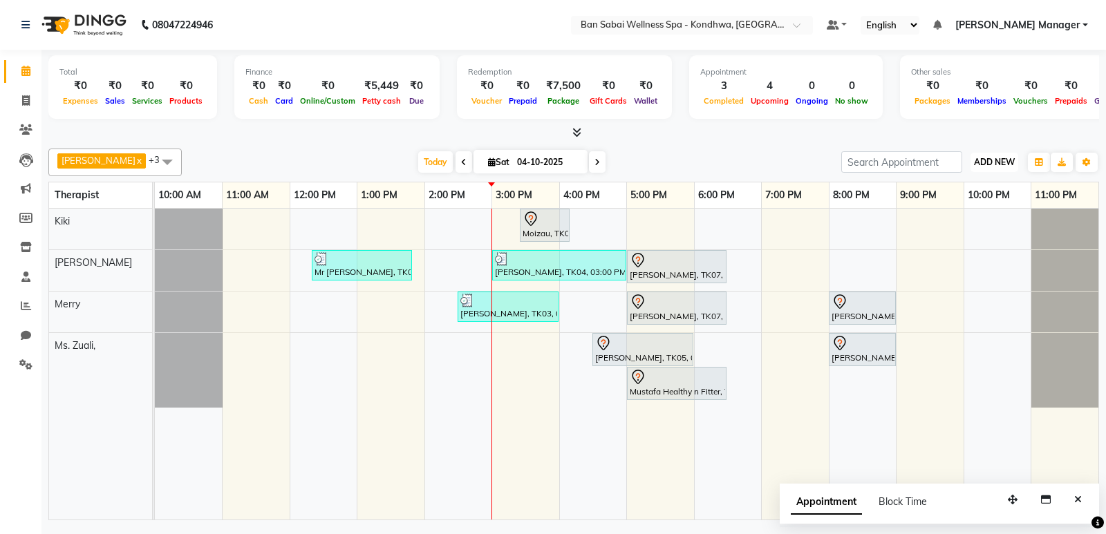
click at [1004, 164] on span "ADD NEW" at bounding box center [994, 162] width 41 height 10
click at [976, 187] on button "Add Appointment" at bounding box center [962, 189] width 109 height 18
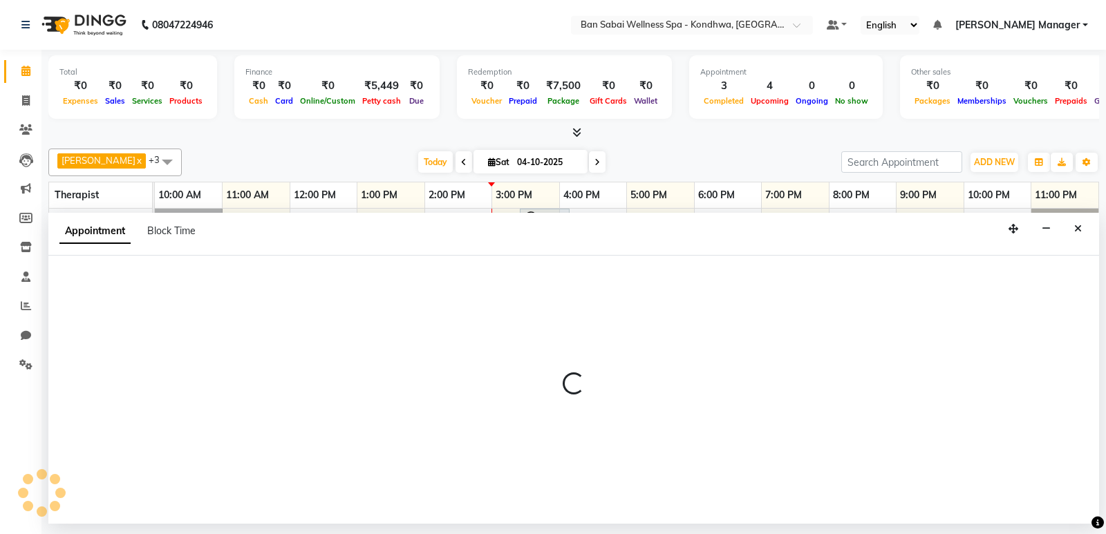
select select "660"
select select "tentative"
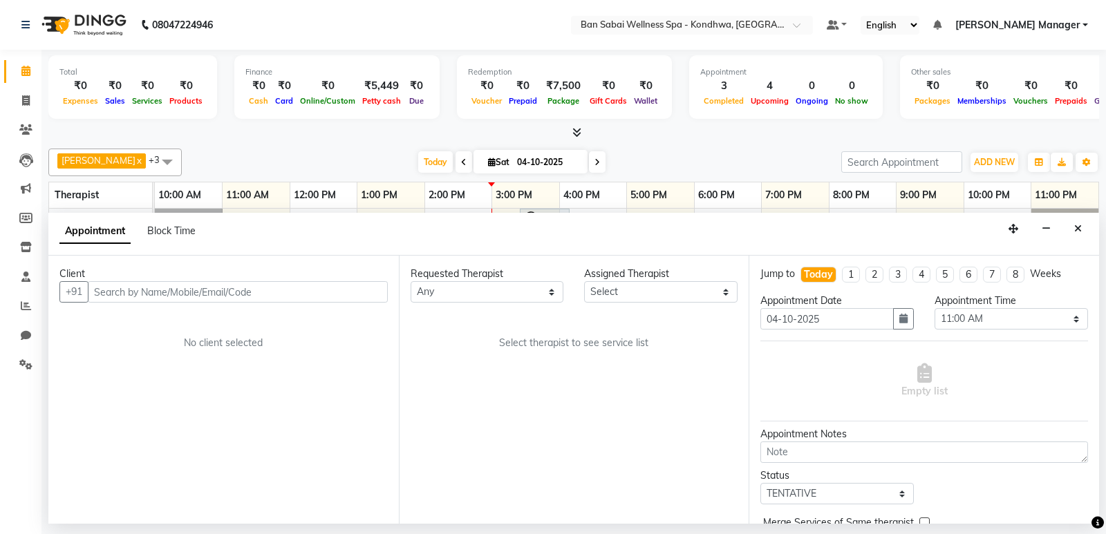
click at [266, 296] on input "text" at bounding box center [238, 291] width 300 height 21
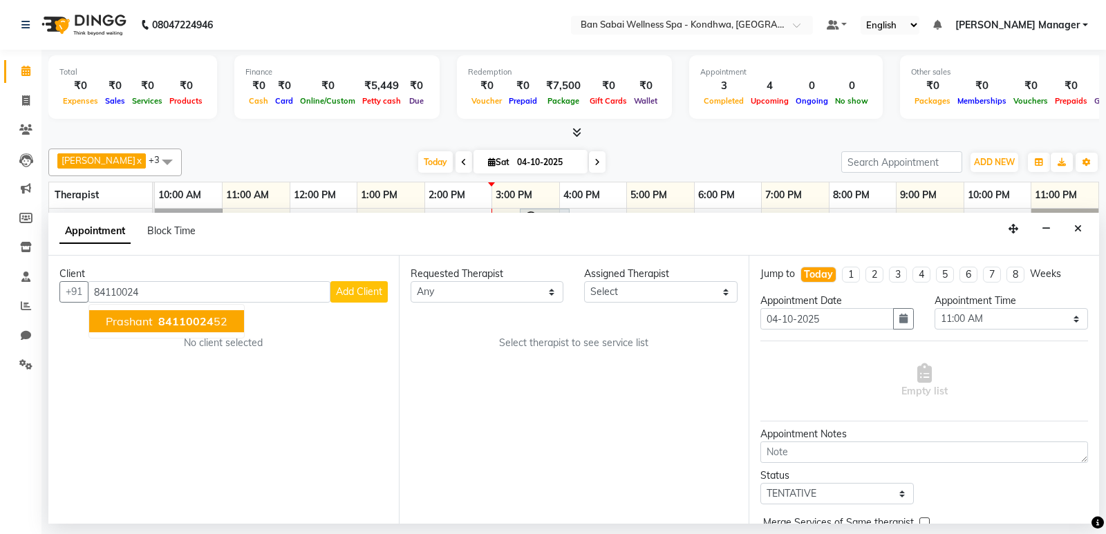
click at [204, 319] on span "84110024" at bounding box center [185, 321] width 55 height 14
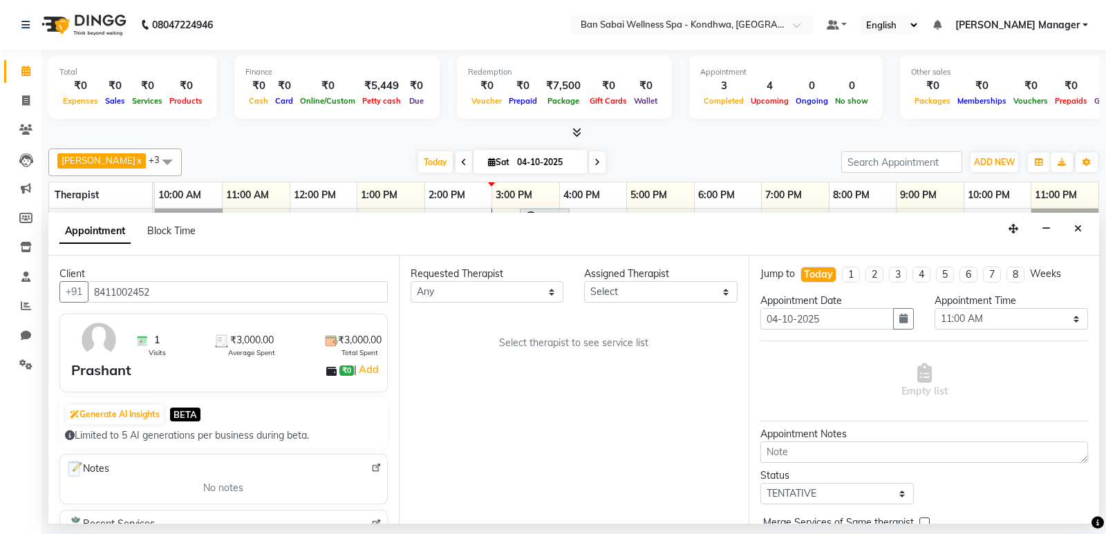
type input "8411002452"
click at [453, 292] on select "Any Kiki [PERSON_NAME] [PERSON_NAME] Ms. Zuali," at bounding box center [486, 291] width 153 height 21
select select "78620"
click at [410, 281] on select "Any Kiki [PERSON_NAME] [PERSON_NAME] Ms. Zuali," at bounding box center [486, 291] width 153 height 21
select select "78620"
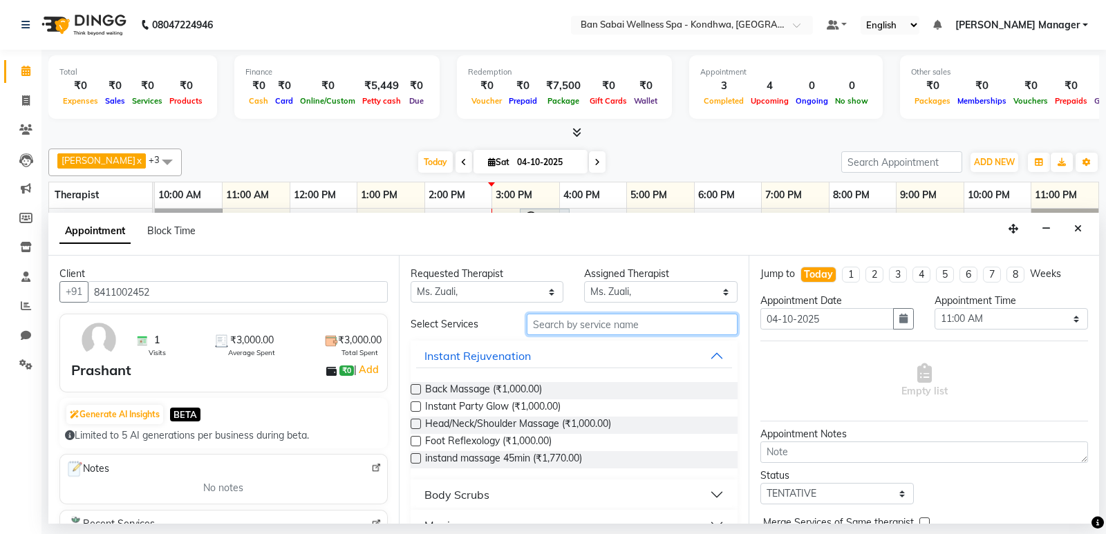
click at [573, 332] on input "text" at bounding box center [631, 324] width 211 height 21
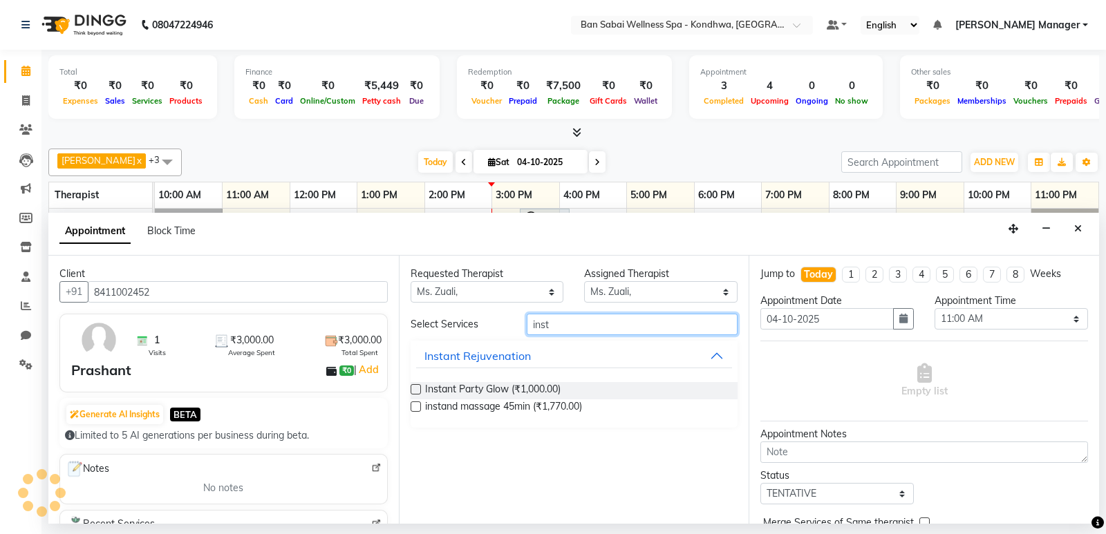
type input "inst"
click at [419, 401] on label at bounding box center [415, 406] width 10 height 10
click at [419, 404] on input "checkbox" at bounding box center [414, 408] width 9 height 9
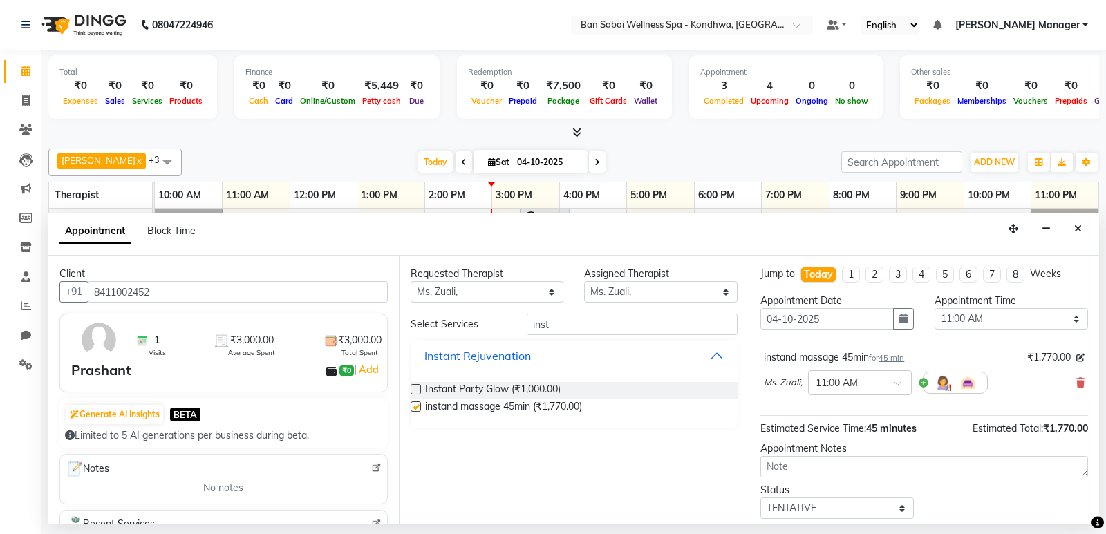
checkbox input "false"
click at [884, 388] on div at bounding box center [859, 381] width 102 height 15
click at [844, 453] on div "03:25 PM" at bounding box center [859, 450] width 102 height 26
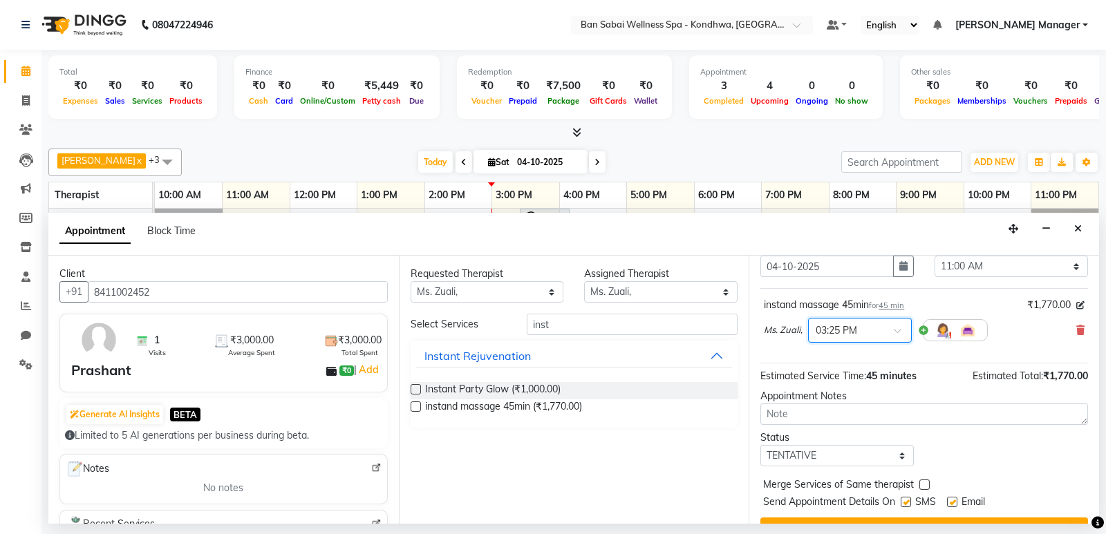
scroll to position [82, 0]
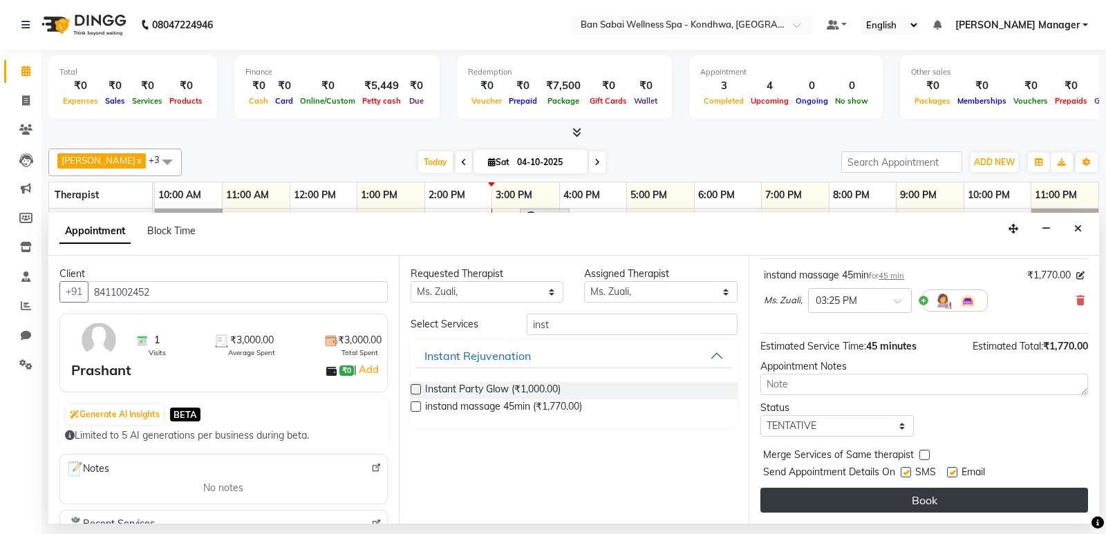
click at [845, 493] on button "Book" at bounding box center [924, 500] width 328 height 25
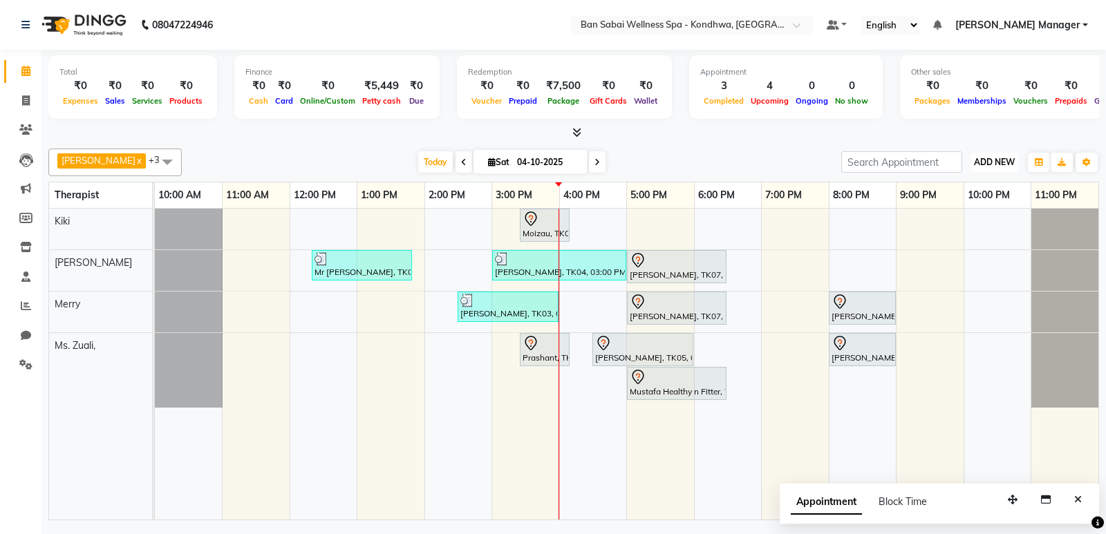
click at [987, 161] on span "ADD NEW" at bounding box center [994, 162] width 41 height 10
click at [969, 184] on button "Add Appointment" at bounding box center [962, 189] width 109 height 18
select select "660"
select select "tentative"
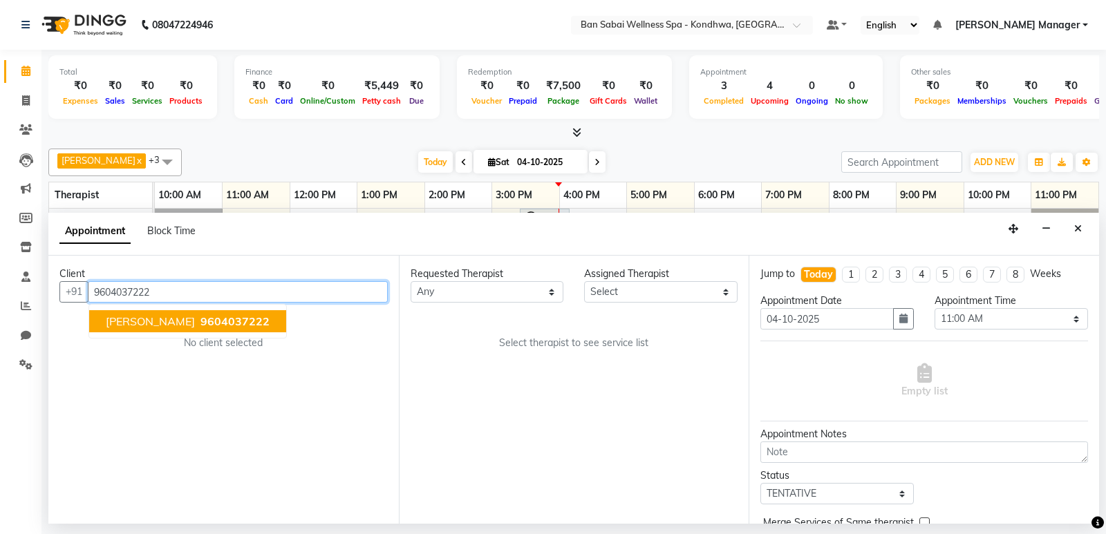
click at [236, 326] on span "9604037222" at bounding box center [234, 321] width 69 height 14
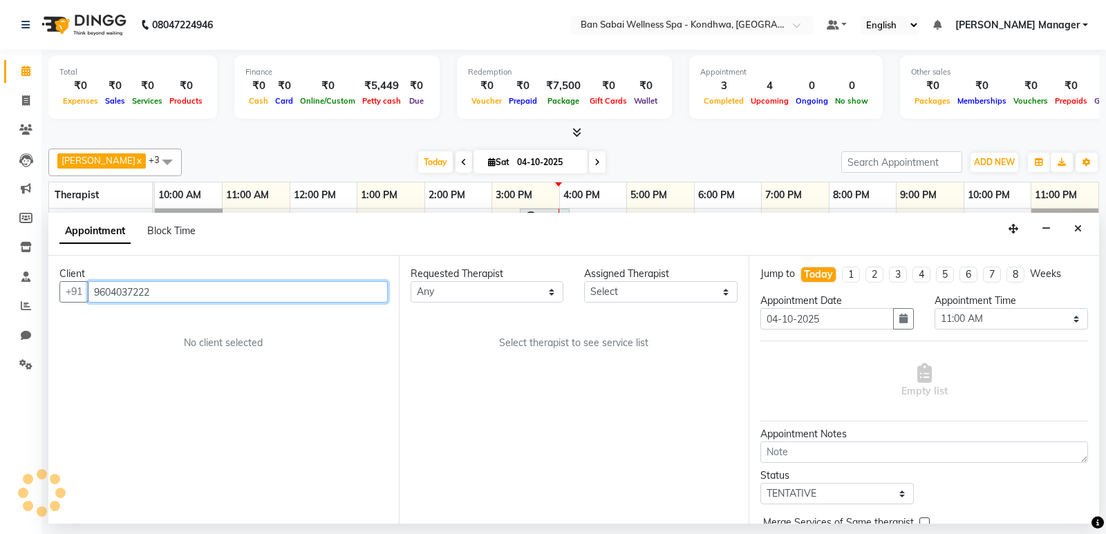
type input "9604037222"
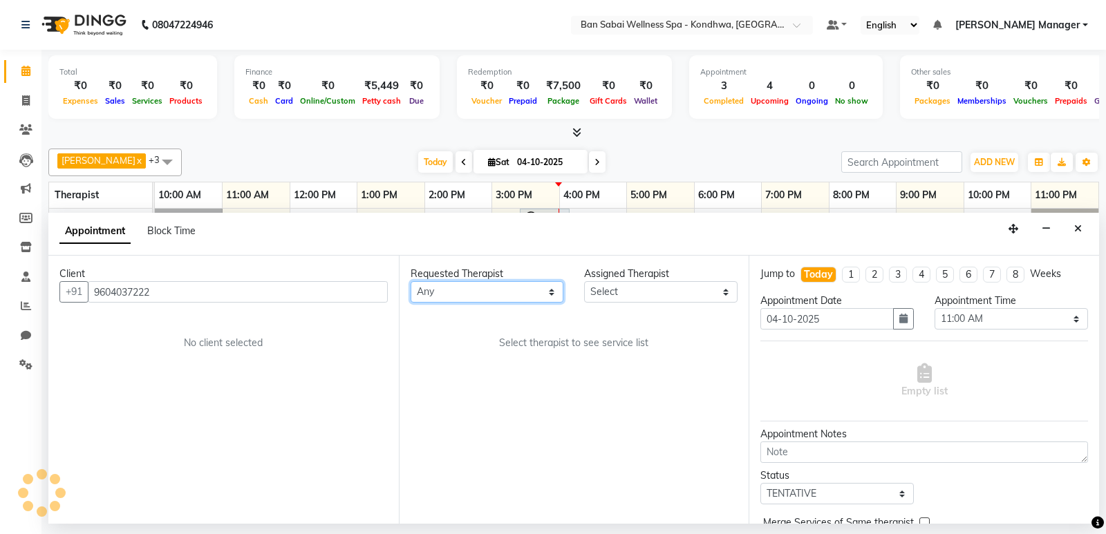
click at [491, 287] on select "Any Kiki [PERSON_NAME] [PERSON_NAME] Ms. Zuali," at bounding box center [486, 291] width 153 height 21
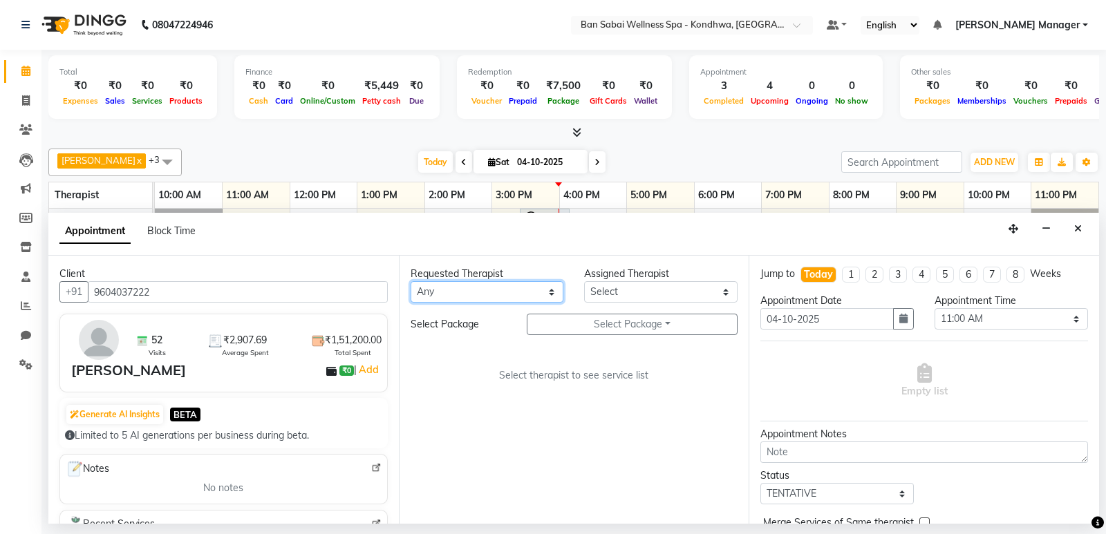
select select "78604"
click at [410, 281] on select "Any Kiki [PERSON_NAME] [PERSON_NAME] Ms. Zuali," at bounding box center [486, 291] width 153 height 21
select select "78604"
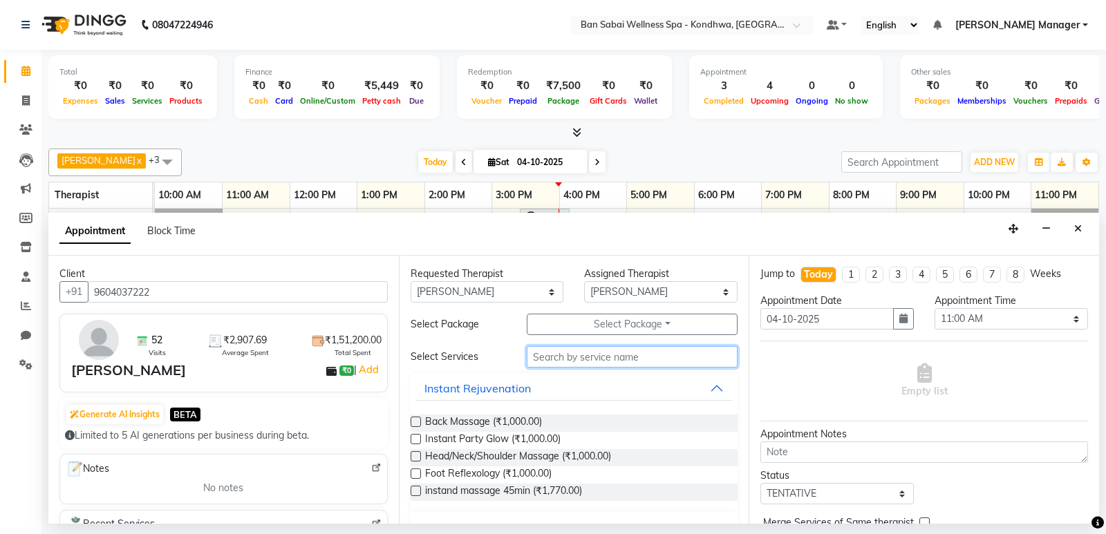
click at [562, 360] on input "text" at bounding box center [631, 356] width 211 height 21
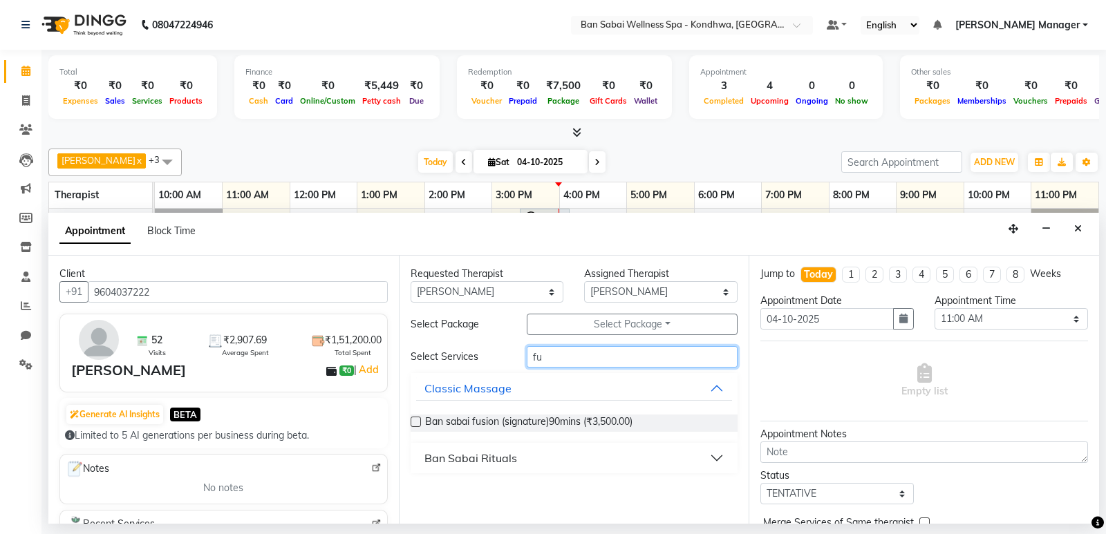
type input "fu"
click at [412, 420] on label at bounding box center [415, 422] width 10 height 10
click at [412, 420] on input "checkbox" at bounding box center [414, 423] width 9 height 9
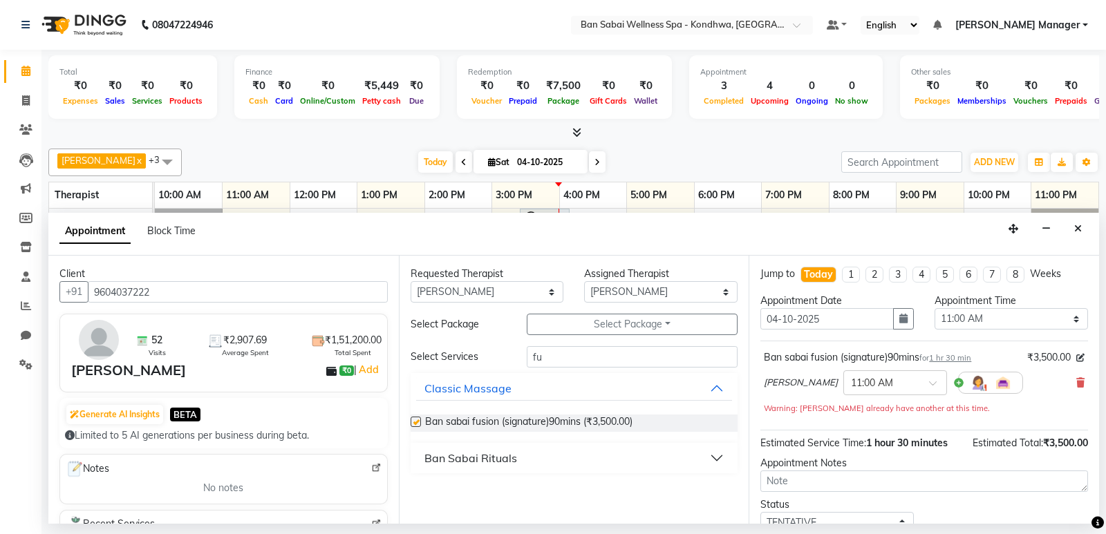
checkbox input "false"
click at [851, 384] on input "text" at bounding box center [881, 381] width 61 height 15
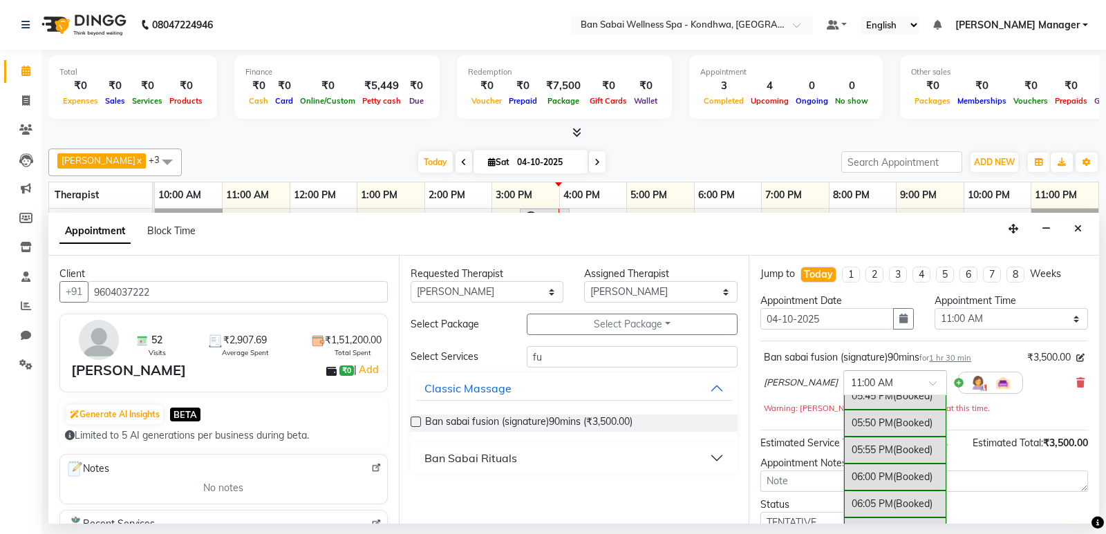
scroll to position [2142, 0]
click at [844, 482] on div "06:00 PM (Booked)" at bounding box center [895, 488] width 102 height 27
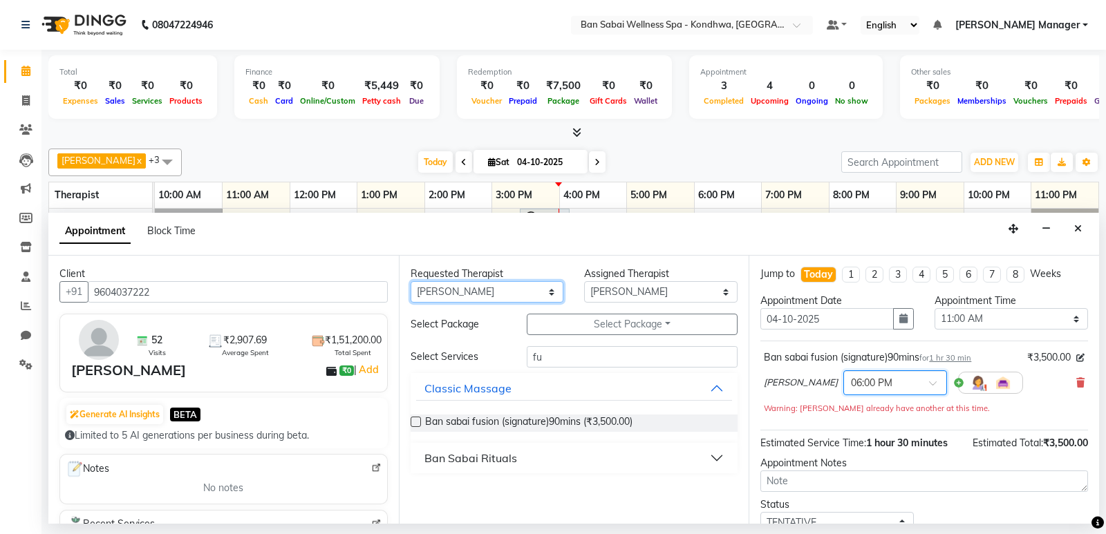
click at [465, 289] on select "Any Kiki [PERSON_NAME] [PERSON_NAME] Ms. Zuali," at bounding box center [486, 291] width 153 height 21
select select "78586"
click at [410, 281] on select "Any Kiki [PERSON_NAME] [PERSON_NAME] Ms. Zuali," at bounding box center [486, 291] width 153 height 21
select select "78586"
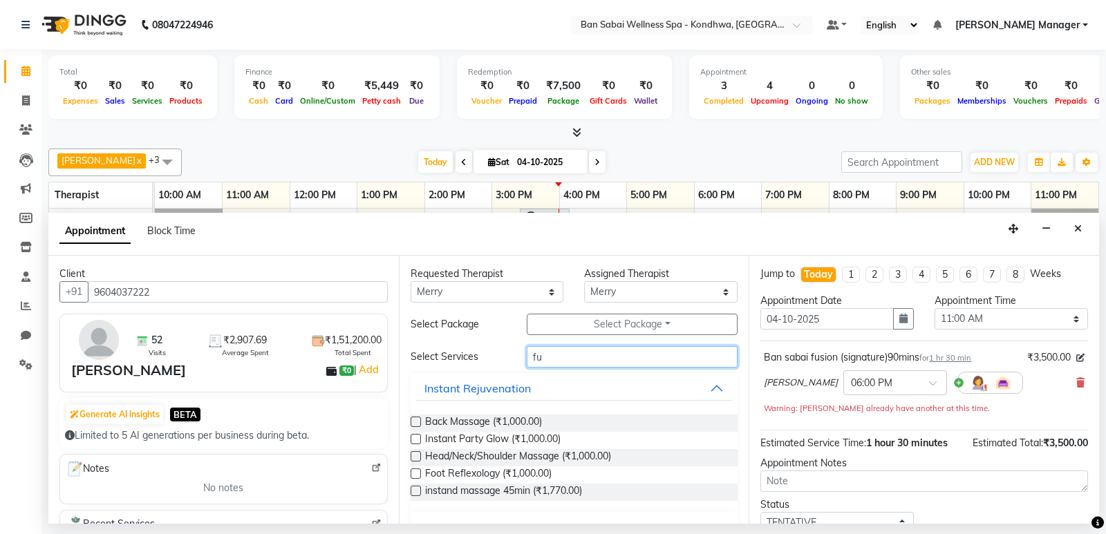
click at [582, 355] on input "fu" at bounding box center [631, 356] width 211 height 21
type input "f"
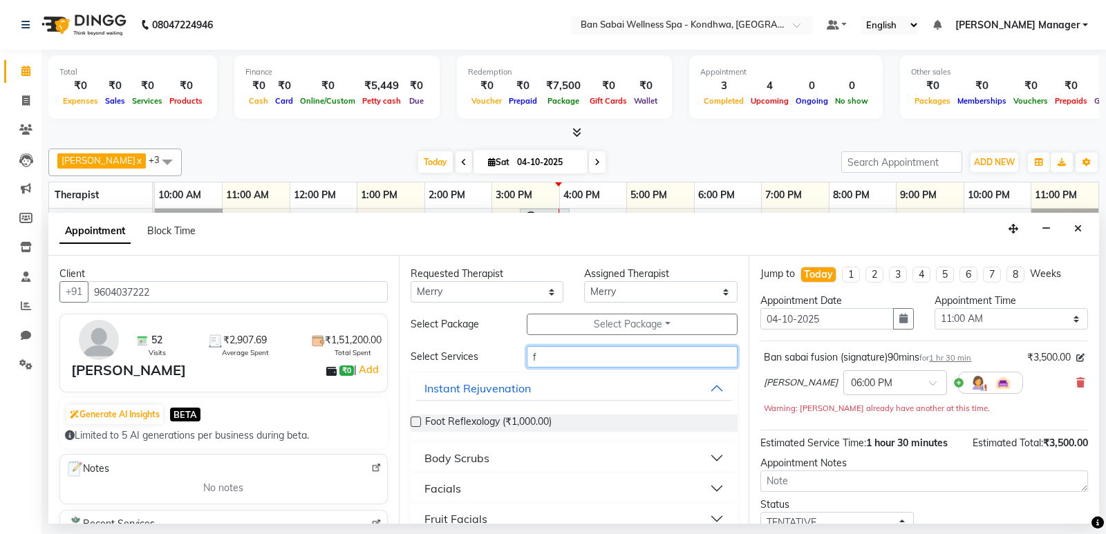
type input "fu"
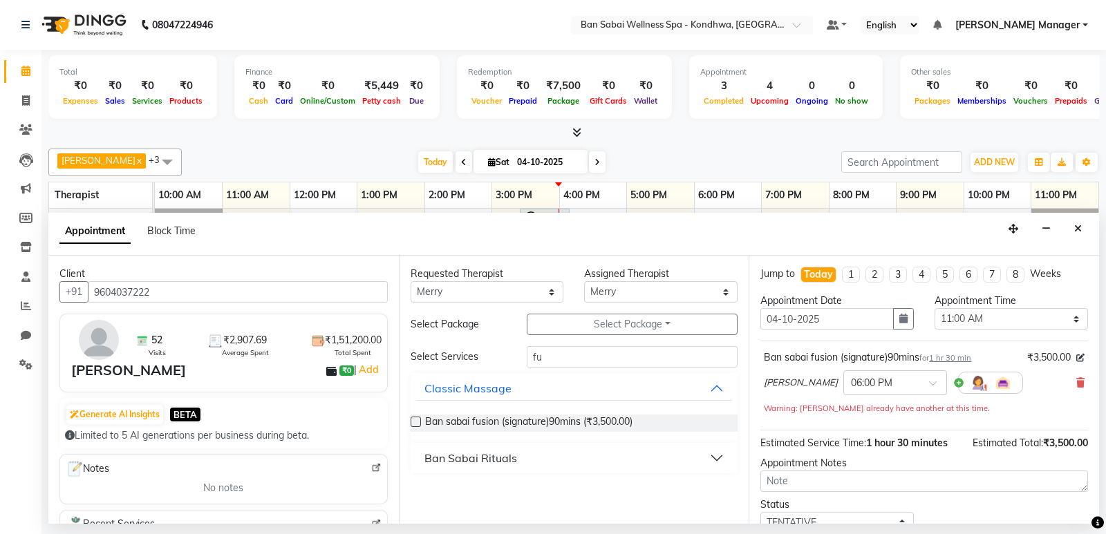
click at [412, 417] on label at bounding box center [415, 422] width 10 height 10
click at [412, 419] on input "checkbox" at bounding box center [414, 423] width 9 height 9
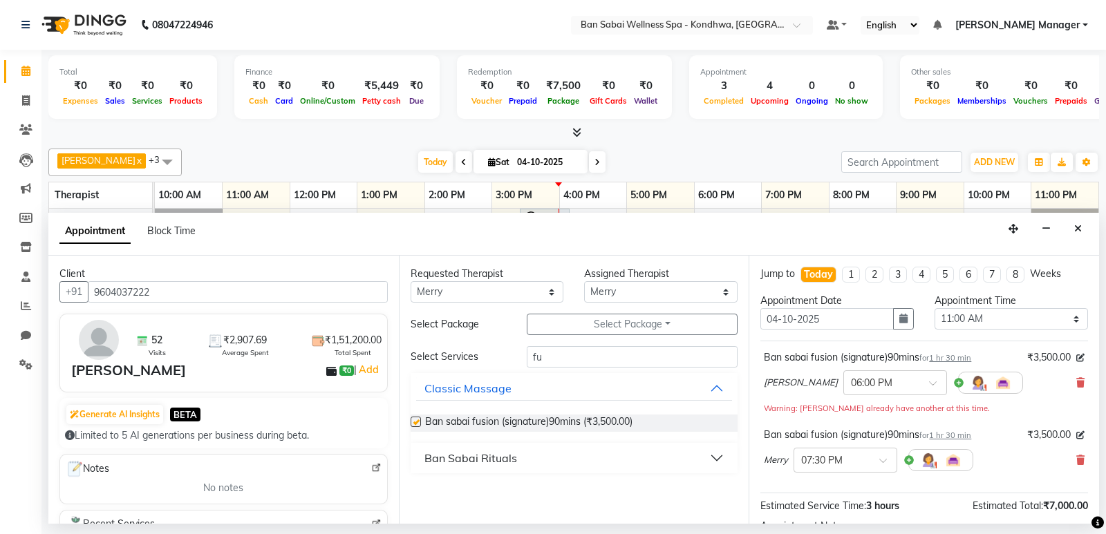
checkbox input "false"
click at [866, 454] on div at bounding box center [845, 459] width 102 height 15
click at [848, 500] on span "(Booked)" at bounding box center [862, 501] width 39 height 12
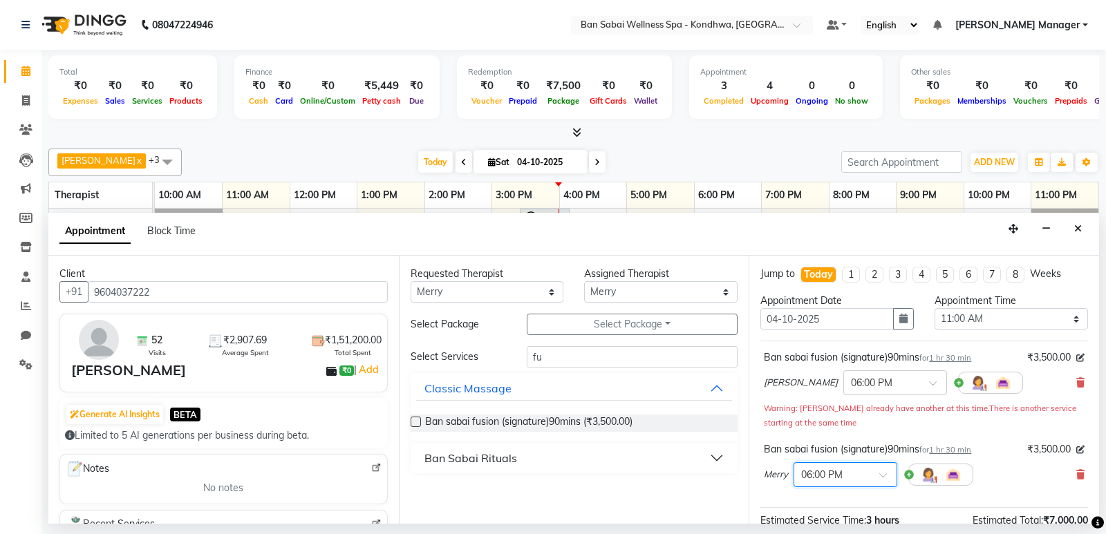
scroll to position [174, 0]
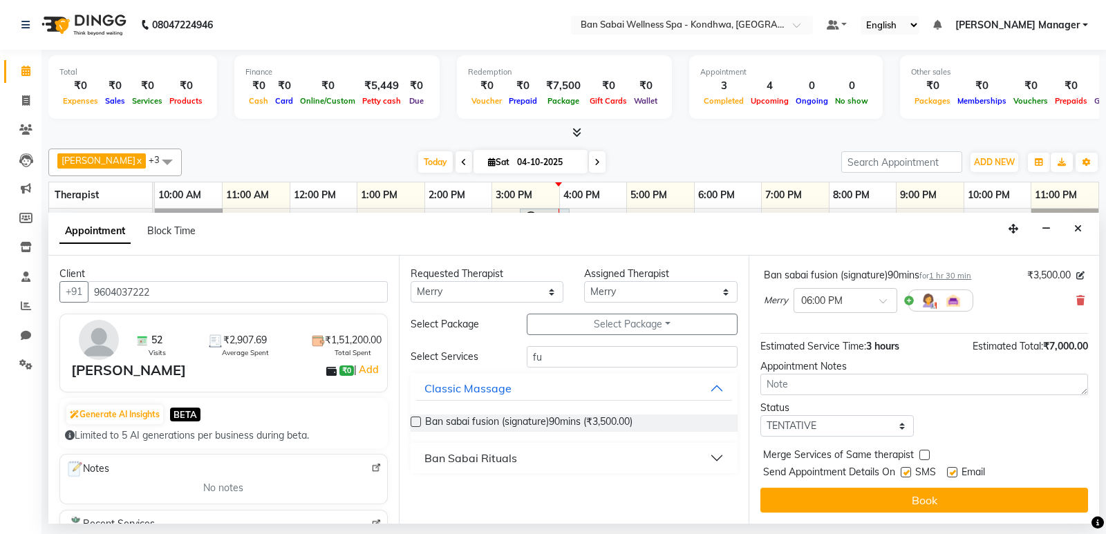
click at [848, 500] on button "Book" at bounding box center [924, 500] width 328 height 25
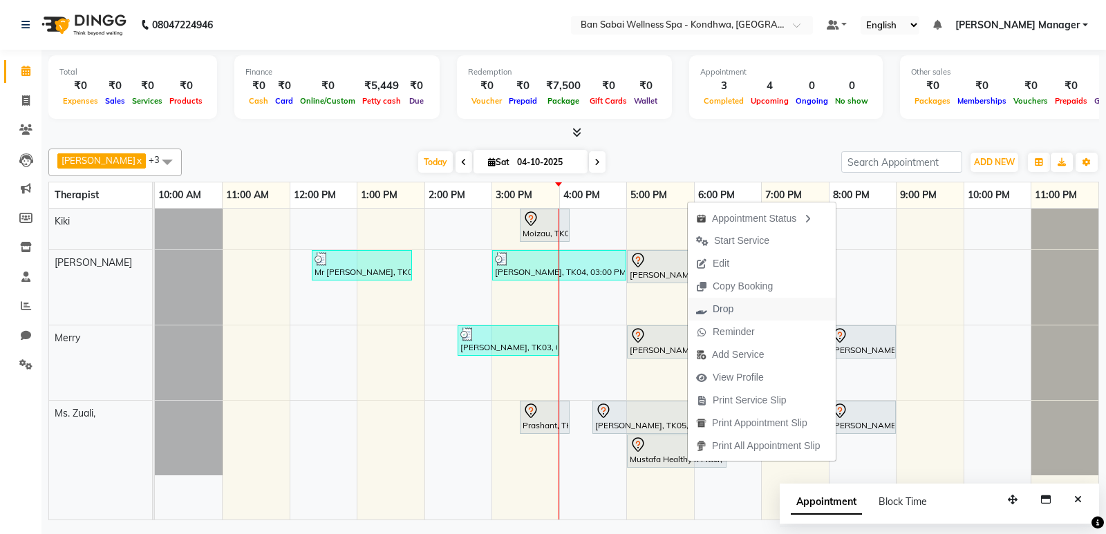
click at [755, 307] on button "Drop" at bounding box center [761, 309] width 148 height 23
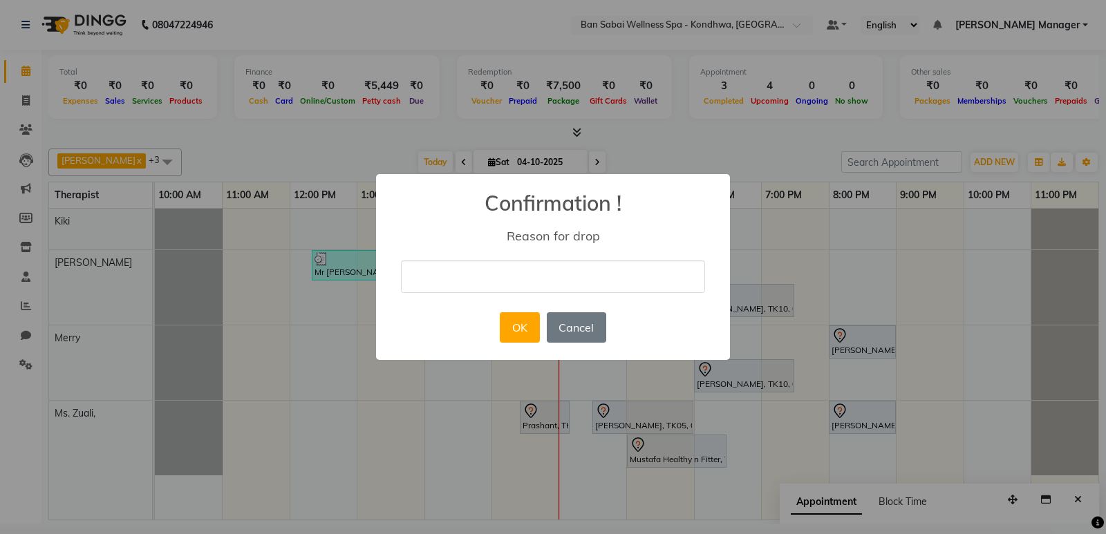
click at [570, 263] on input "text" at bounding box center [553, 276] width 304 height 32
type input "not coming after booking"
click at [516, 321] on button "OK" at bounding box center [519, 327] width 39 height 30
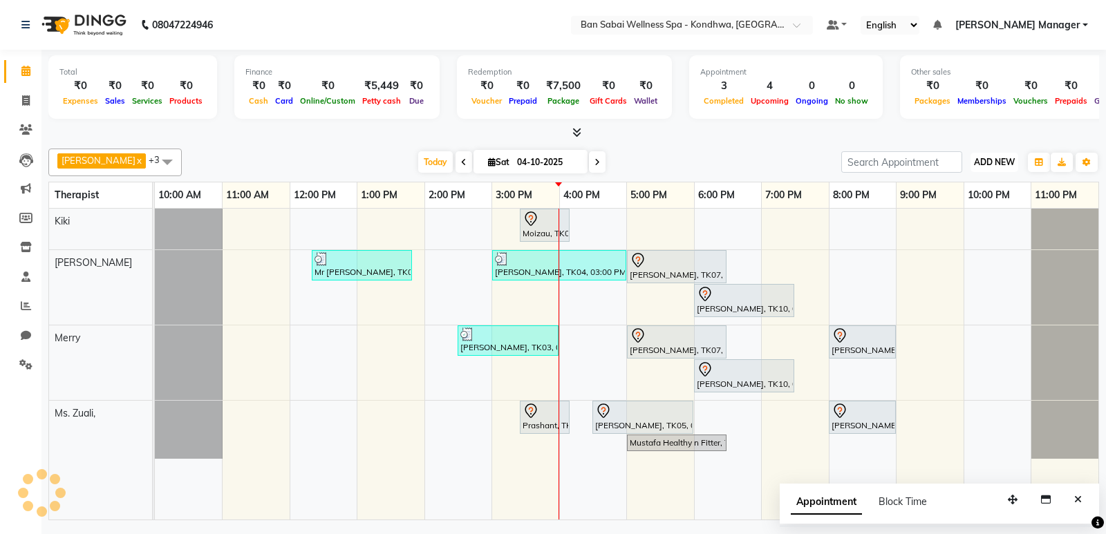
click at [993, 166] on span "ADD NEW" at bounding box center [994, 162] width 41 height 10
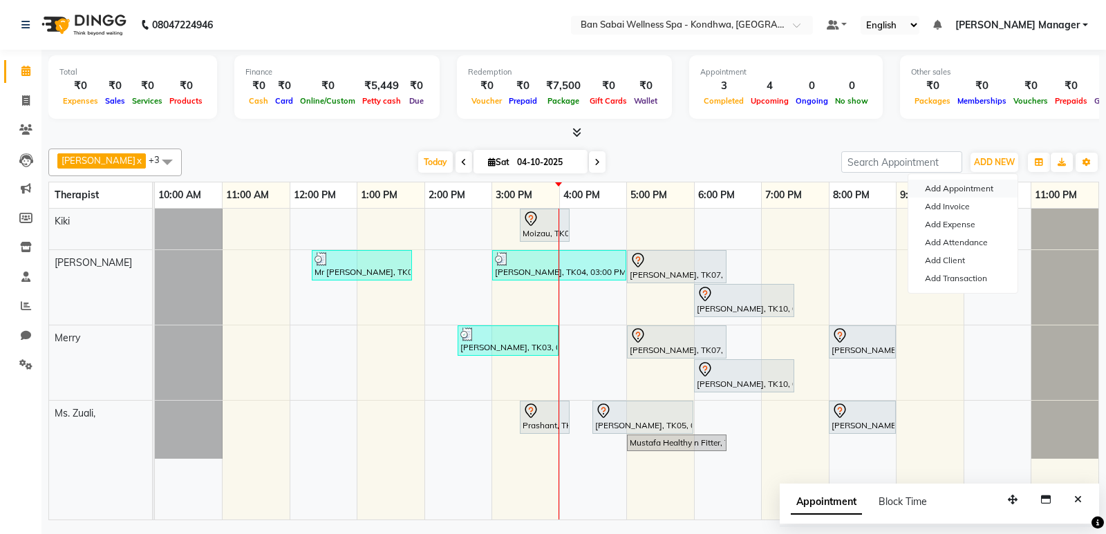
click at [970, 189] on button "Add Appointment" at bounding box center [962, 189] width 109 height 18
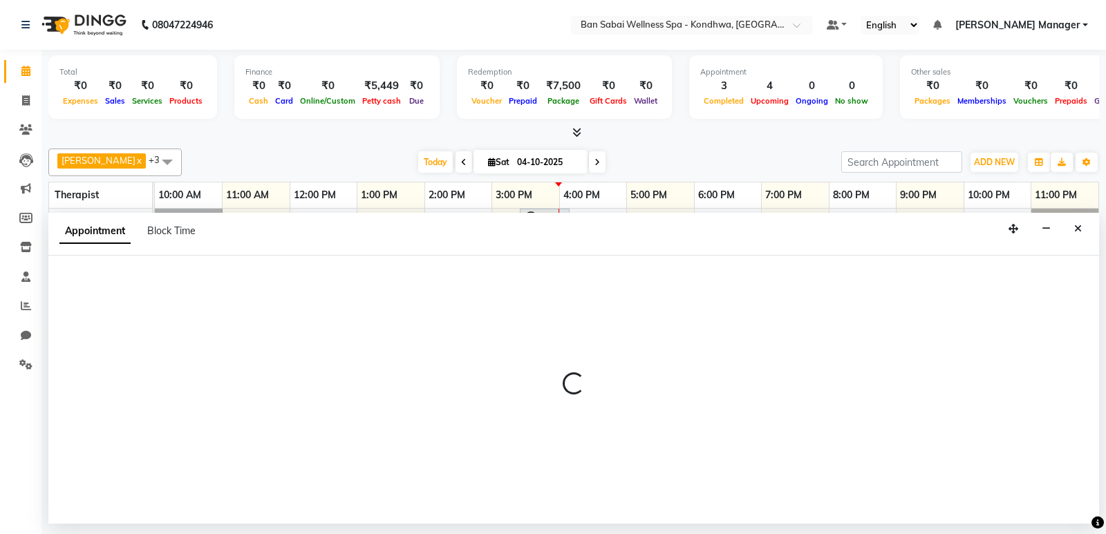
select select "660"
select select "tentative"
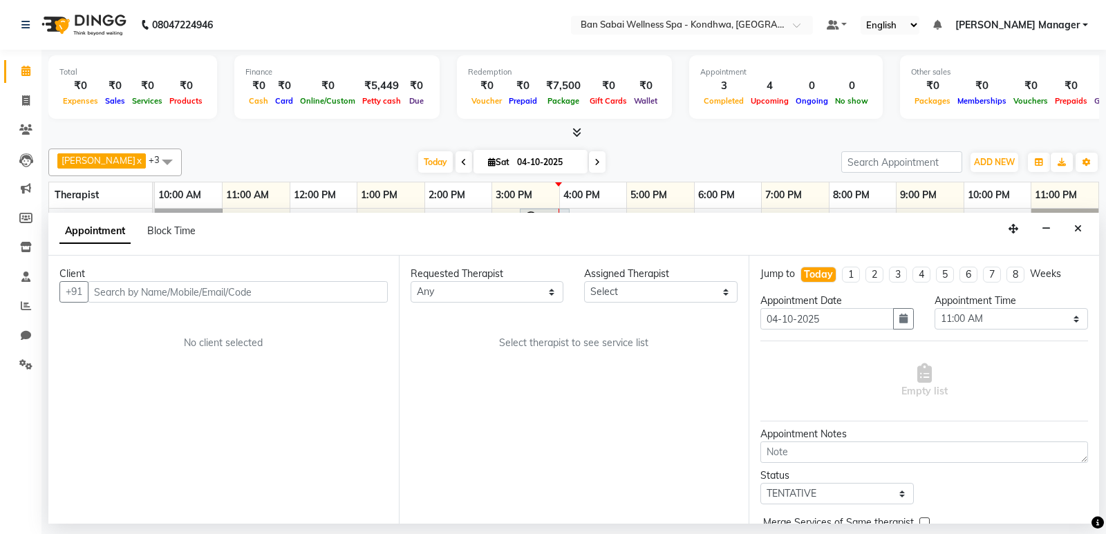
click at [341, 277] on div "Client" at bounding box center [223, 274] width 328 height 15
click at [334, 285] on input "text" at bounding box center [238, 291] width 300 height 21
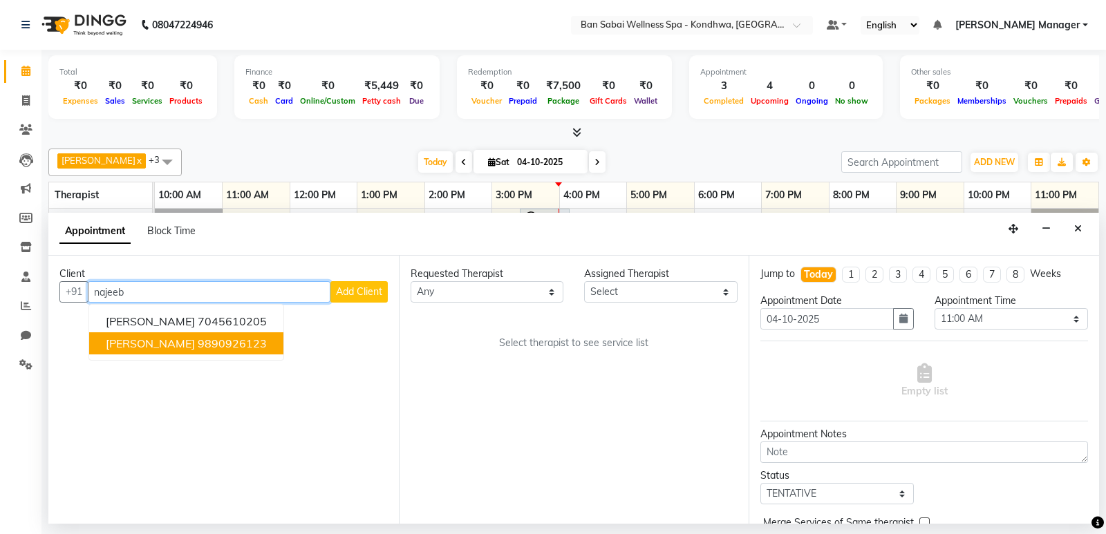
click at [203, 338] on ngb-highlight "9890926123" at bounding box center [232, 343] width 69 height 14
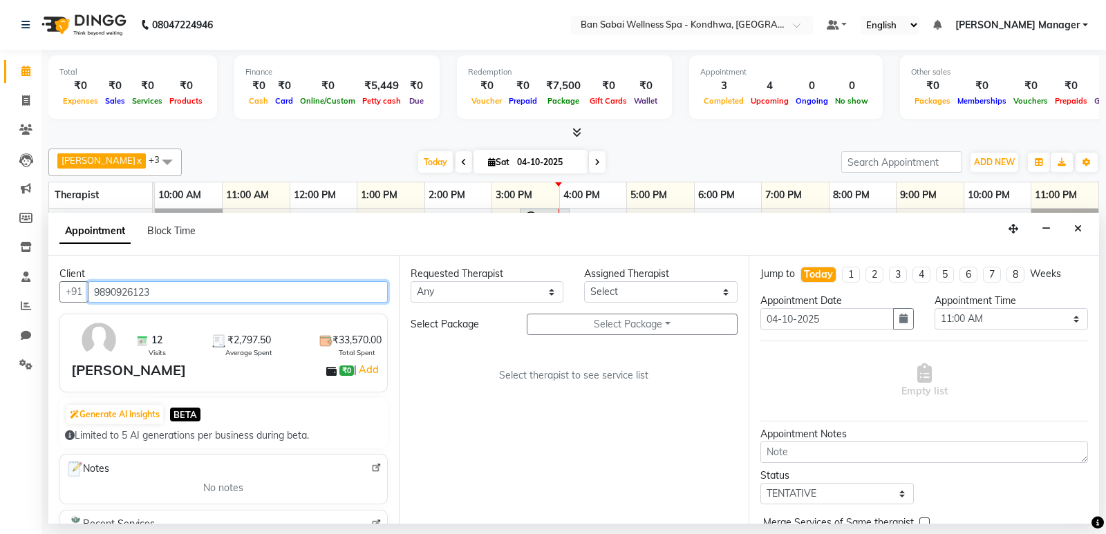
type input "9890926123"
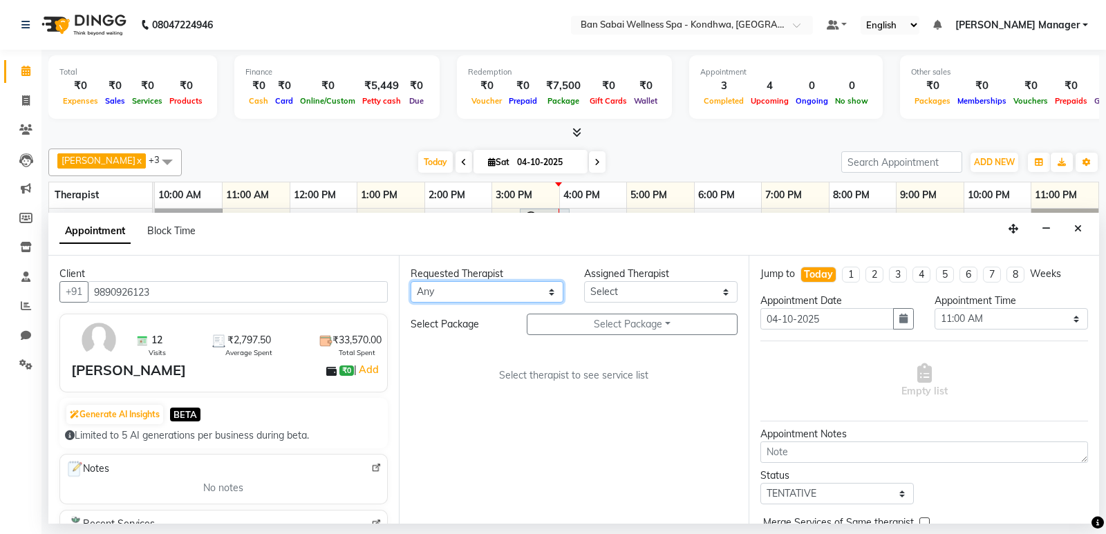
click at [442, 290] on select "Any Kiki [PERSON_NAME] [PERSON_NAME] Ms. Zuali," at bounding box center [486, 291] width 153 height 21
select select "78620"
click at [410, 281] on select "Any Kiki [PERSON_NAME] [PERSON_NAME] Ms. Zuali," at bounding box center [486, 291] width 153 height 21
select select "78620"
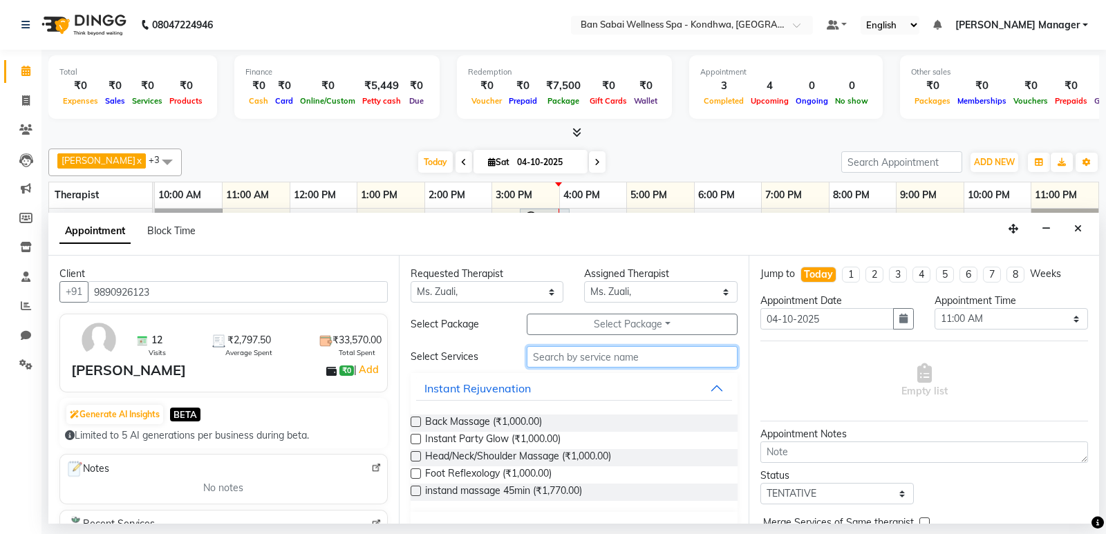
click at [560, 360] on input "text" at bounding box center [631, 356] width 211 height 21
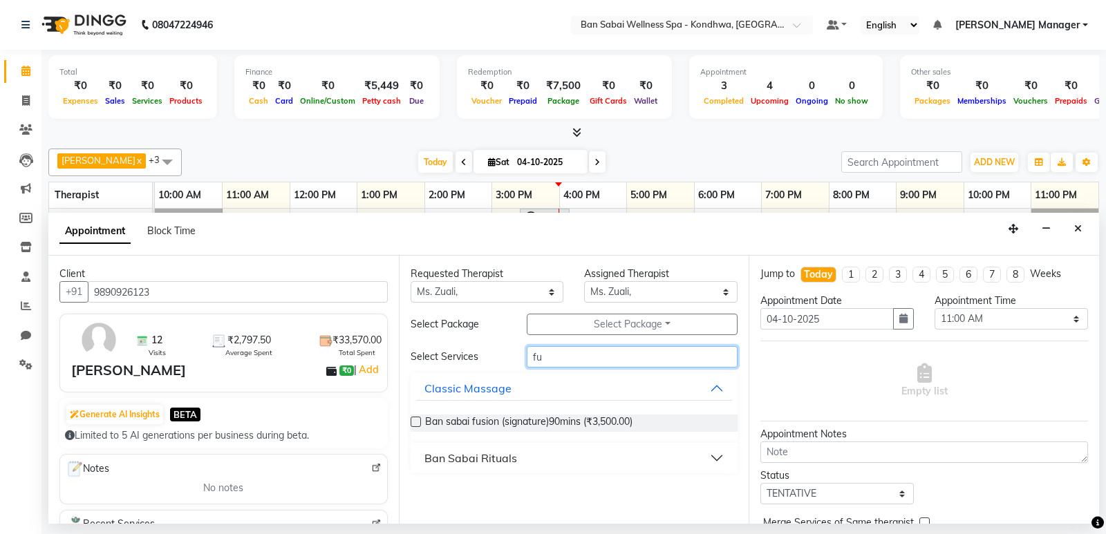
type input "fu"
click at [414, 421] on label at bounding box center [415, 422] width 10 height 10
click at [414, 421] on input "checkbox" at bounding box center [414, 423] width 9 height 9
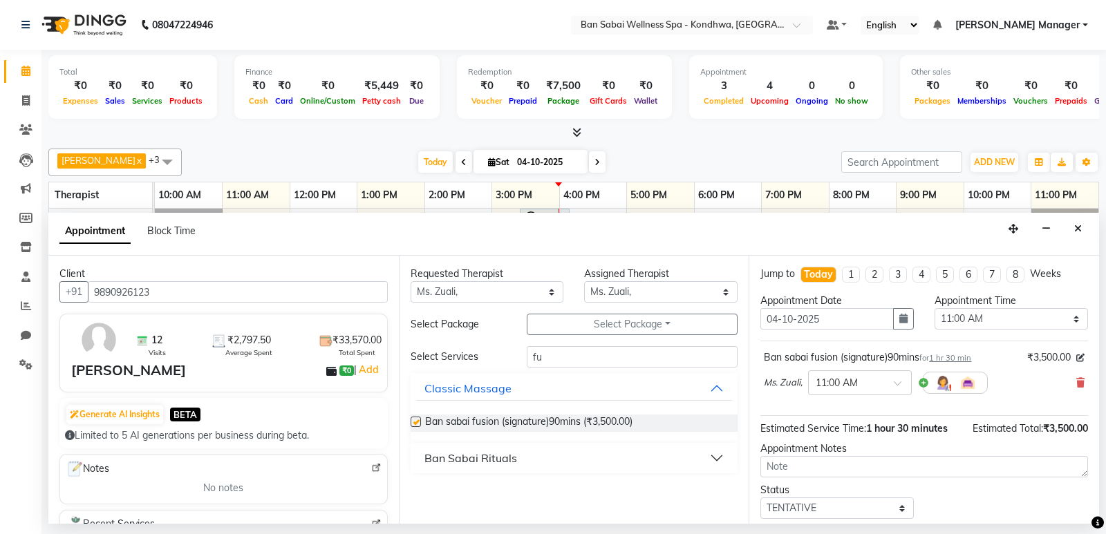
checkbox input "false"
click at [856, 386] on input "text" at bounding box center [845, 381] width 61 height 15
click at [863, 461] on div "06:30 PM" at bounding box center [859, 466] width 102 height 26
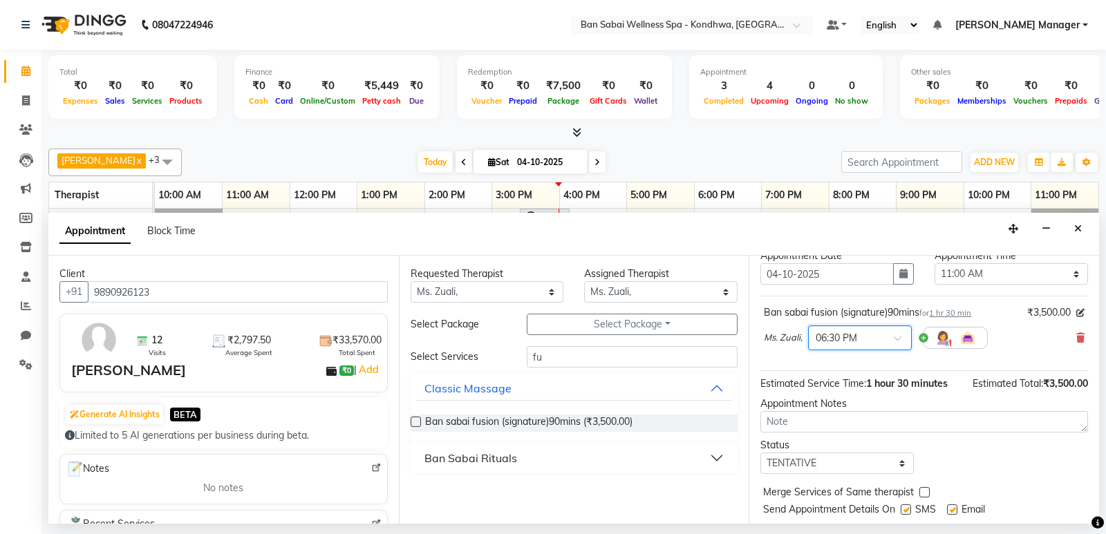
scroll to position [82, 0]
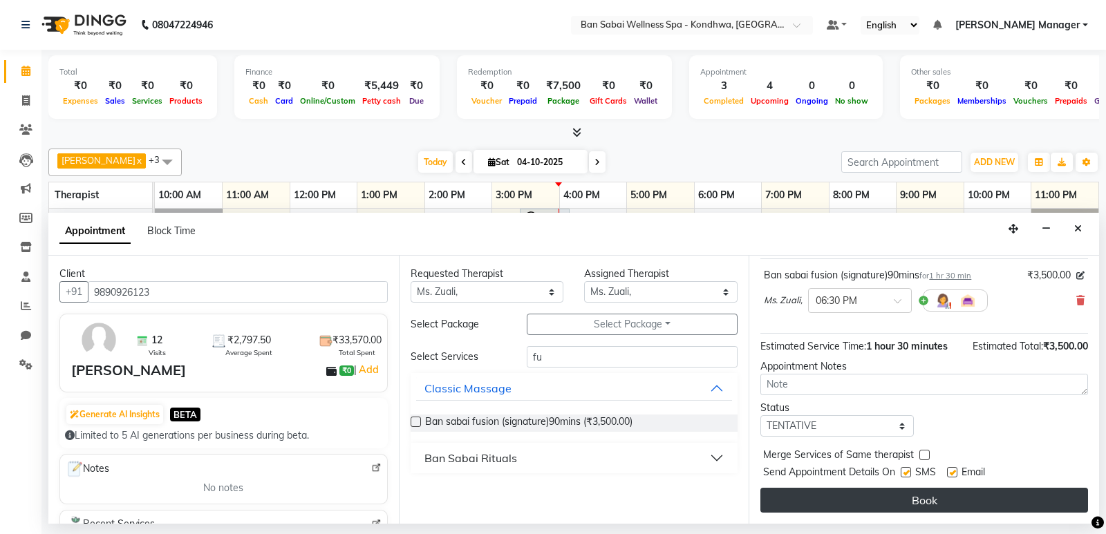
click at [847, 496] on button "Book" at bounding box center [924, 500] width 328 height 25
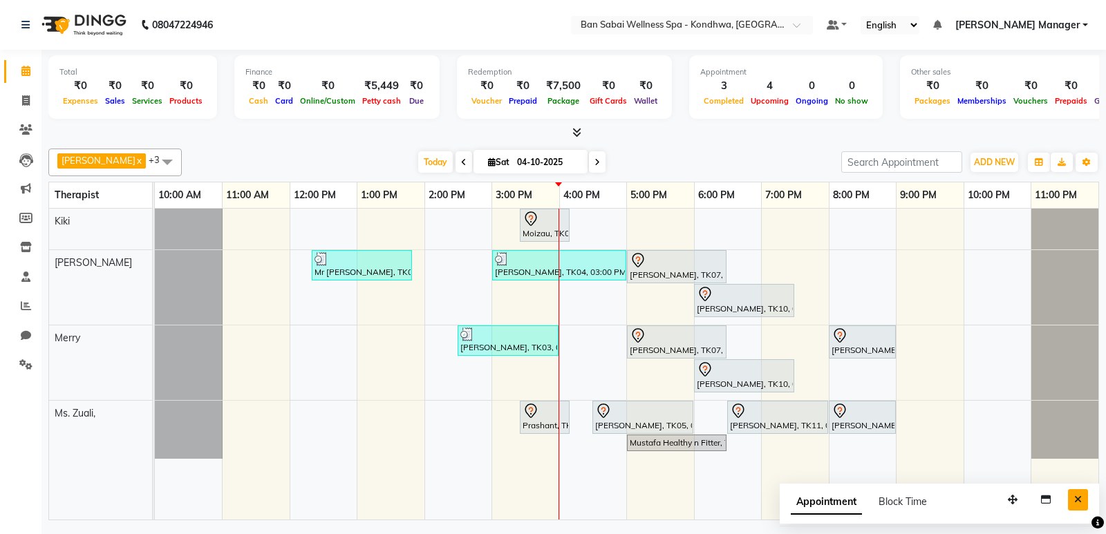
click at [1083, 505] on button "Close" at bounding box center [1078, 499] width 20 height 21
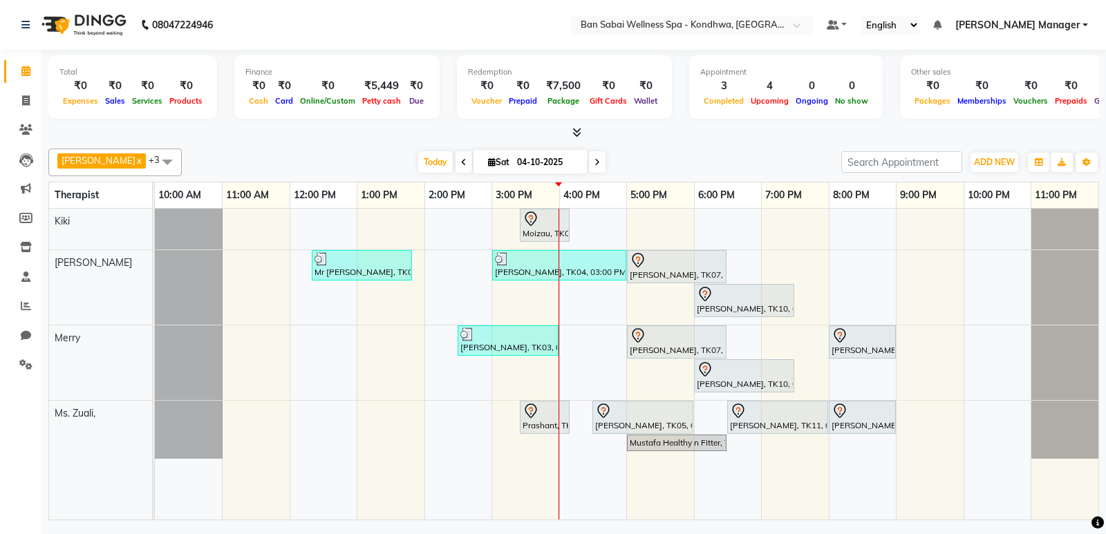
drag, startPoint x: 442, startPoint y: 218, endPoint x: 806, endPoint y: 513, distance: 469.6
click at [806, 513] on tr at bounding box center [626, 364] width 943 height 311
drag, startPoint x: 893, startPoint y: 515, endPoint x: 363, endPoint y: 216, distance: 608.3
click at [363, 216] on tr at bounding box center [626, 364] width 943 height 311
drag, startPoint x: 372, startPoint y: 214, endPoint x: 892, endPoint y: 556, distance: 623.0
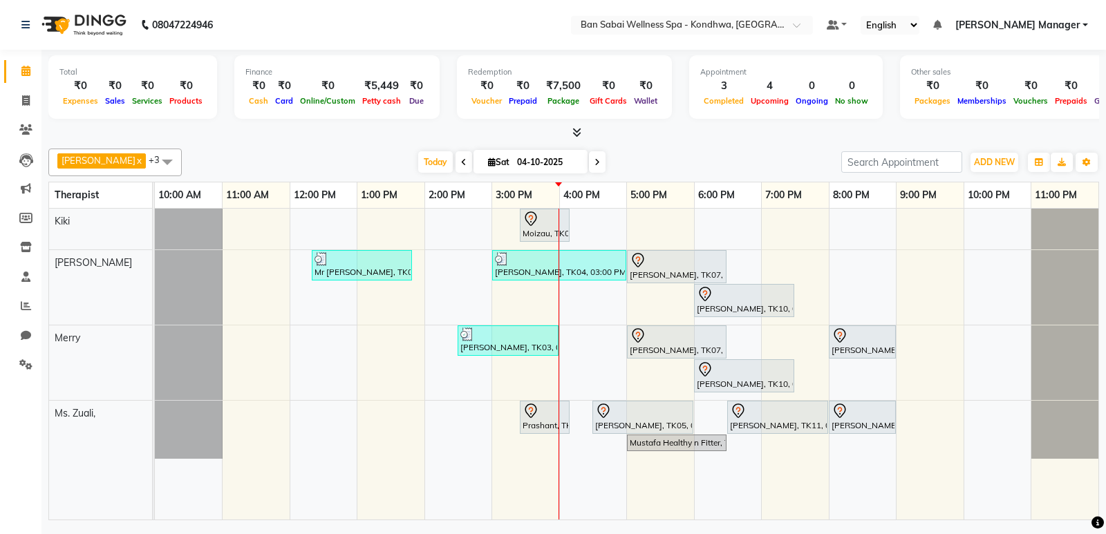
click at [892, 533] on html "08047224946 Select Location × Ban Sabai Wellness Spa - Kondhwa, Kondhwa Default…" at bounding box center [553, 267] width 1106 height 534
drag, startPoint x: 890, startPoint y: 512, endPoint x: 613, endPoint y: 218, distance: 404.2
click at [614, 217] on tr at bounding box center [626, 364] width 943 height 311
click at [418, 454] on div "Moizau, TK08, 03:25 PM-04:10 PM, instand massage 45min Mr [PERSON_NAME], TK02, …" at bounding box center [626, 364] width 943 height 311
select select "78620"
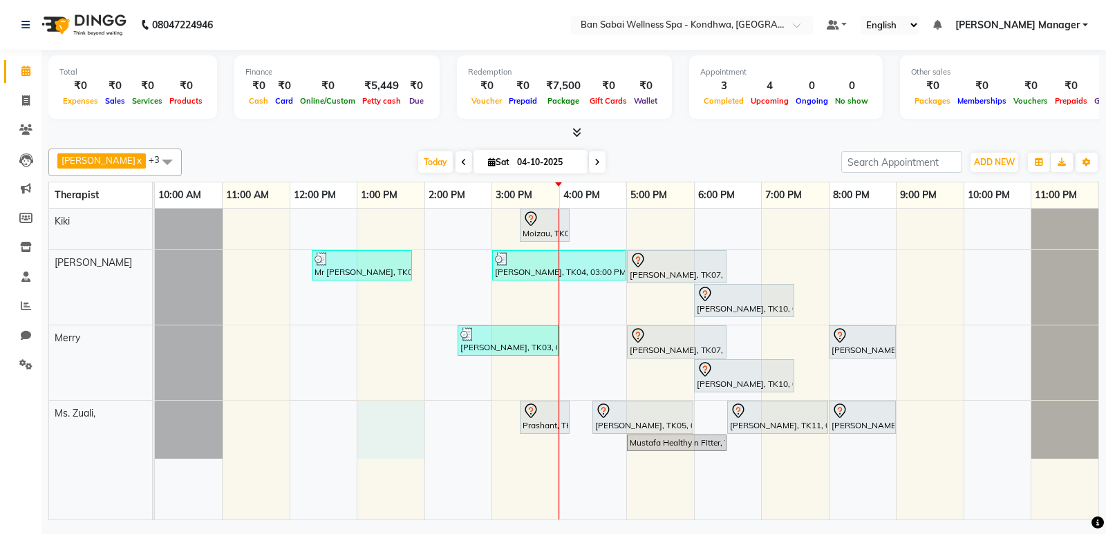
select select "tentative"
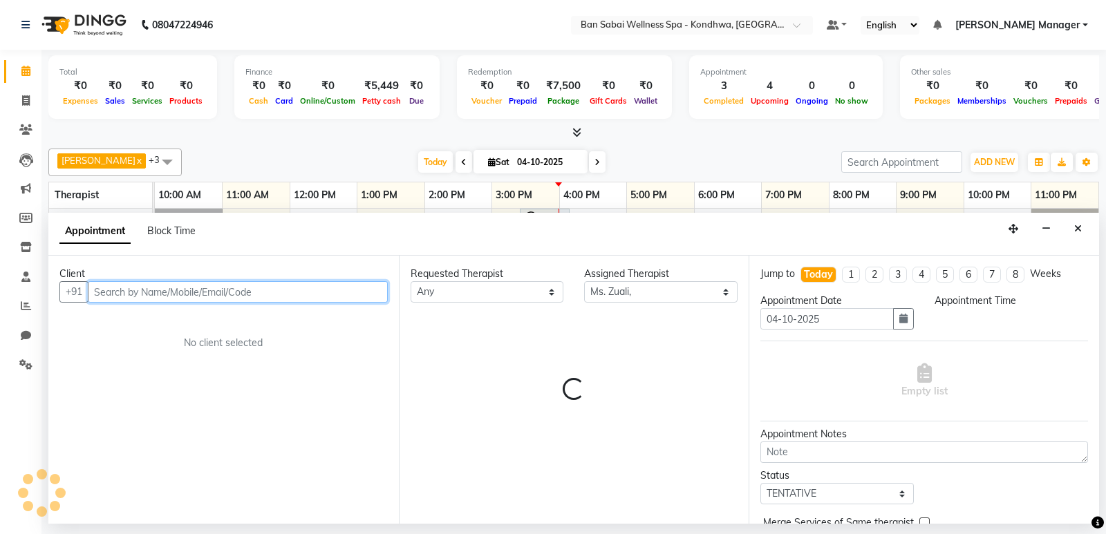
select select "780"
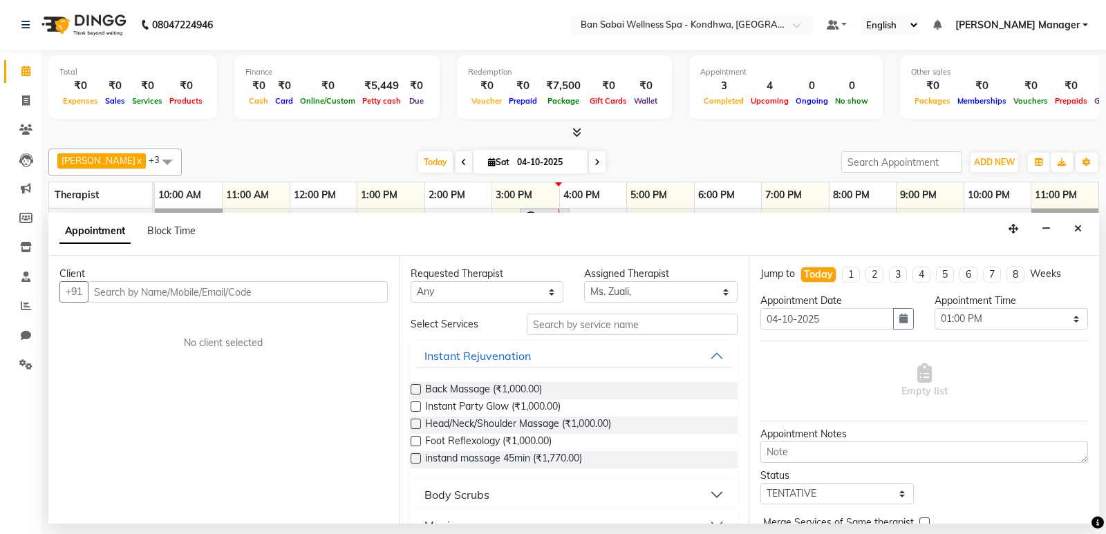
click at [1072, 223] on button "Close" at bounding box center [1078, 228] width 20 height 21
